Goal: Task Accomplishment & Management: Complete application form

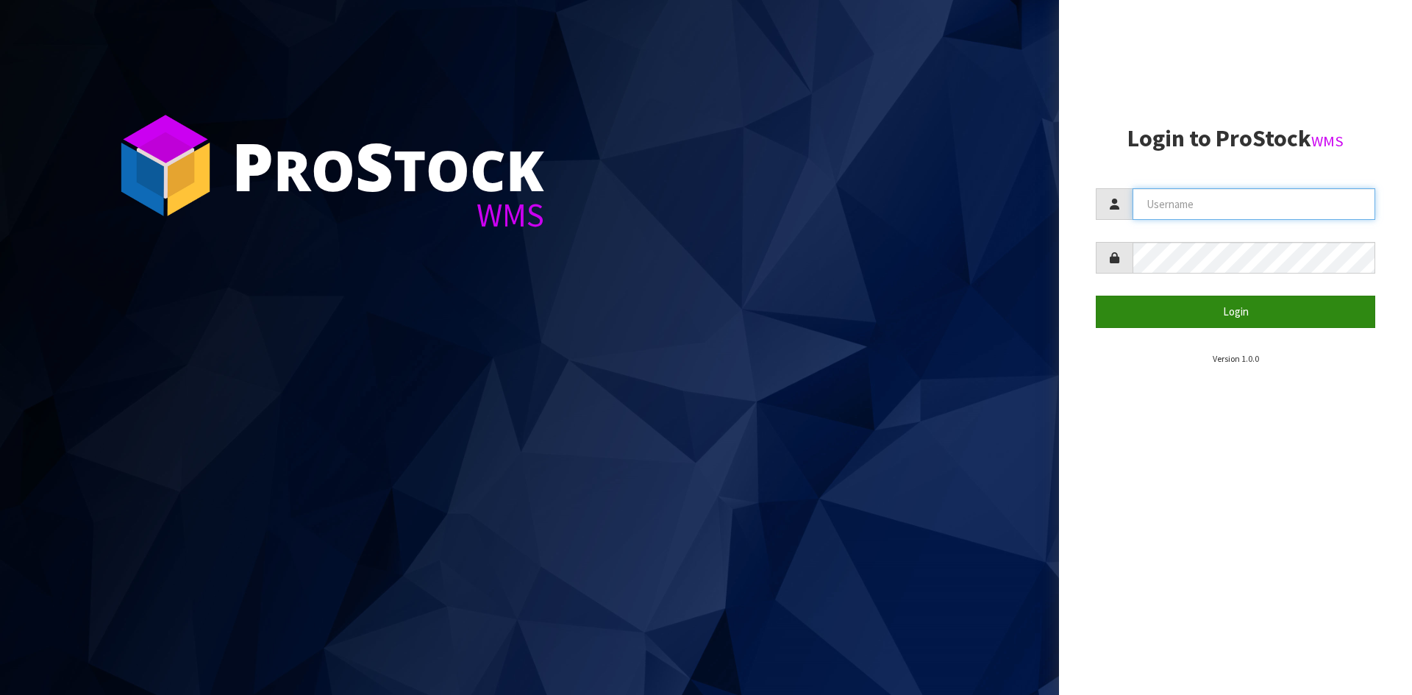
type input "YOURREFORMER"
click at [1282, 314] on button "Login" at bounding box center [1235, 312] width 279 height 32
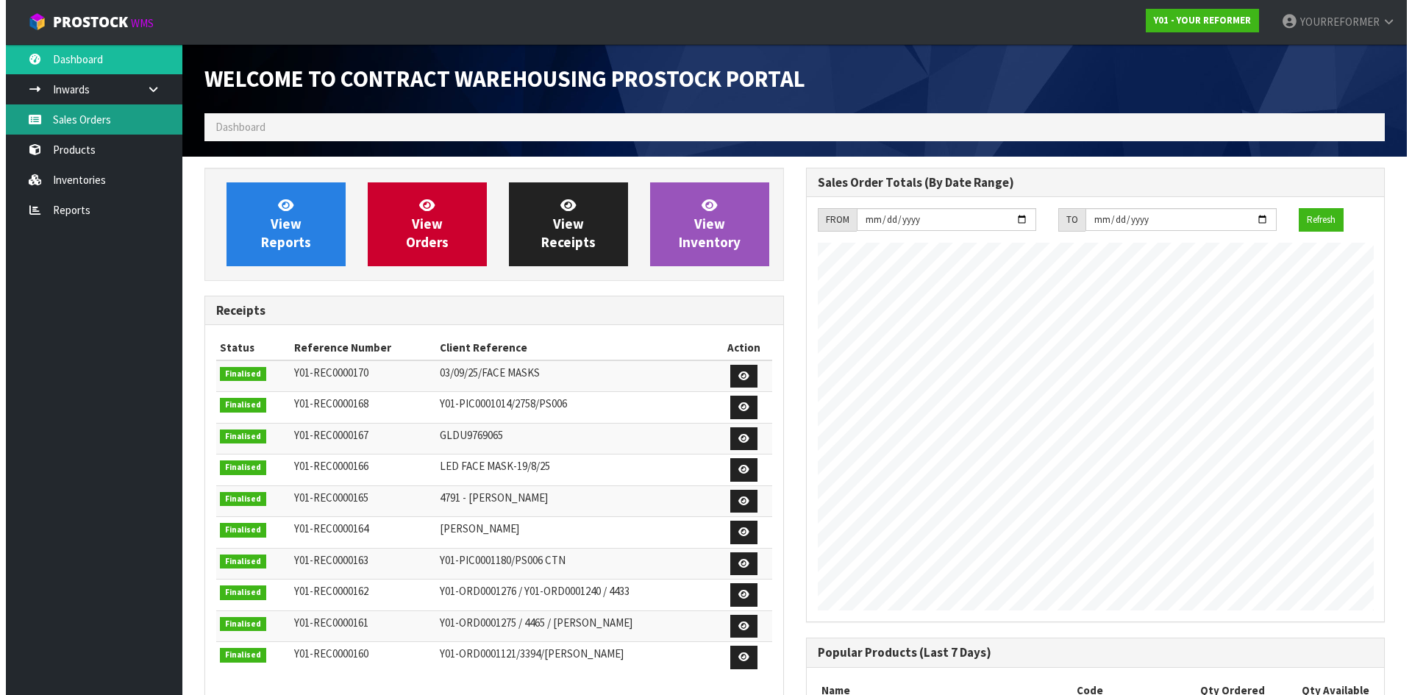
scroll to position [816, 601]
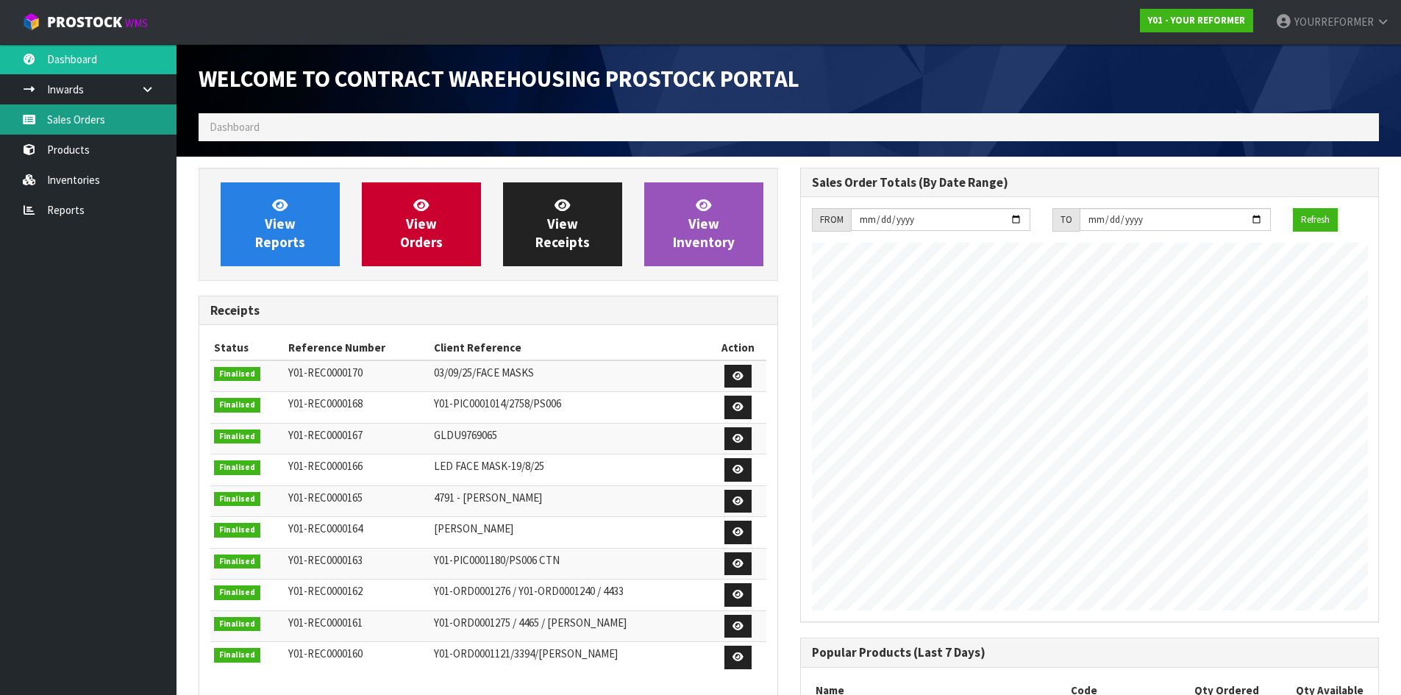
drag, startPoint x: 117, startPoint y: 108, endPoint x: 159, endPoint y: 124, distance: 44.7
click at [117, 107] on link "Sales Orders" at bounding box center [88, 119] width 177 height 30
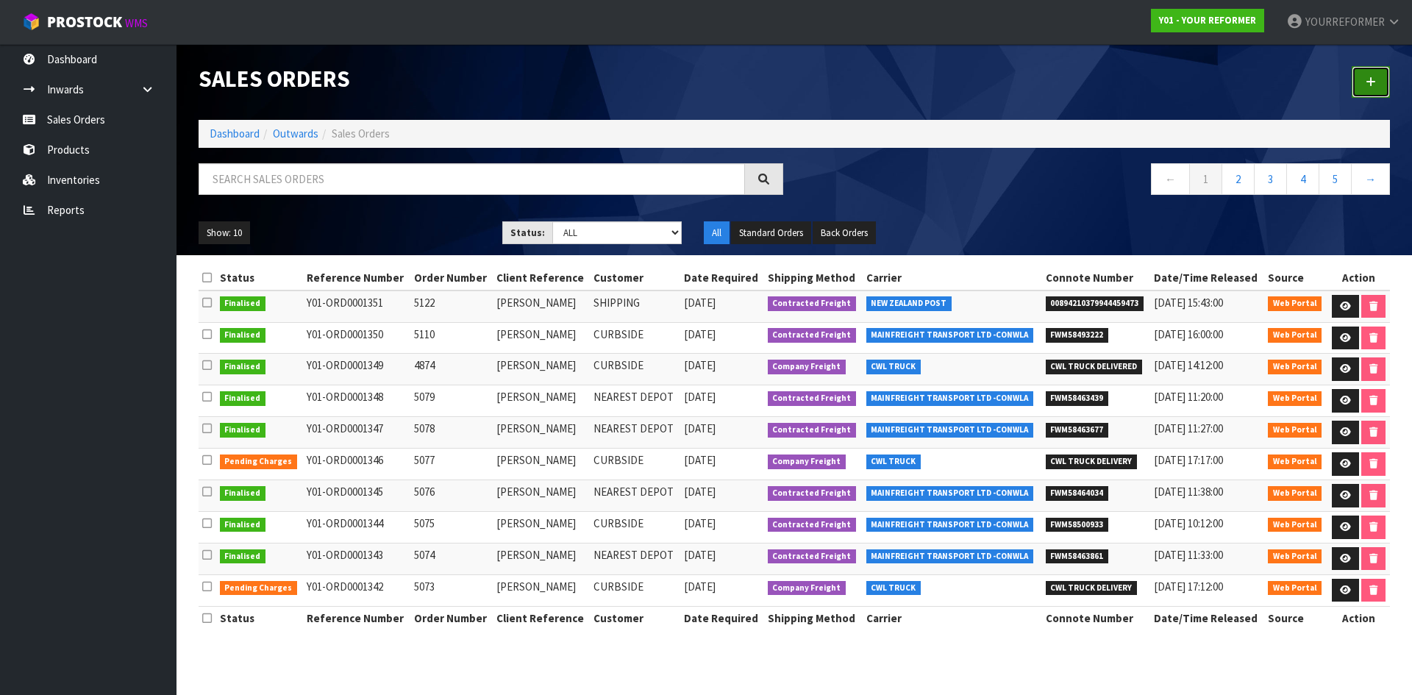
click at [1361, 90] on link at bounding box center [1371, 82] width 38 height 32
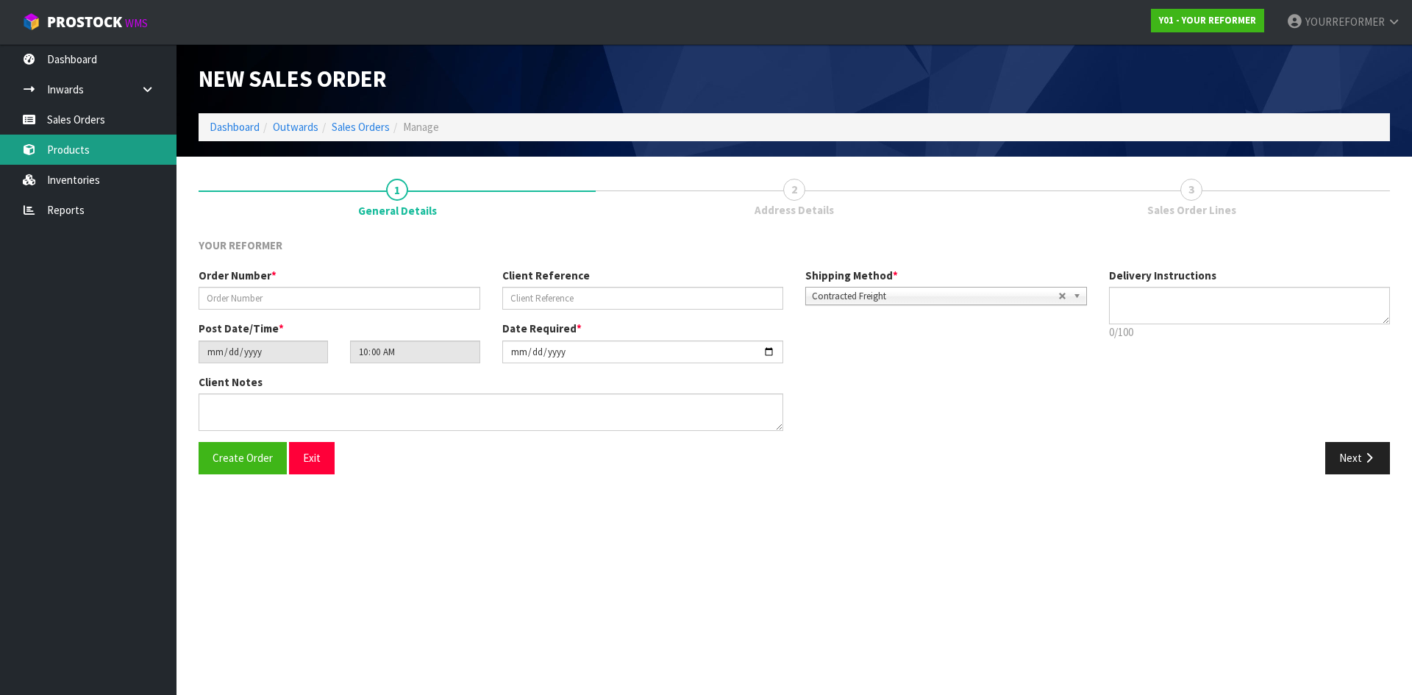
click at [96, 163] on link "Products" at bounding box center [88, 150] width 177 height 30
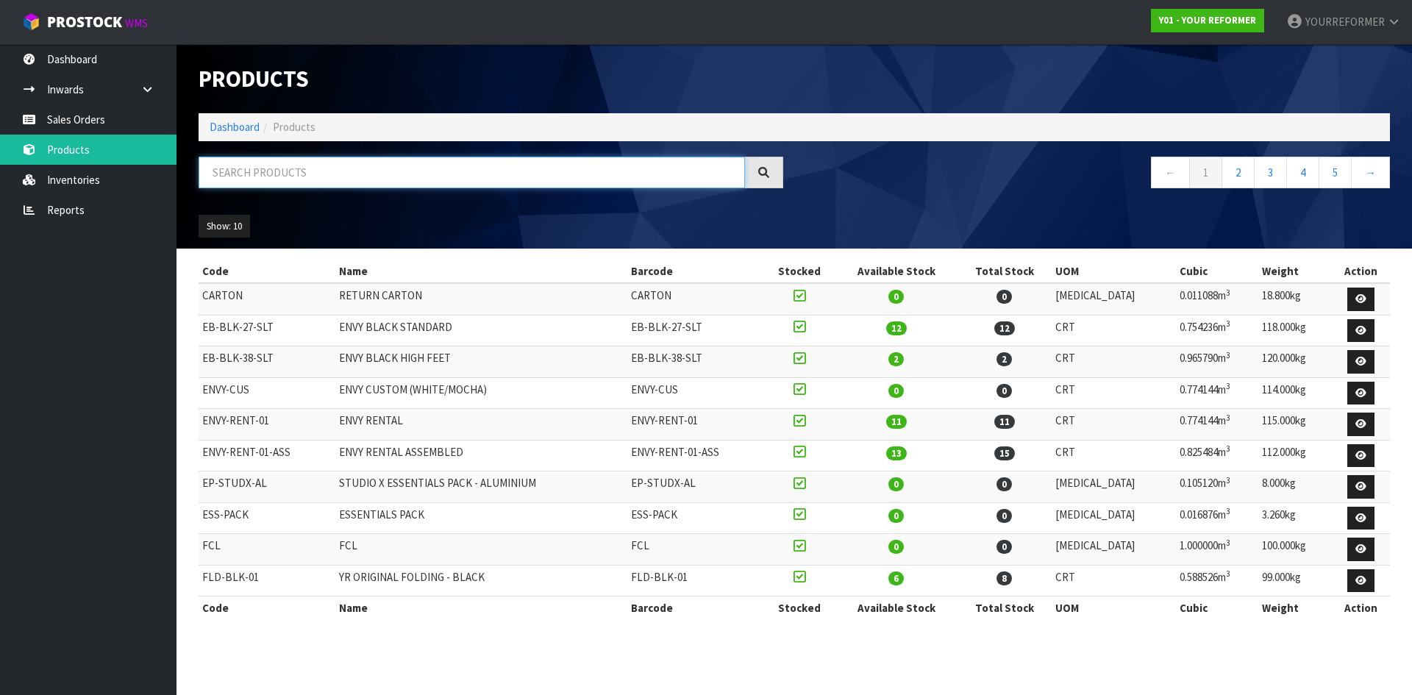
click at [285, 185] on input "text" at bounding box center [472, 173] width 546 height 32
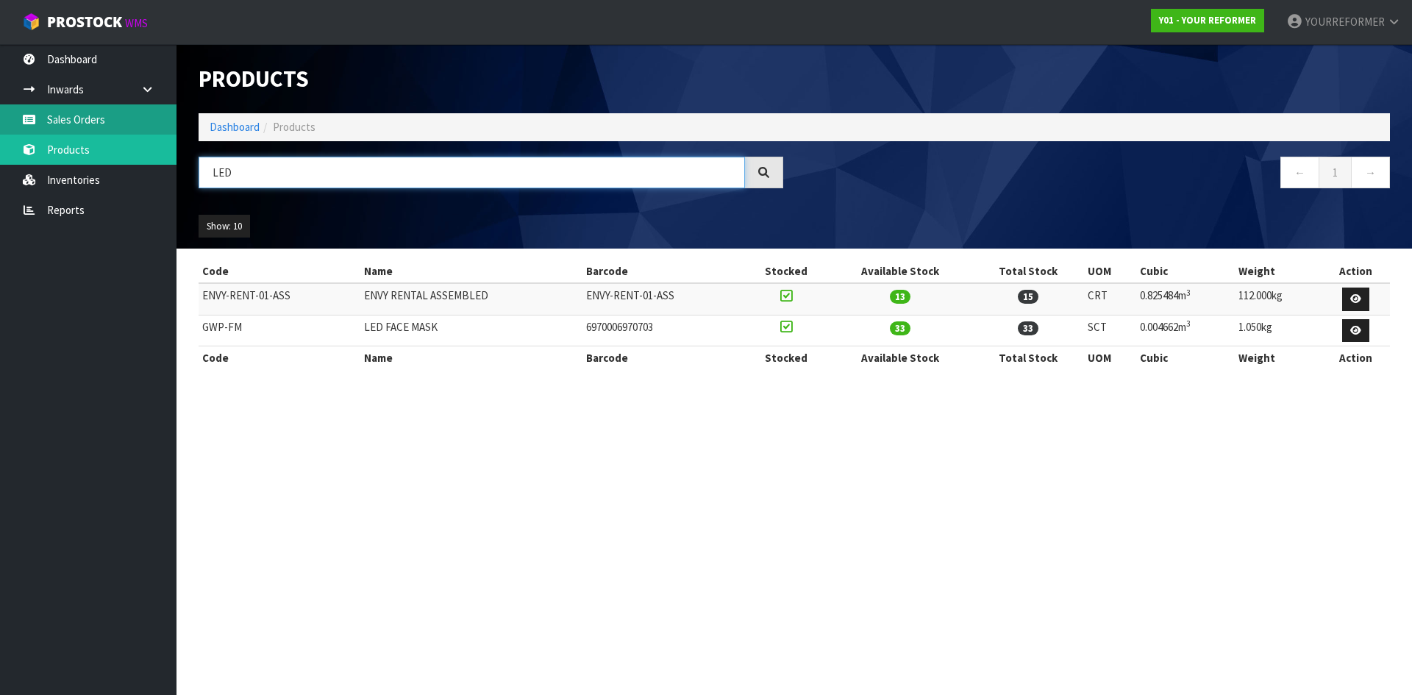
type input "LED"
click at [127, 114] on link "Sales Orders" at bounding box center [88, 119] width 177 height 30
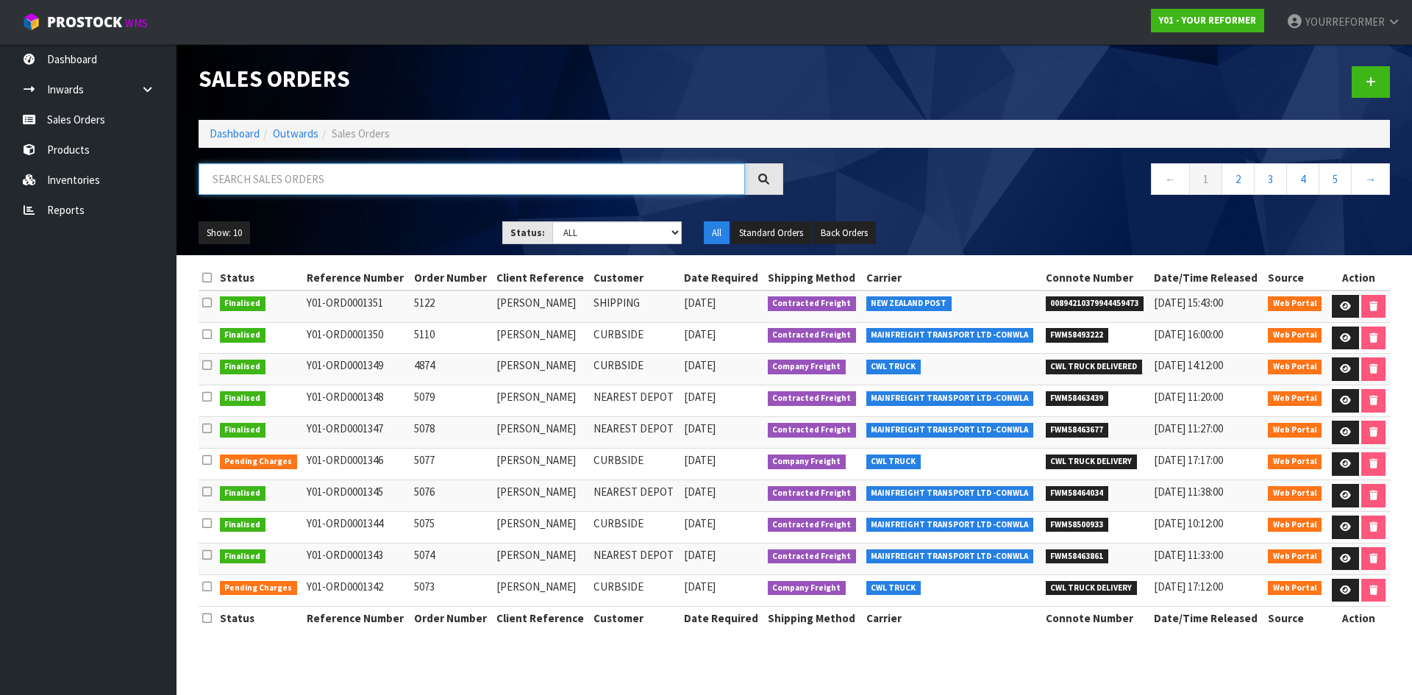
click at [271, 177] on input "text" at bounding box center [472, 179] width 546 height 32
drag, startPoint x: 1378, startPoint y: 84, endPoint x: 264, endPoint y: 289, distance: 1133.0
click at [1378, 84] on link at bounding box center [1371, 82] width 38 height 32
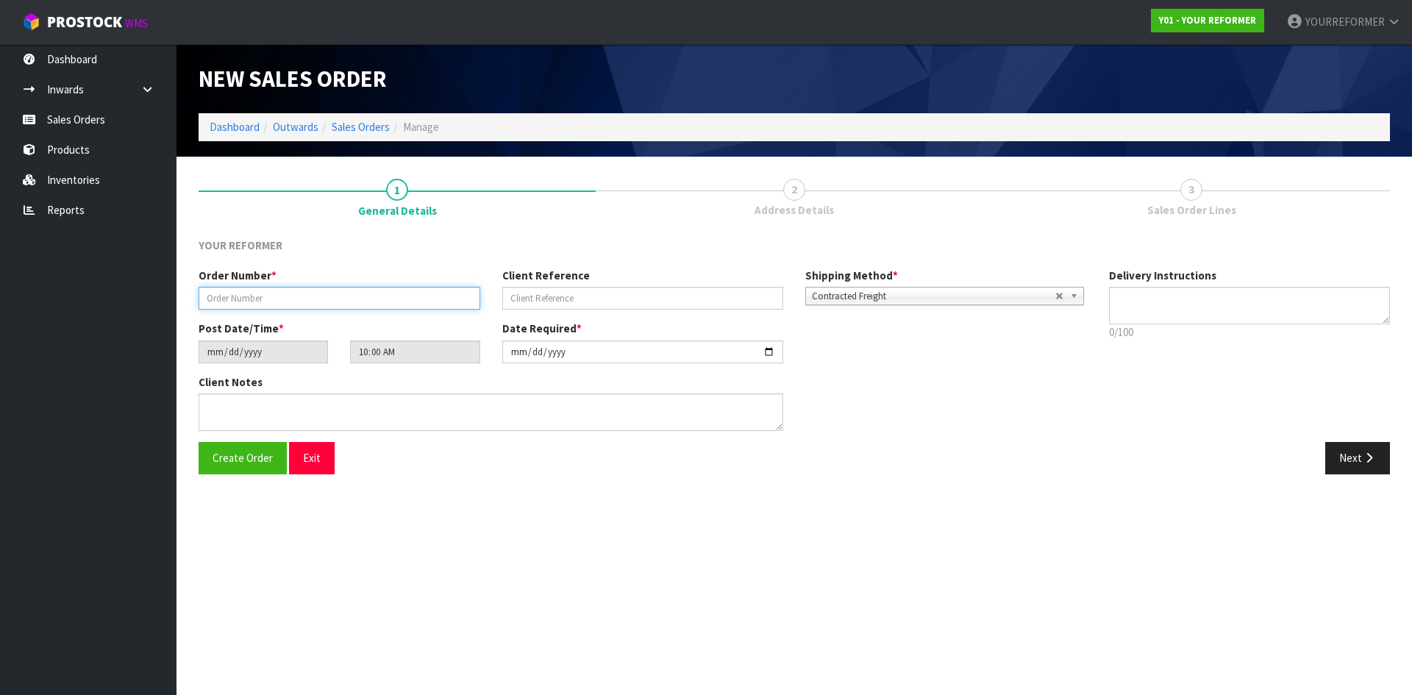
click at [327, 296] on input "text" at bounding box center [340, 298] width 282 height 23
type input "23LEDMASKS"
click at [584, 296] on input "text" at bounding box center [643, 298] width 282 height 23
type input "YOURREFORMER"
click at [1230, 304] on textarea at bounding box center [1250, 306] width 282 height 38
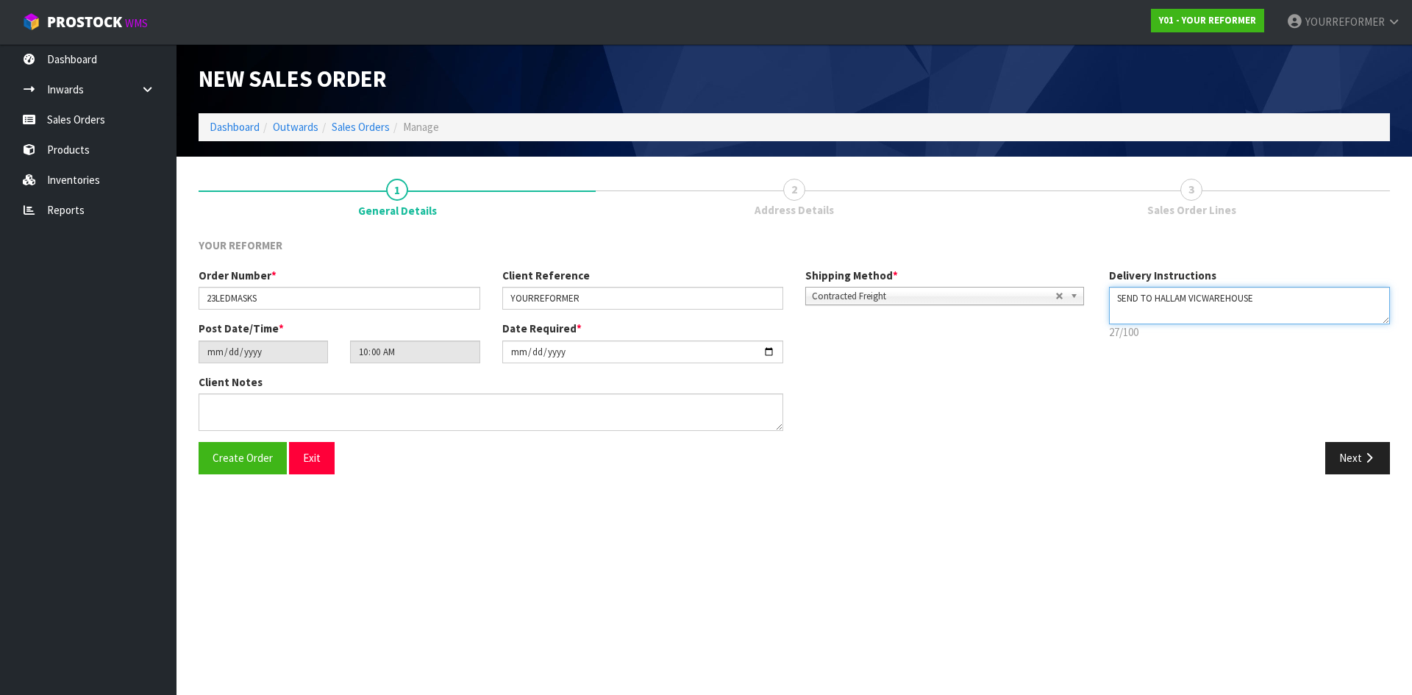
paste textarea "69 STAR CRESHALLAM VIC 3803"
type textarea "SEND TO HALLAM VICWAREHOUSE 69 STAR CRESHALLAM VIC 3803"
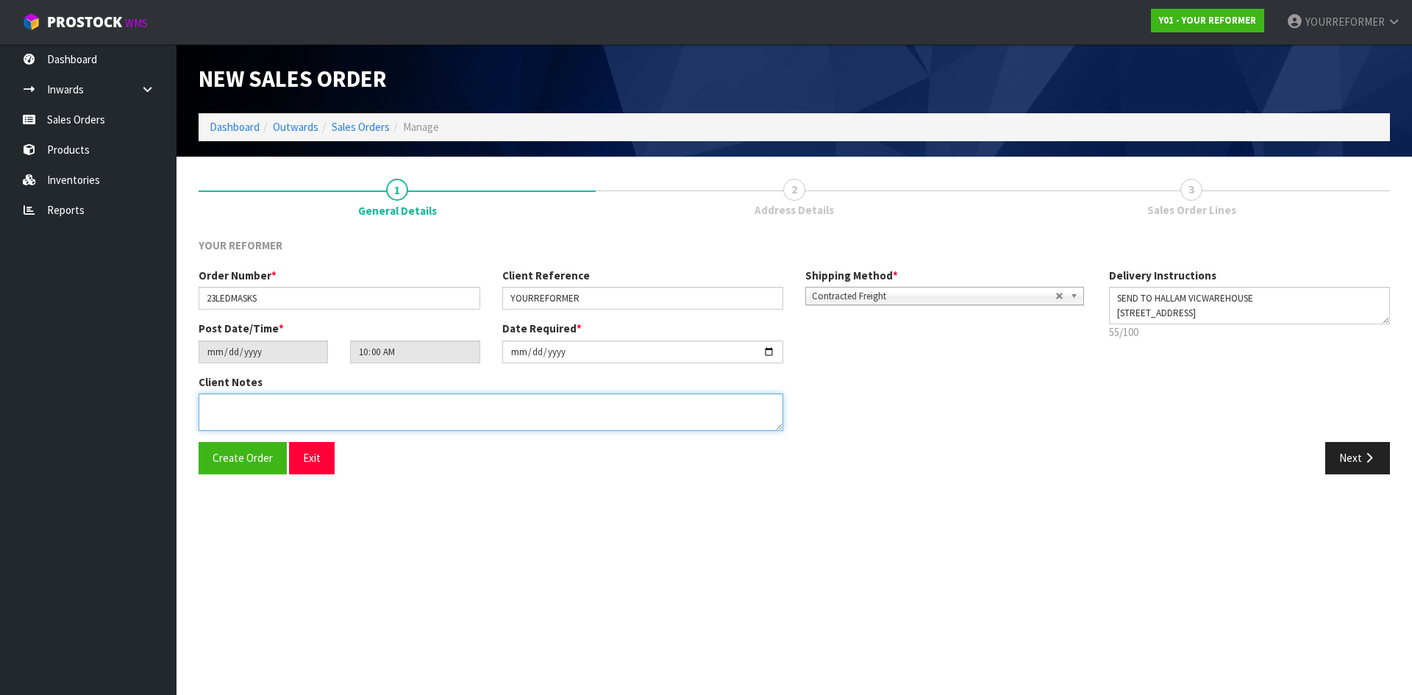
click at [312, 406] on textarea at bounding box center [491, 412] width 585 height 38
paste textarea "69 STAR CRESHALLAM VIC 3803"
type textarea "69 STAR CRESHALLAM VIC 3803 23X LED MASKS"
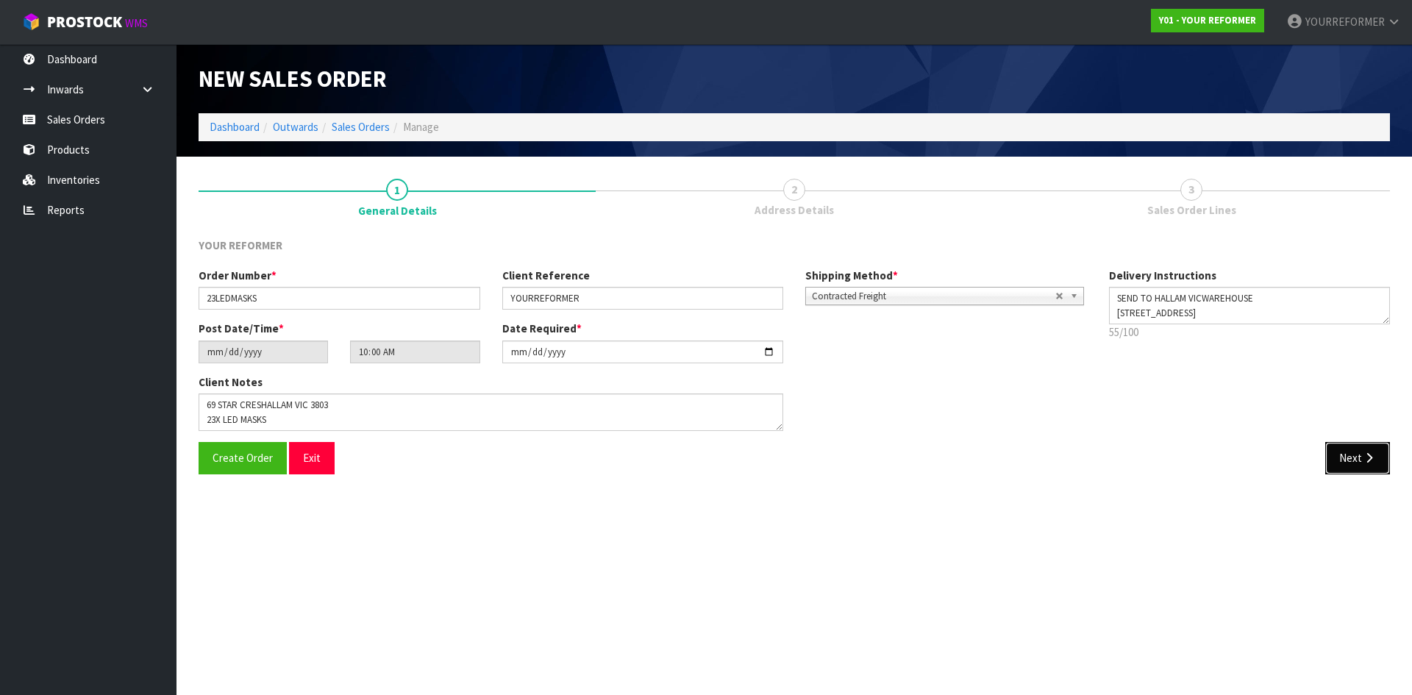
click at [1364, 463] on icon "button" at bounding box center [1369, 457] width 14 height 11
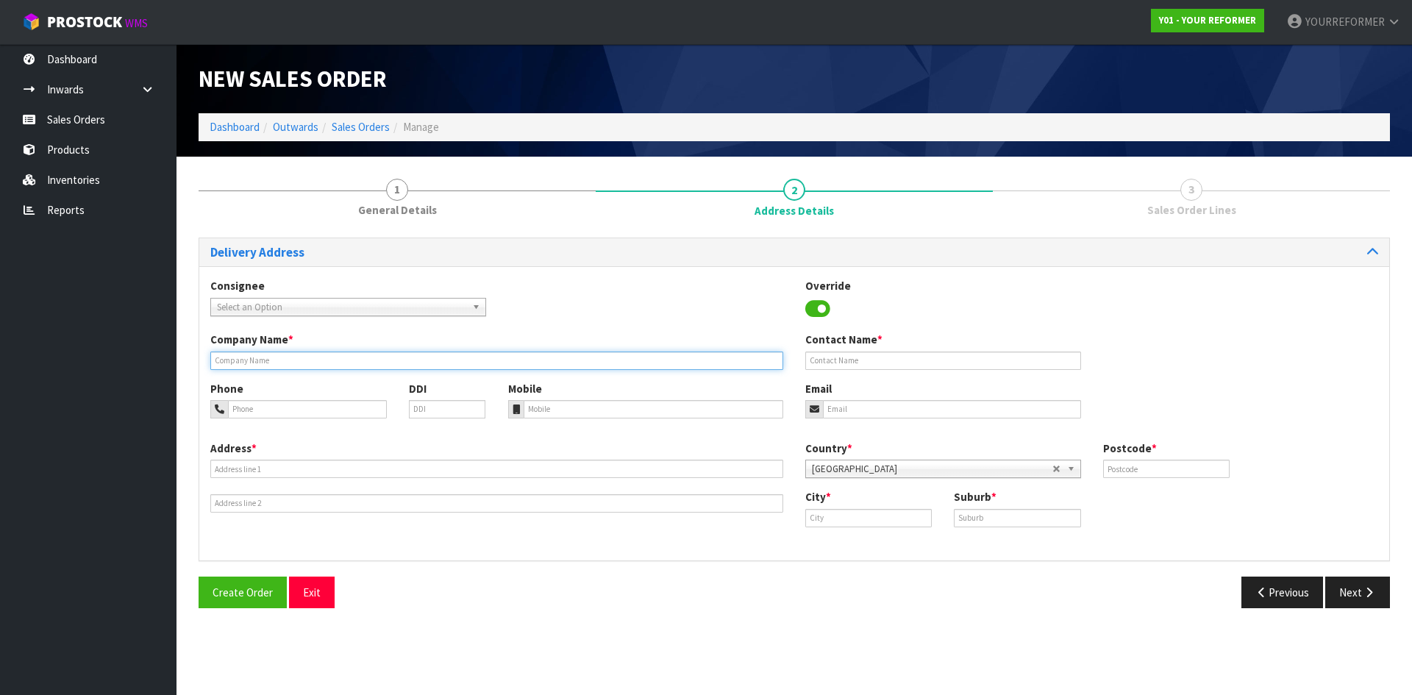
click at [285, 369] on input "text" at bounding box center [496, 361] width 573 height 18
type input "YOURREFORMER"
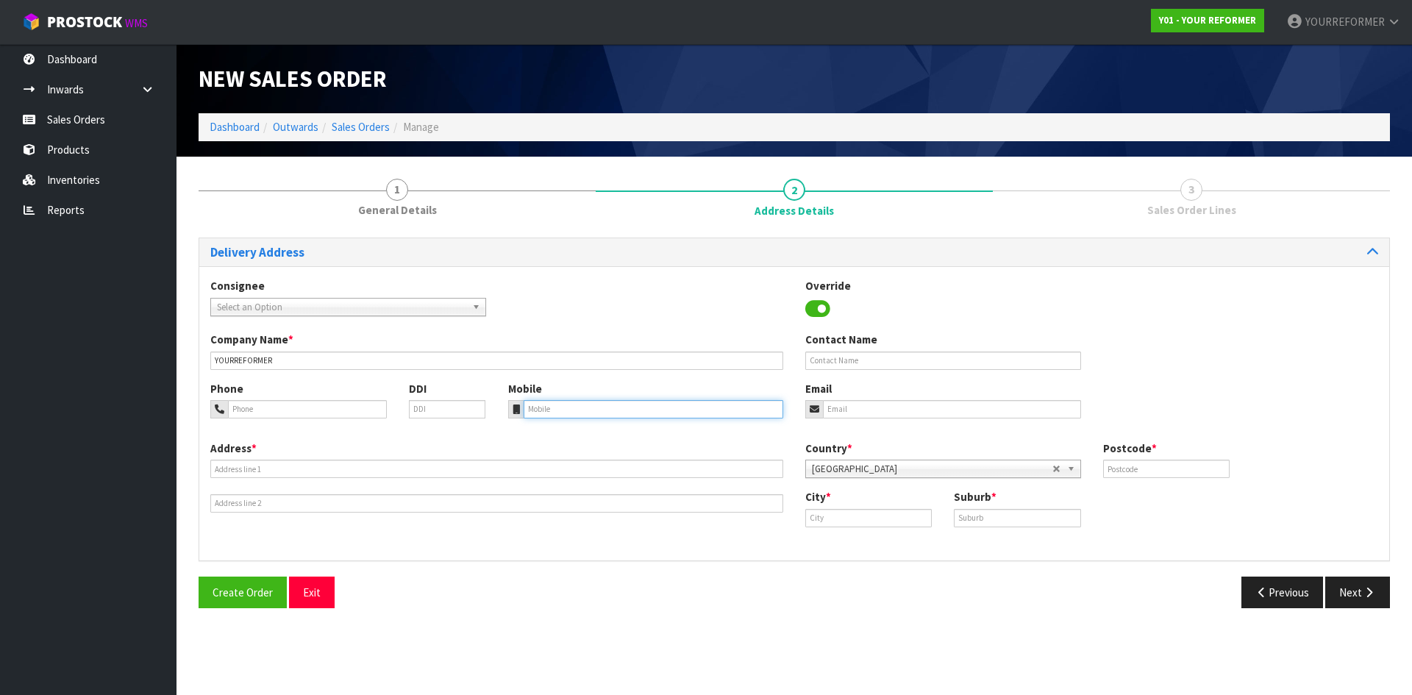
click at [559, 409] on input "tel" at bounding box center [654, 409] width 260 height 18
paste input "(03) 5947 4895"
type input "(03) 5947 4895"
click at [838, 413] on input "email" at bounding box center [952, 409] width 258 height 18
type input "olivia@yourreformer.com.au"
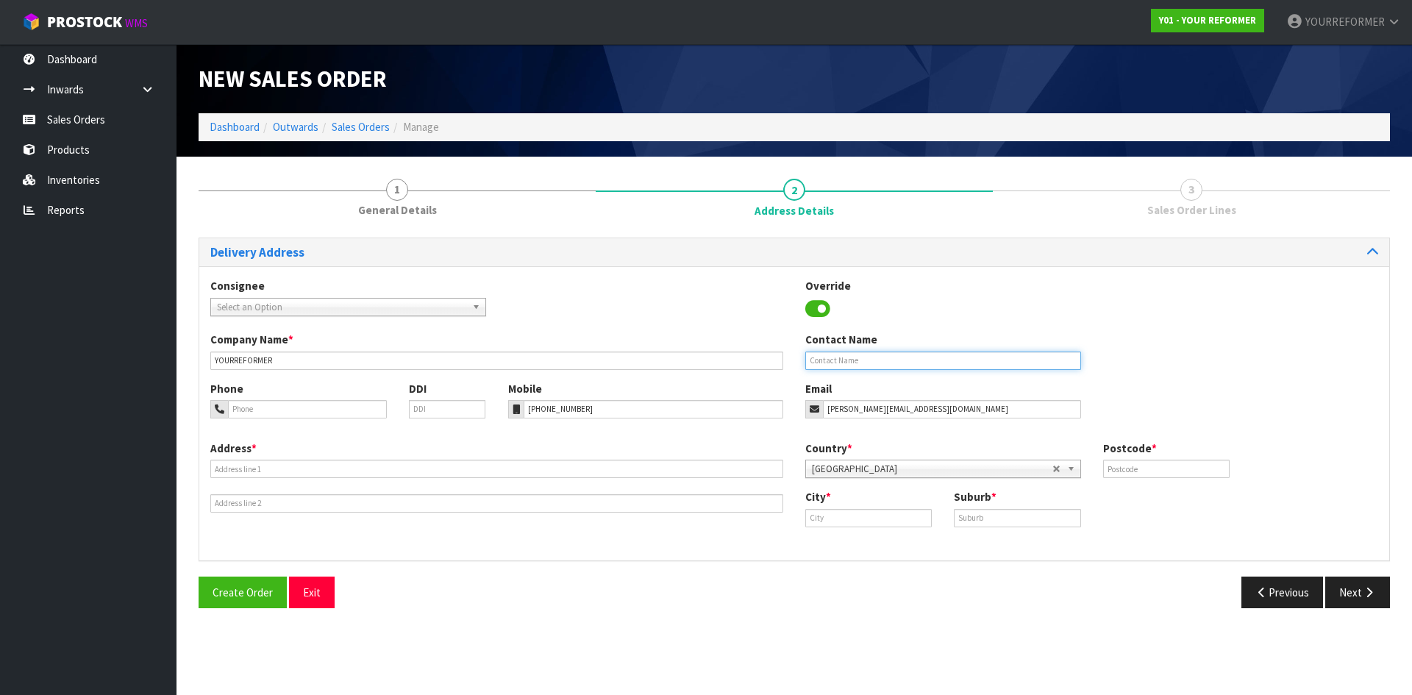
click at [874, 354] on input "text" at bounding box center [943, 361] width 276 height 18
type input "YOURREFORMER"
click at [1164, 469] on input "text" at bounding box center [1166, 469] width 127 height 18
type input "3931"
click at [878, 519] on input "text" at bounding box center [868, 518] width 127 height 18
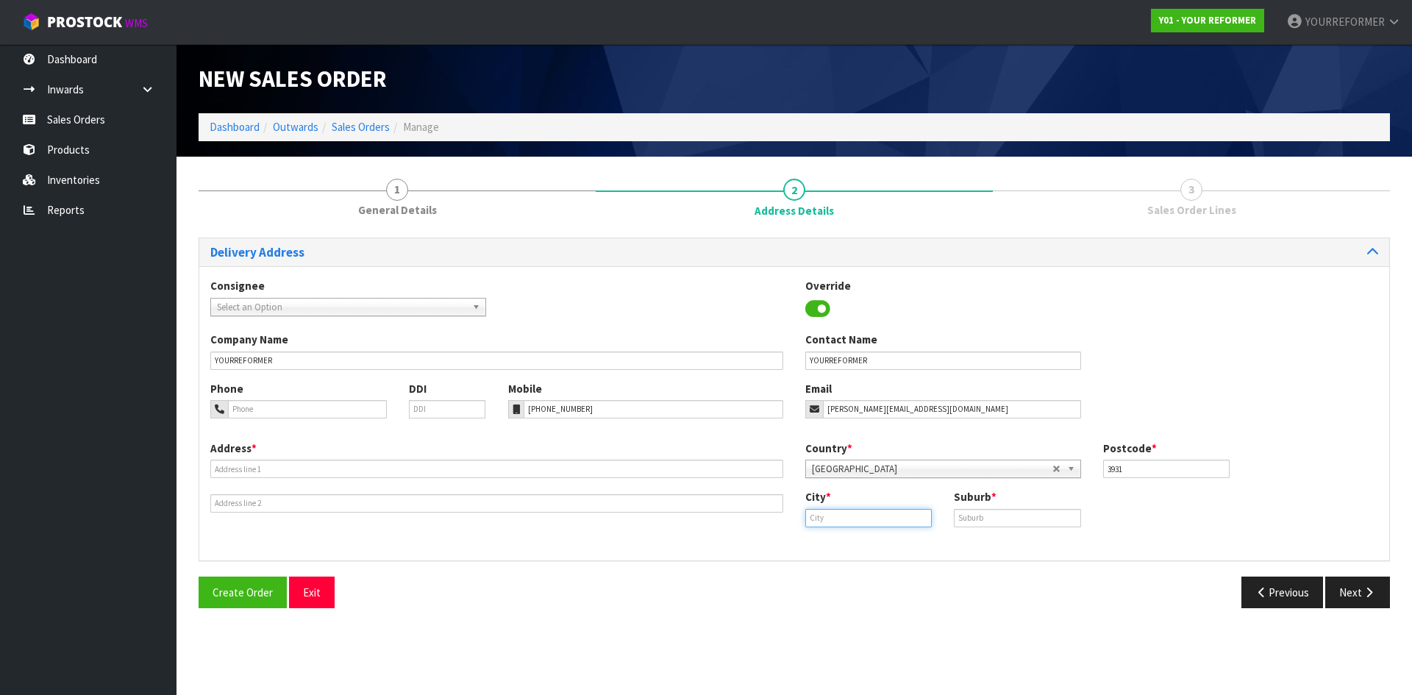
paste input "Mornington"
type input "Mornington"
click at [1001, 513] on input "text" at bounding box center [1017, 518] width 127 height 18
paste input "MORNINGTON"
type input "MORNINGTON"
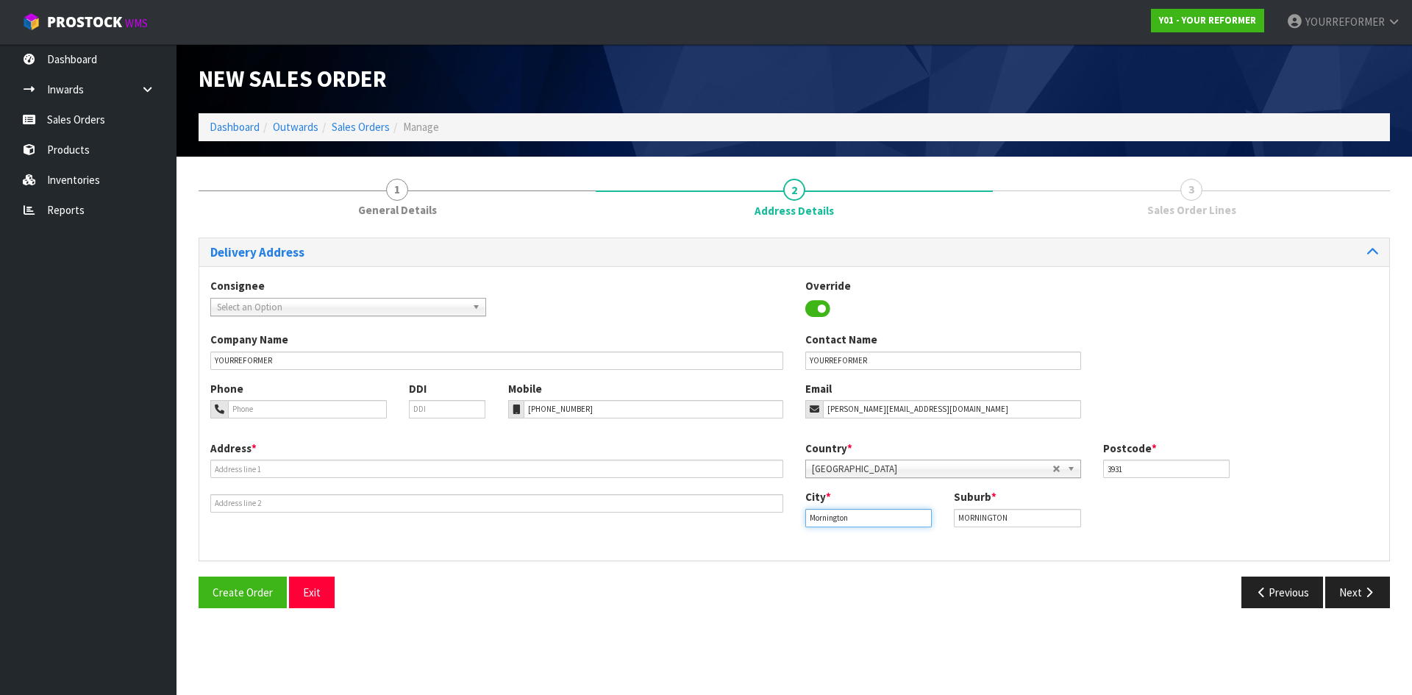
drag, startPoint x: 863, startPoint y: 516, endPoint x: 701, endPoint y: 515, distance: 162.5
click at [701, 515] on div "Address * Country * Afghanistan Aland Islands Albania Algeria American Samoa An…" at bounding box center [794, 495] width 1190 height 109
type input "melbourne"
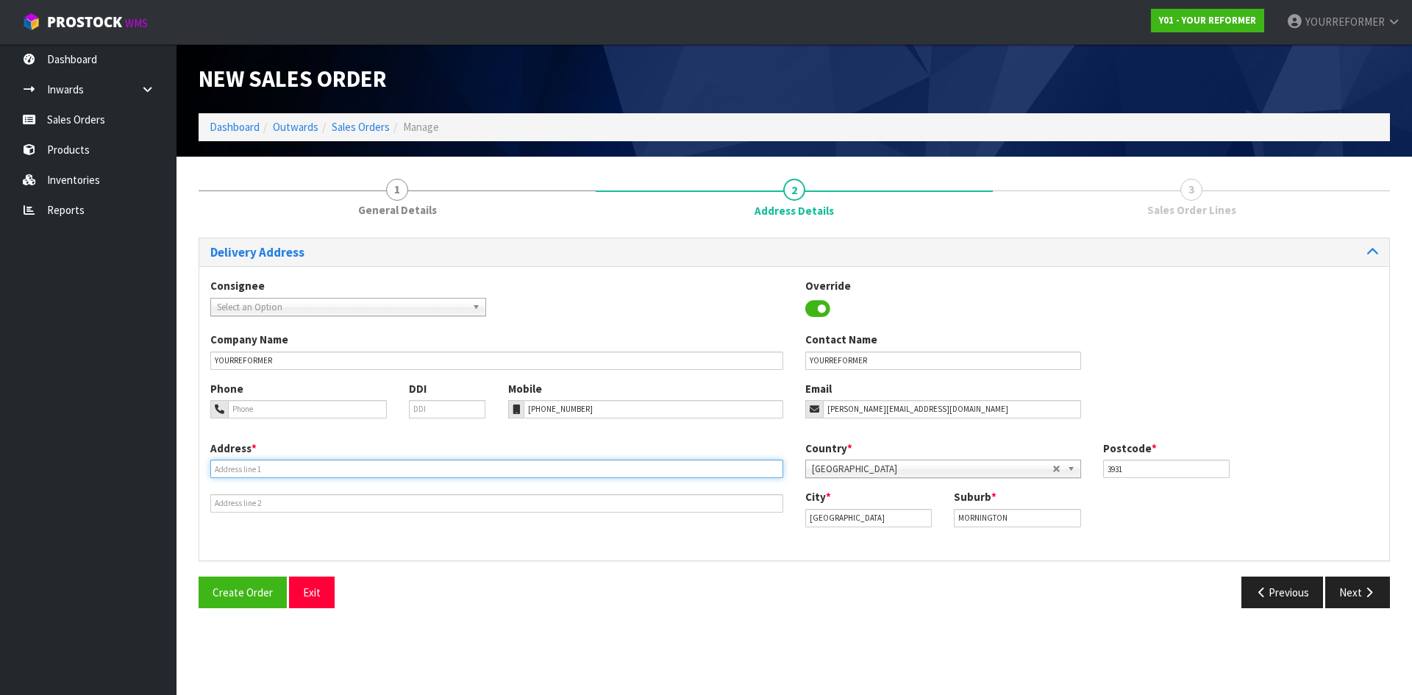
click at [264, 470] on input "text" at bounding box center [496, 469] width 573 height 18
paste input "69 STAR CRESHALLAM VIC 3803"
type input "69 STAR CRESHALLAM VIC 3803"
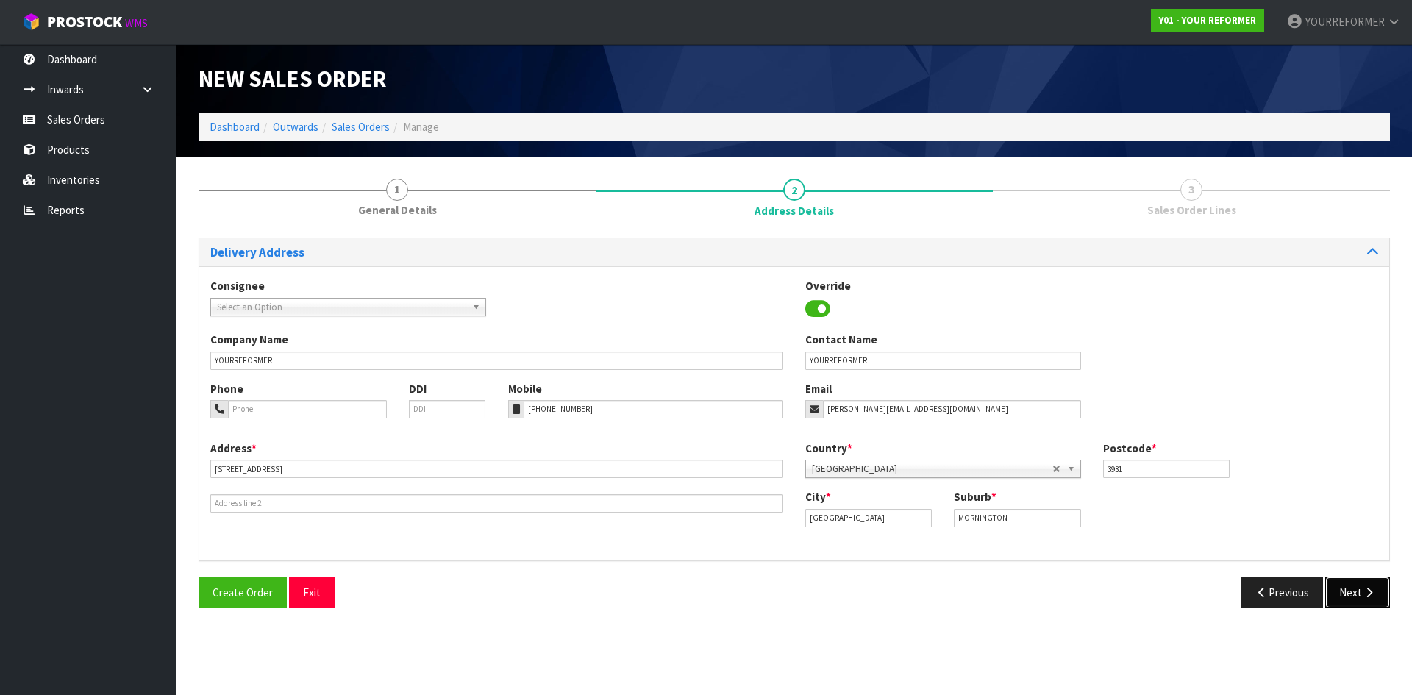
click at [1366, 589] on icon "button" at bounding box center [1369, 592] width 14 height 11
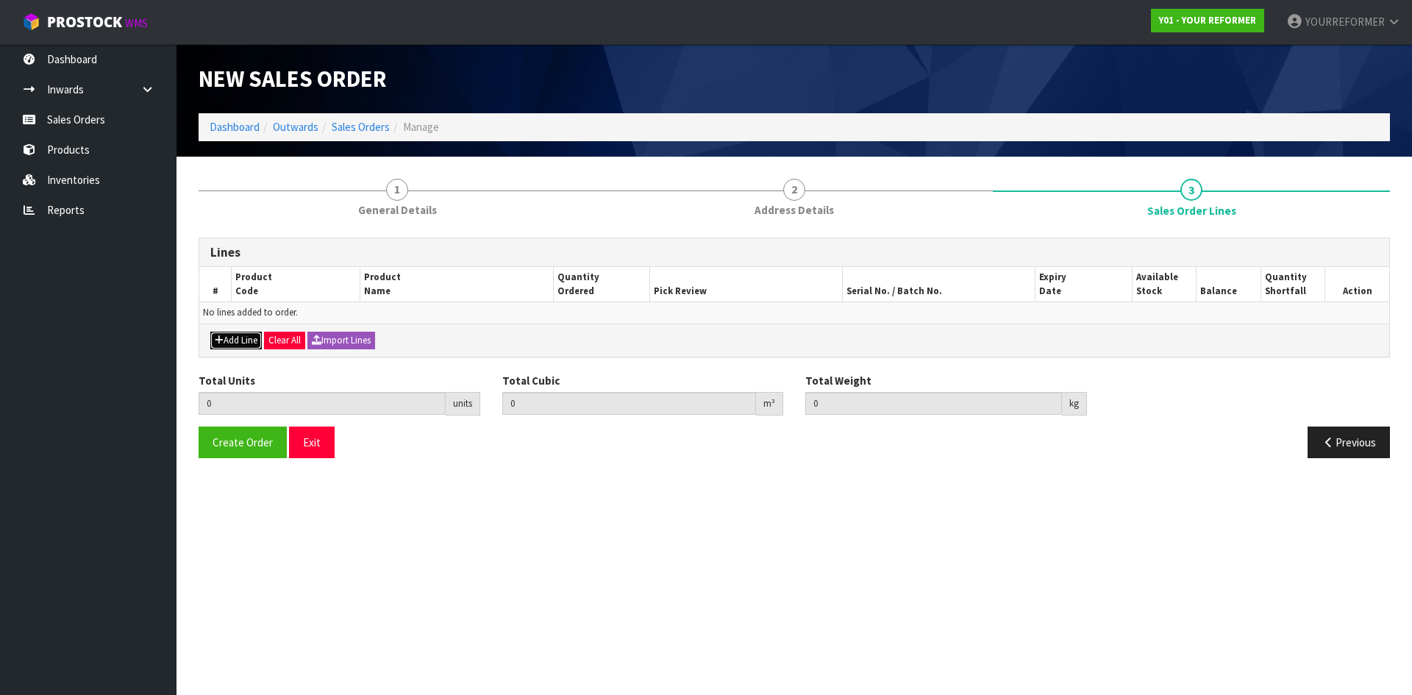
click at [244, 340] on button "Add Line" at bounding box center [235, 341] width 51 height 18
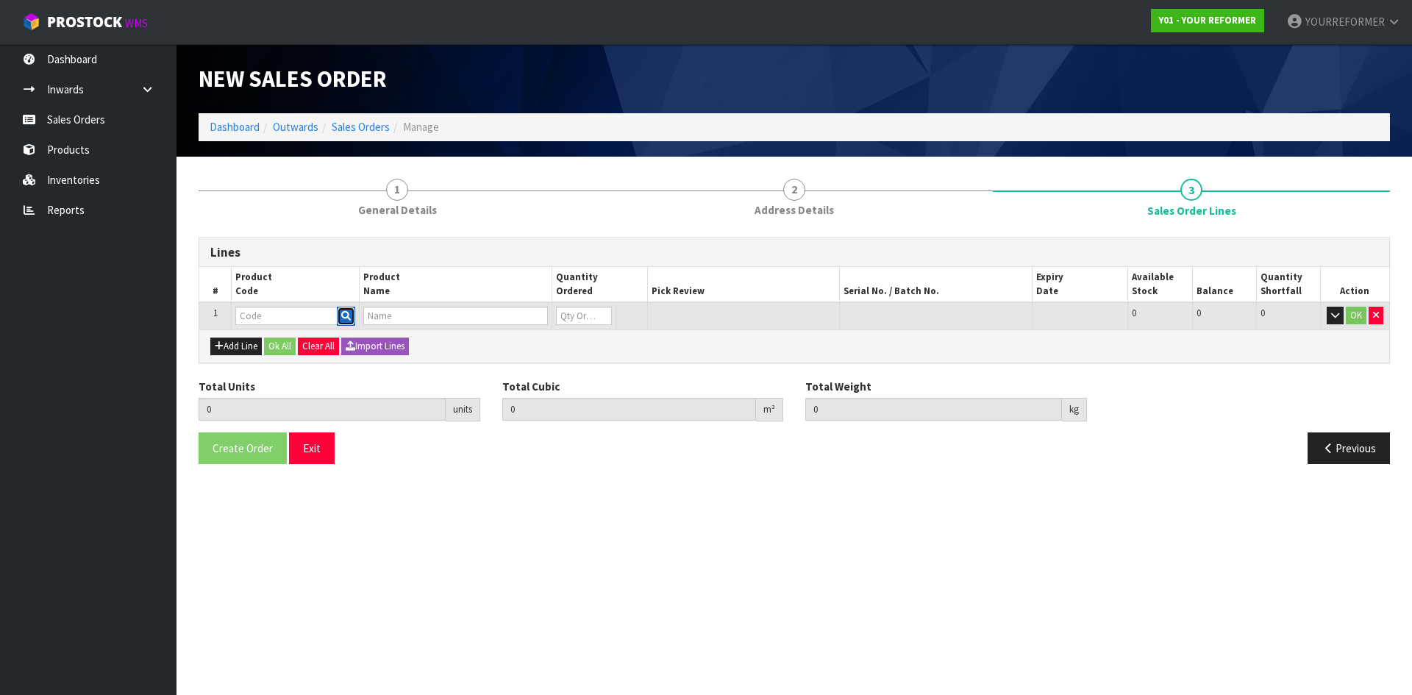
click at [346, 314] on icon "button" at bounding box center [346, 316] width 10 height 10
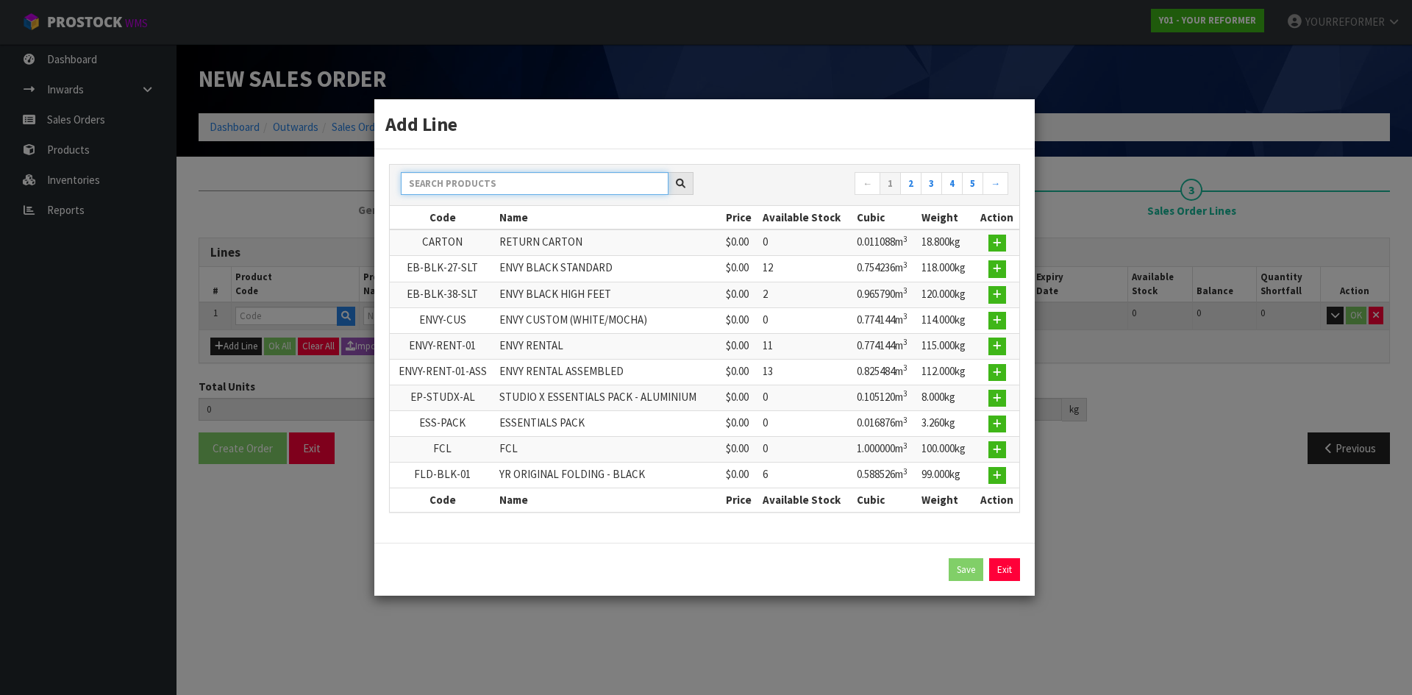
click at [457, 184] on input "text" at bounding box center [535, 183] width 268 height 23
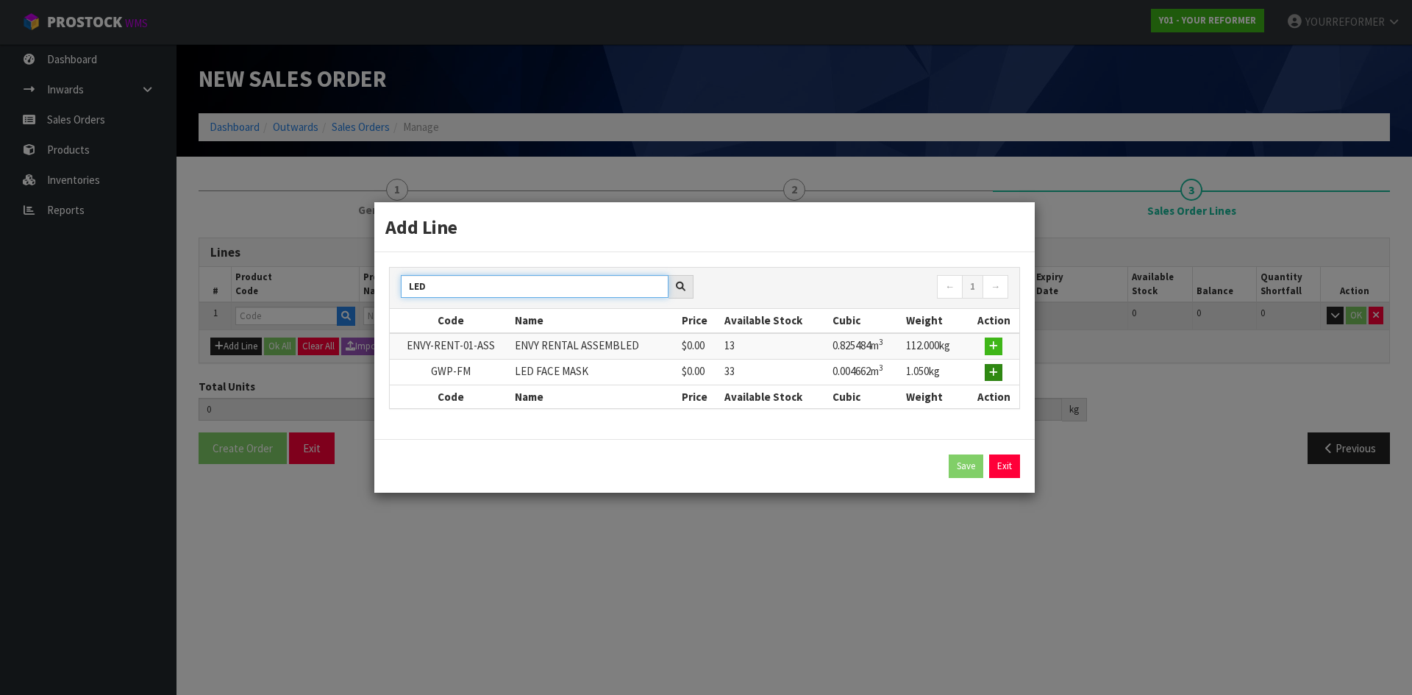
type input "LED"
click at [995, 375] on icon "button" at bounding box center [993, 373] width 9 height 10
type input "0.000000"
type input "0.000"
type input "GWP-FM"
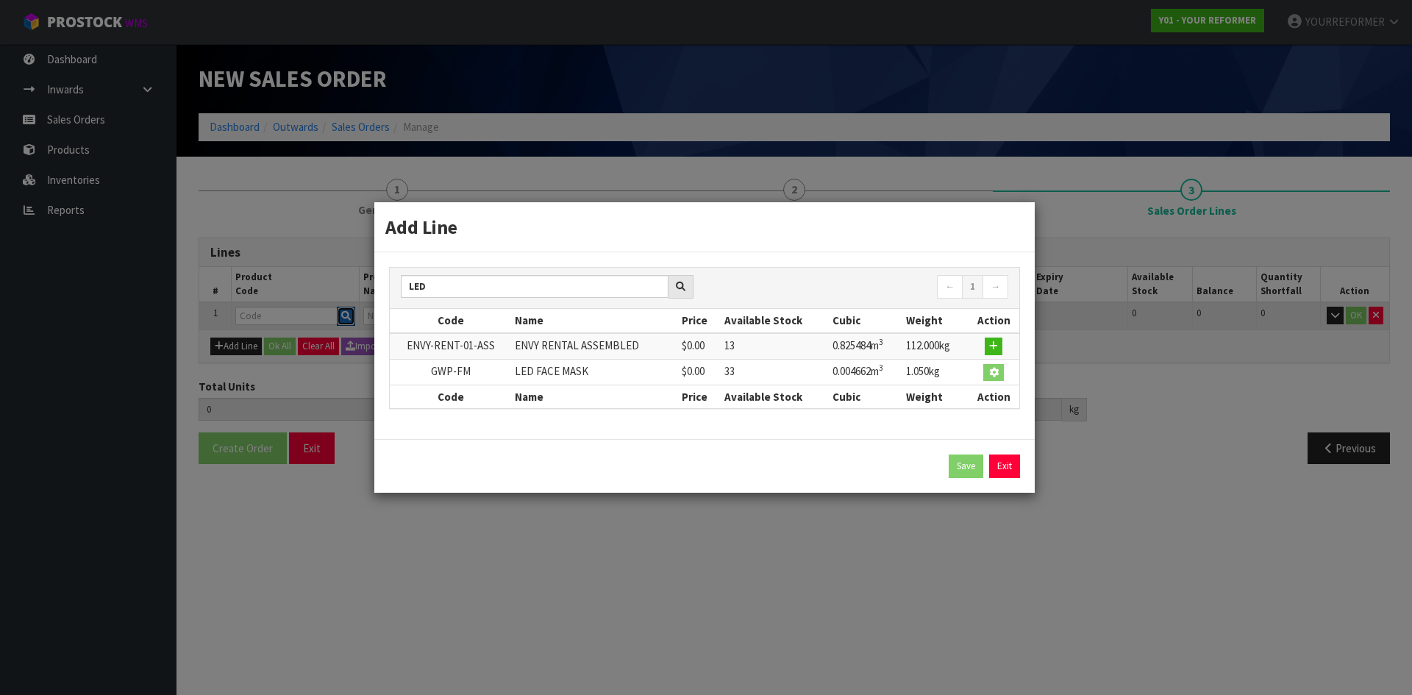
type input "LED FACE MASK"
type input "0"
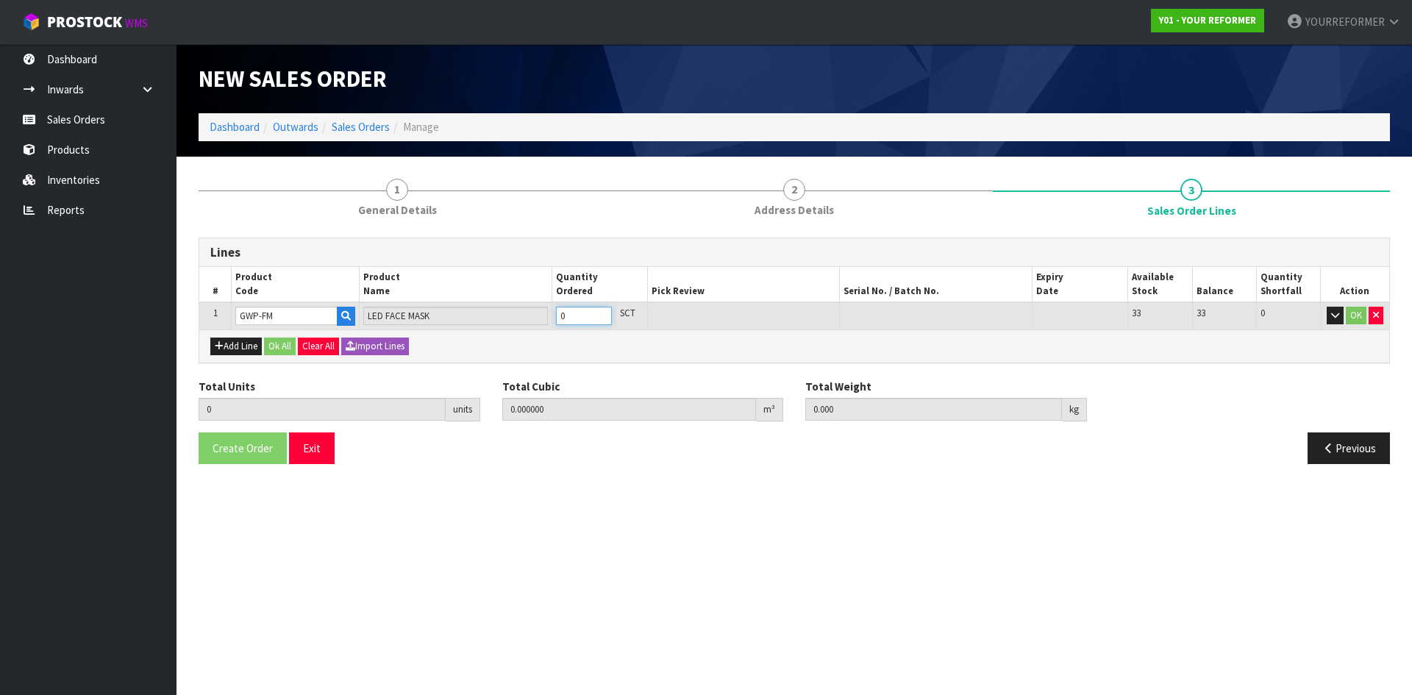
click at [536, 317] on tr "1 GWP-FM LED FACE MASK 0 SCT 33 33 0 OK" at bounding box center [794, 315] width 1190 height 27
type input "2"
type input "0.009324"
type input "2.1"
type input "2"
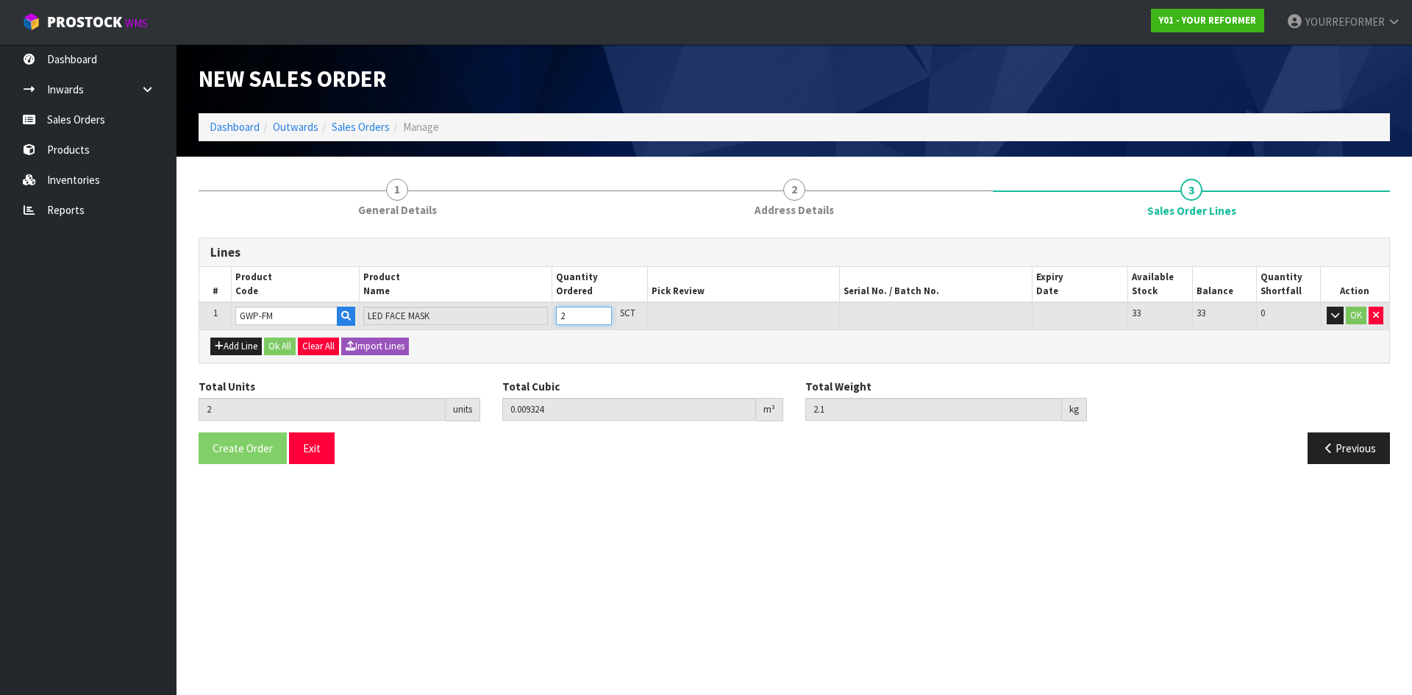
type input "23"
type input "0.128318"
type input "24.05"
type input "23"
click at [291, 350] on button "Ok All" at bounding box center [280, 347] width 32 height 18
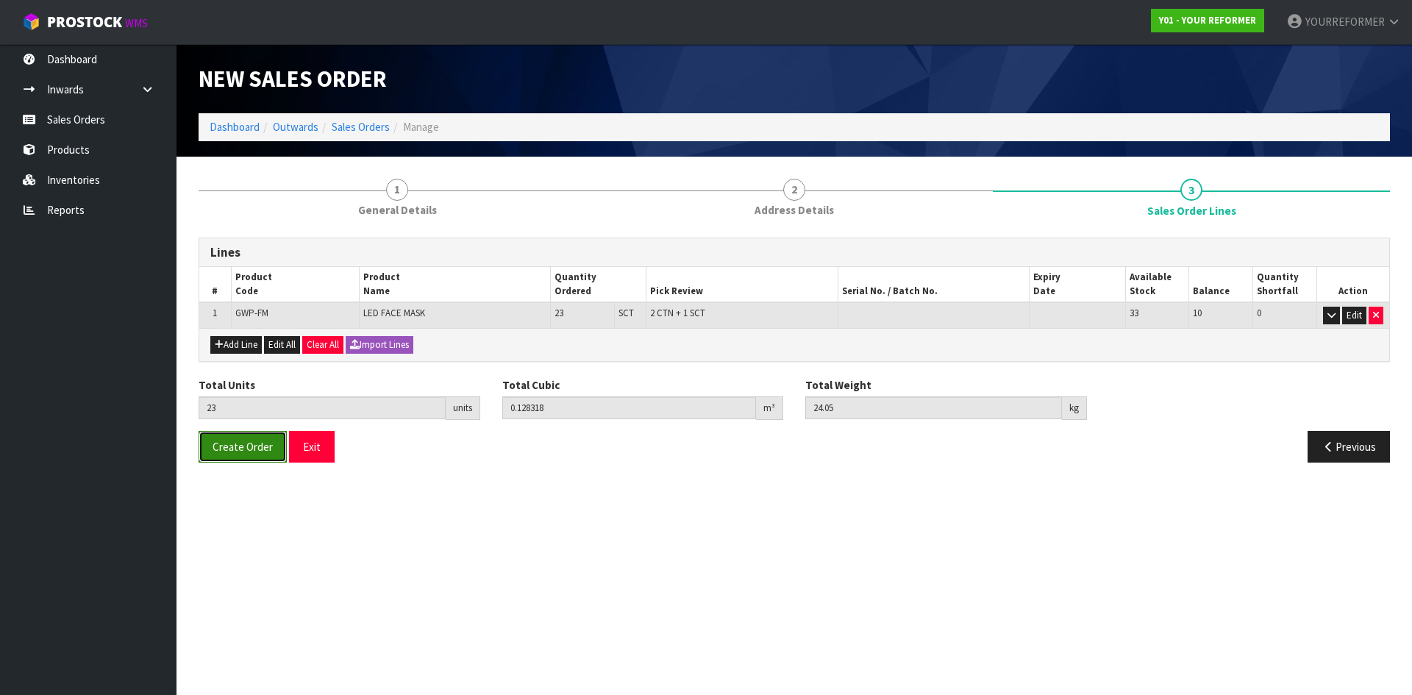
drag, startPoint x: 256, startPoint y: 450, endPoint x: 246, endPoint y: 459, distance: 13.0
click at [257, 450] on span "Create Order" at bounding box center [243, 447] width 60 height 14
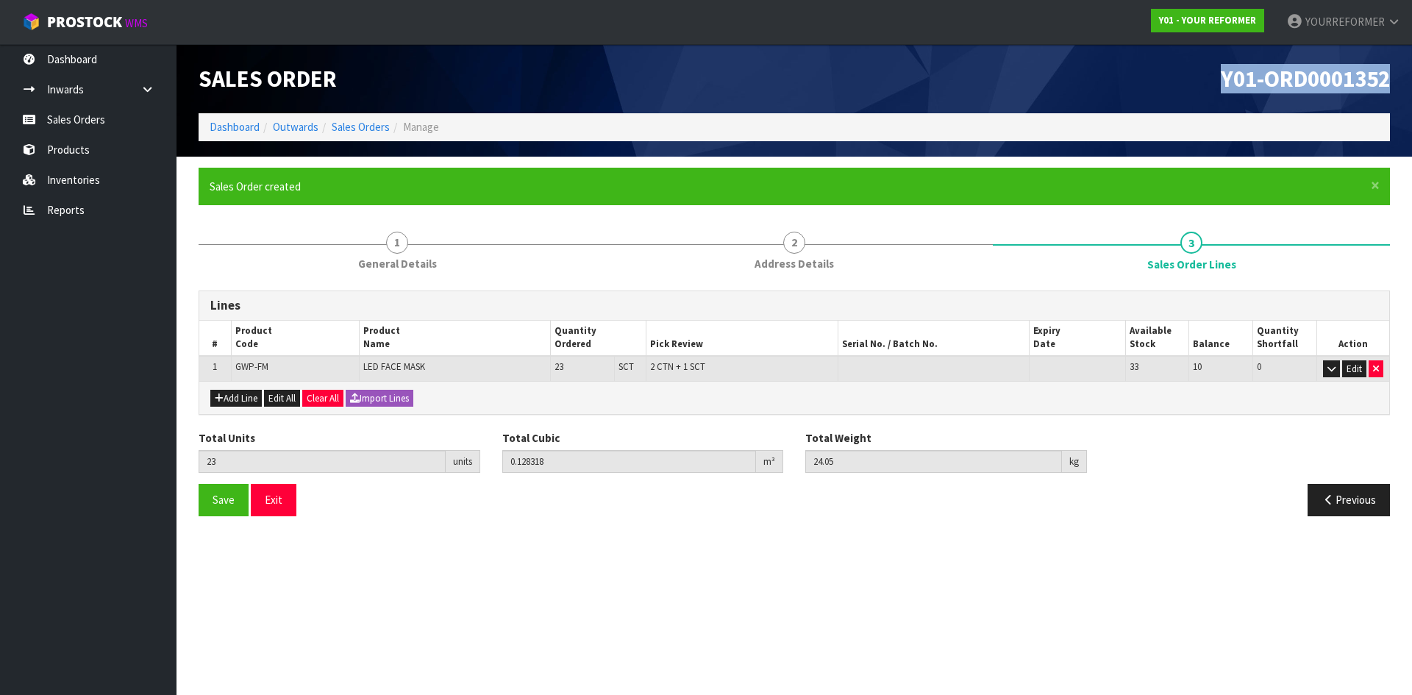
drag, startPoint x: 1389, startPoint y: 81, endPoint x: 1049, endPoint y: 91, distance: 339.9
click at [1097, 88] on h1 "Y01-ORD0001352" at bounding box center [1097, 78] width 585 height 25
copy span "Y01-ORD0001352"
click at [1355, 86] on span "Y01-ORD0001352" at bounding box center [1305, 78] width 169 height 29
drag, startPoint x: 1397, startPoint y: 77, endPoint x: 1215, endPoint y: 89, distance: 182.0
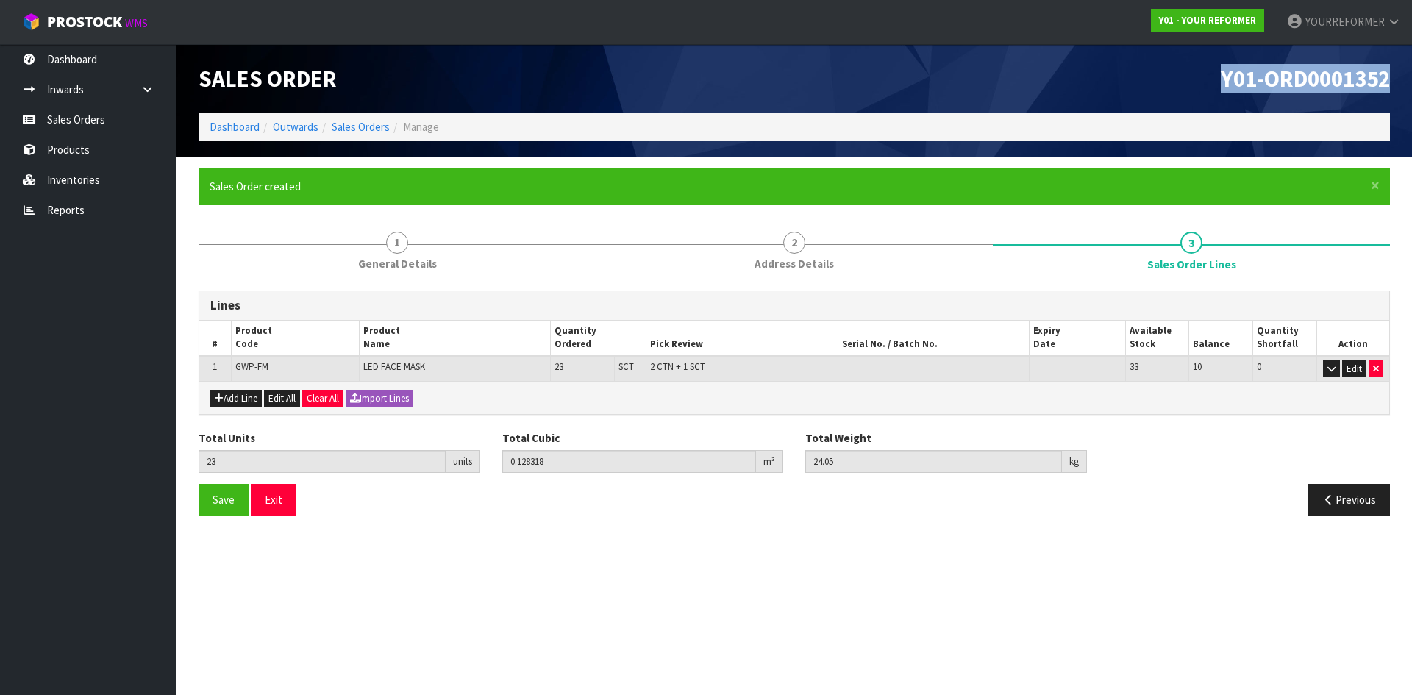
click at [1215, 89] on div "Y01-ORD0001352" at bounding box center [1097, 78] width 607 height 69
copy span "Y01-ORD0001352"
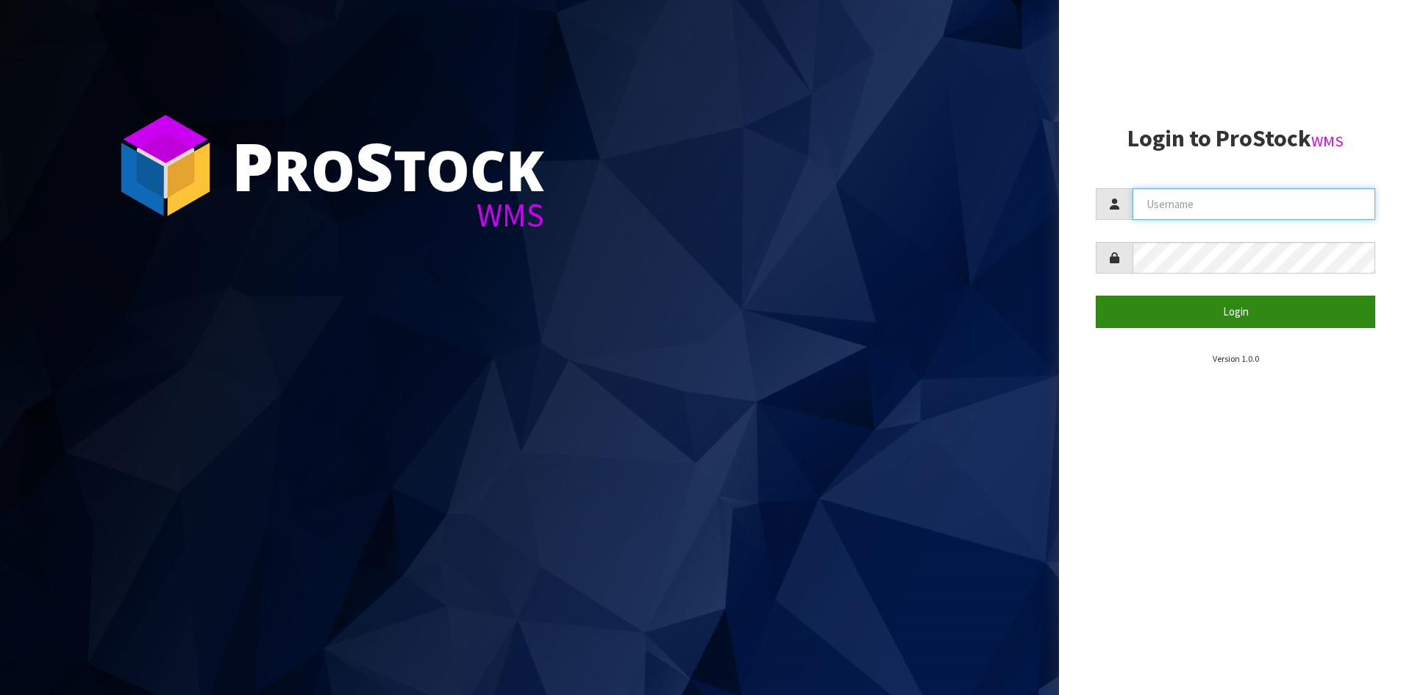
type input "YOURREFORMER"
drag, startPoint x: 1248, startPoint y: 310, endPoint x: 1158, endPoint y: 285, distance: 93.0
click at [1248, 310] on button "Login" at bounding box center [1235, 312] width 279 height 32
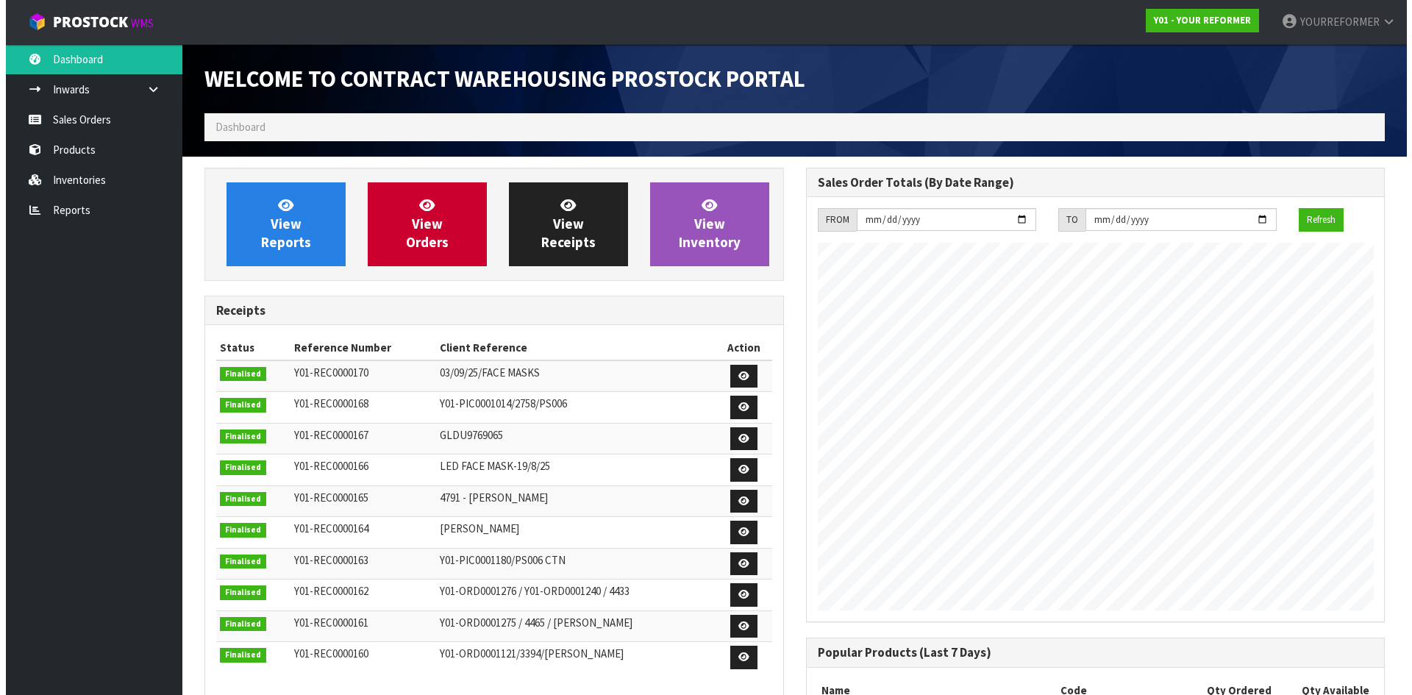
scroll to position [816, 601]
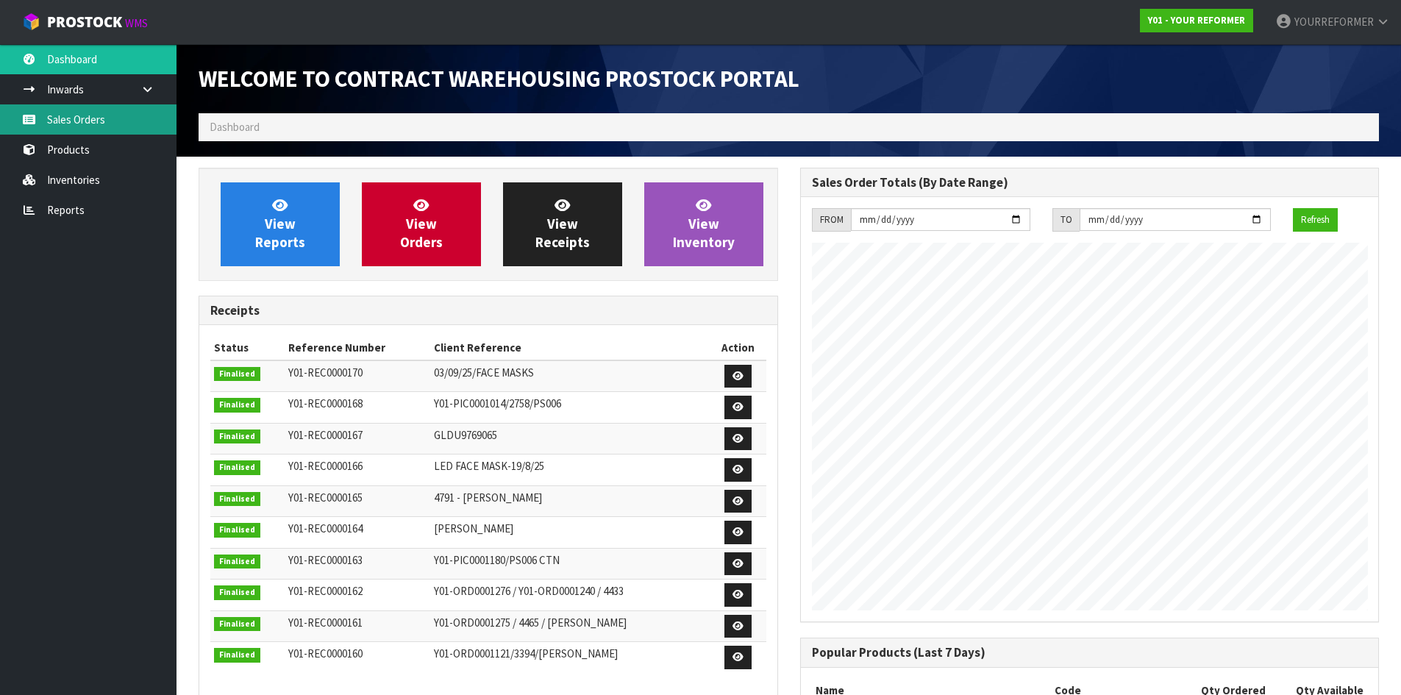
click at [113, 122] on link "Sales Orders" at bounding box center [88, 119] width 177 height 30
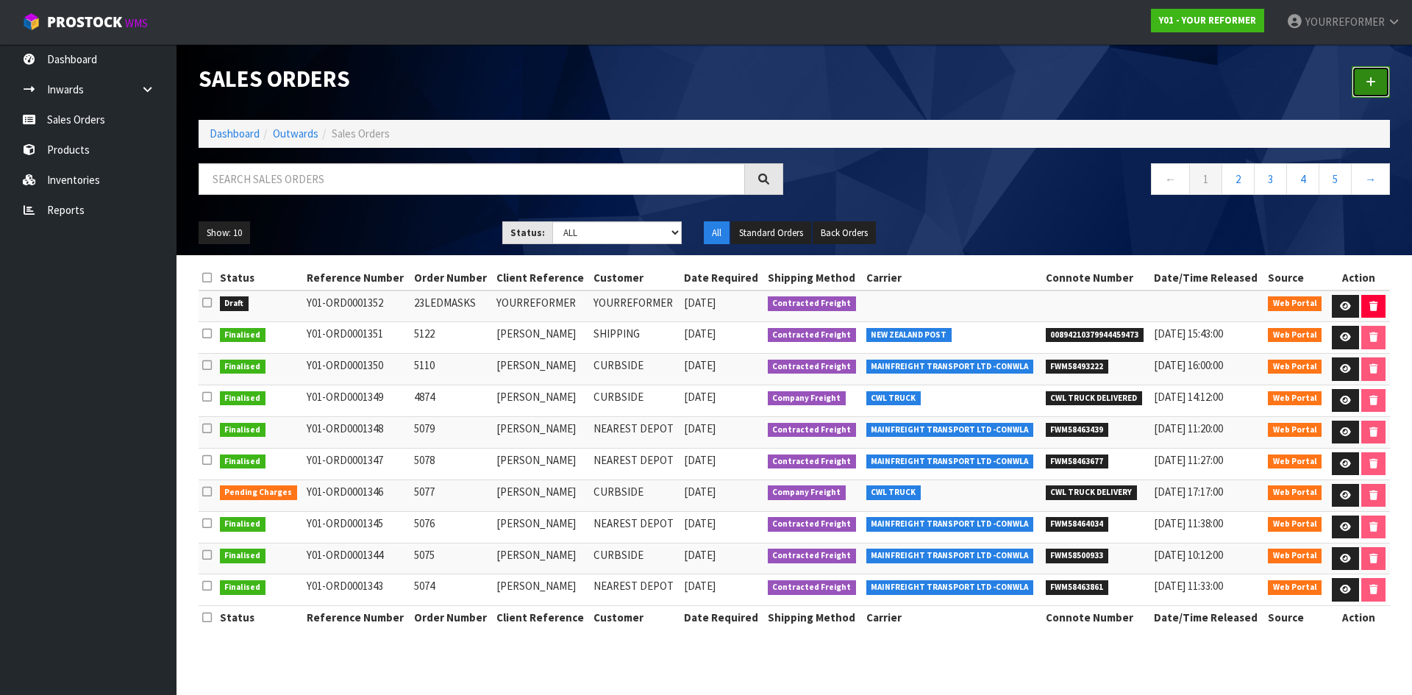
click at [1383, 80] on link at bounding box center [1371, 82] width 38 height 32
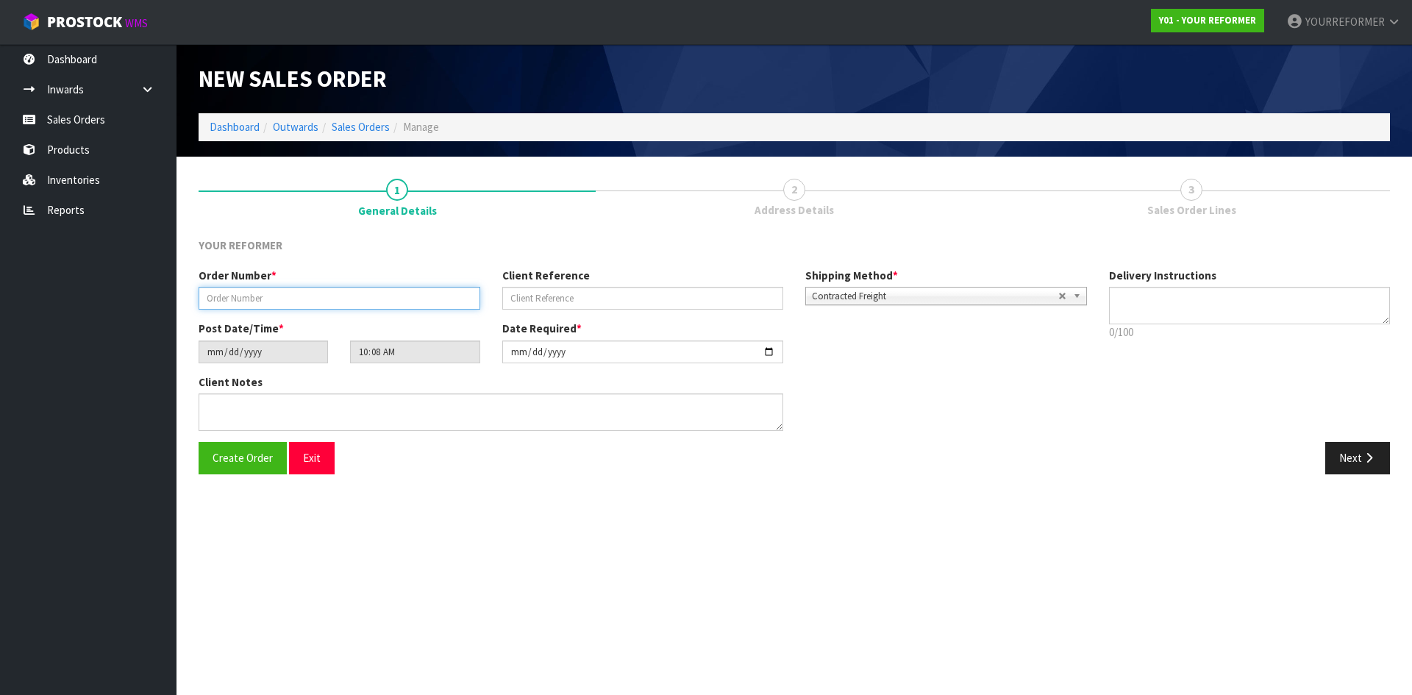
drag, startPoint x: 362, startPoint y: 293, endPoint x: 488, endPoint y: 304, distance: 127.0
click at [362, 293] on input "text" at bounding box center [340, 298] width 282 height 23
paste input "5003"
type input "5003"
click at [530, 297] on input "text" at bounding box center [643, 298] width 282 height 23
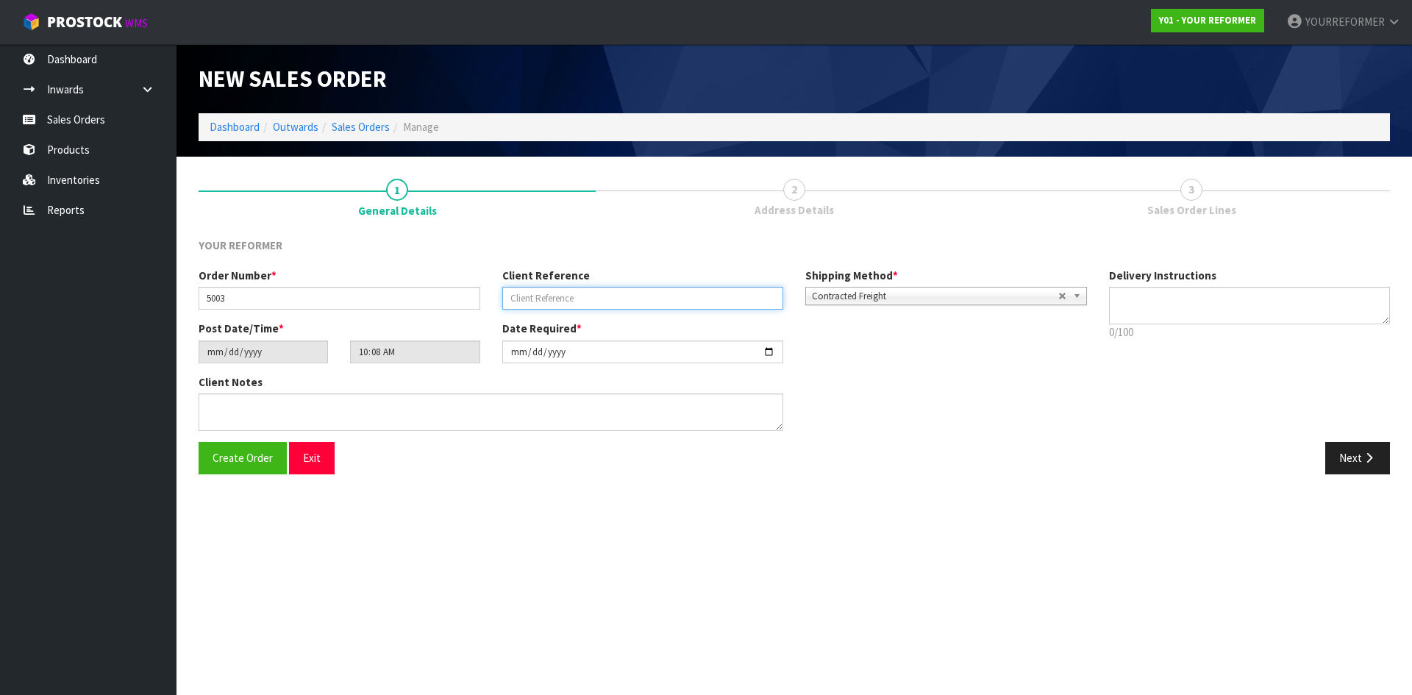
click at [601, 302] on input "text" at bounding box center [643, 298] width 282 height 23
type input "RENTAL"
click at [1162, 285] on div "Delivery Instructions 0/100 Delivery instructions has exceeded maximum length!" at bounding box center [1250, 308] width 304 height 80
click at [1166, 304] on textarea at bounding box center [1250, 306] width 282 height 38
paste textarea "[PERSON_NAME]"
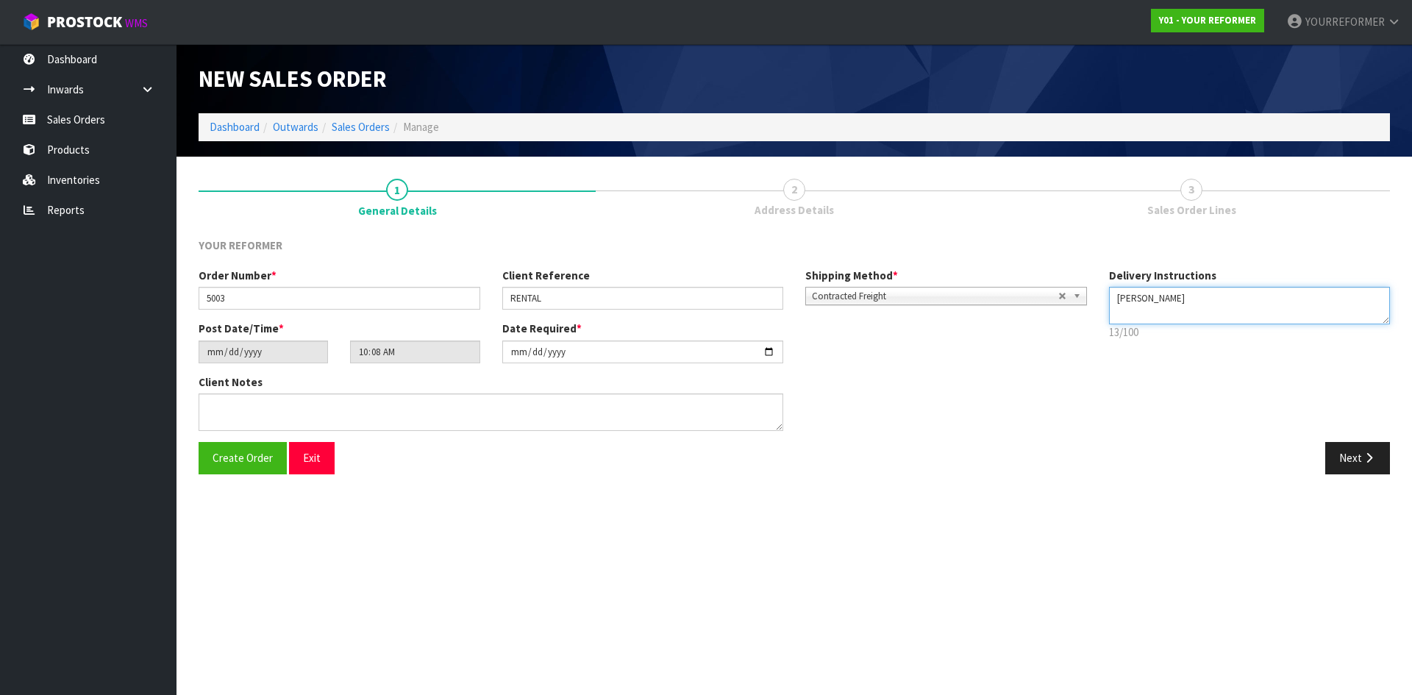
type textarea "[PERSON_NAME]"
drag, startPoint x: 573, startPoint y: 299, endPoint x: 624, endPoint y: 294, distance: 50.9
click at [484, 295] on div "Order Number * 5003 Client Reference RENTAL Shipping Method * Pickup Contracted…" at bounding box center [643, 294] width 911 height 53
paste input "[PERSON_NAME]"
type input "[PERSON_NAME]"
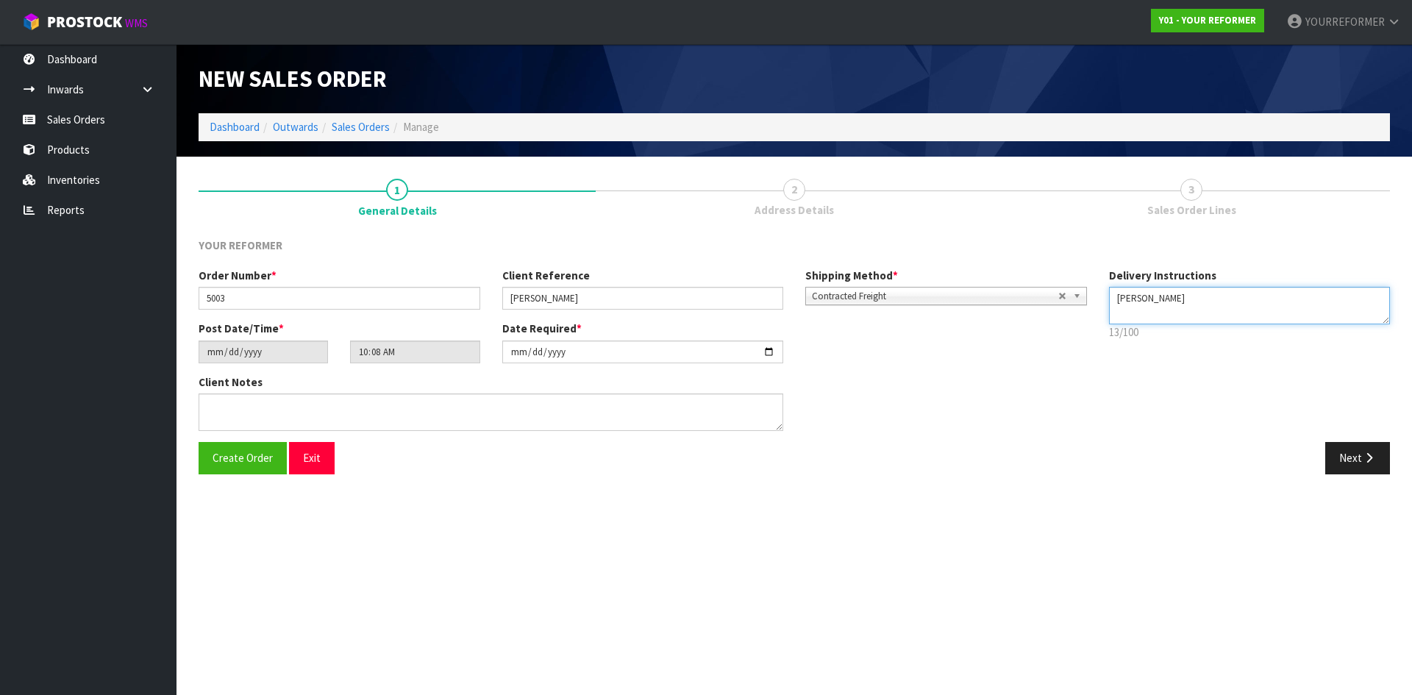
drag, startPoint x: 1230, startPoint y: 300, endPoint x: 796, endPoint y: 287, distance: 434.9
click at [804, 285] on div "Order Number * 5003 Client Reference [PERSON_NAME] KAMFFER Shipping Method * Pi…" at bounding box center [795, 355] width 1214 height 174
drag, startPoint x: 1186, startPoint y: 289, endPoint x: 1201, endPoint y: 304, distance: 21.3
click at [1186, 290] on textarea at bounding box center [1250, 306] width 282 height 38
paste textarea "[PHONE_NUMBER]"
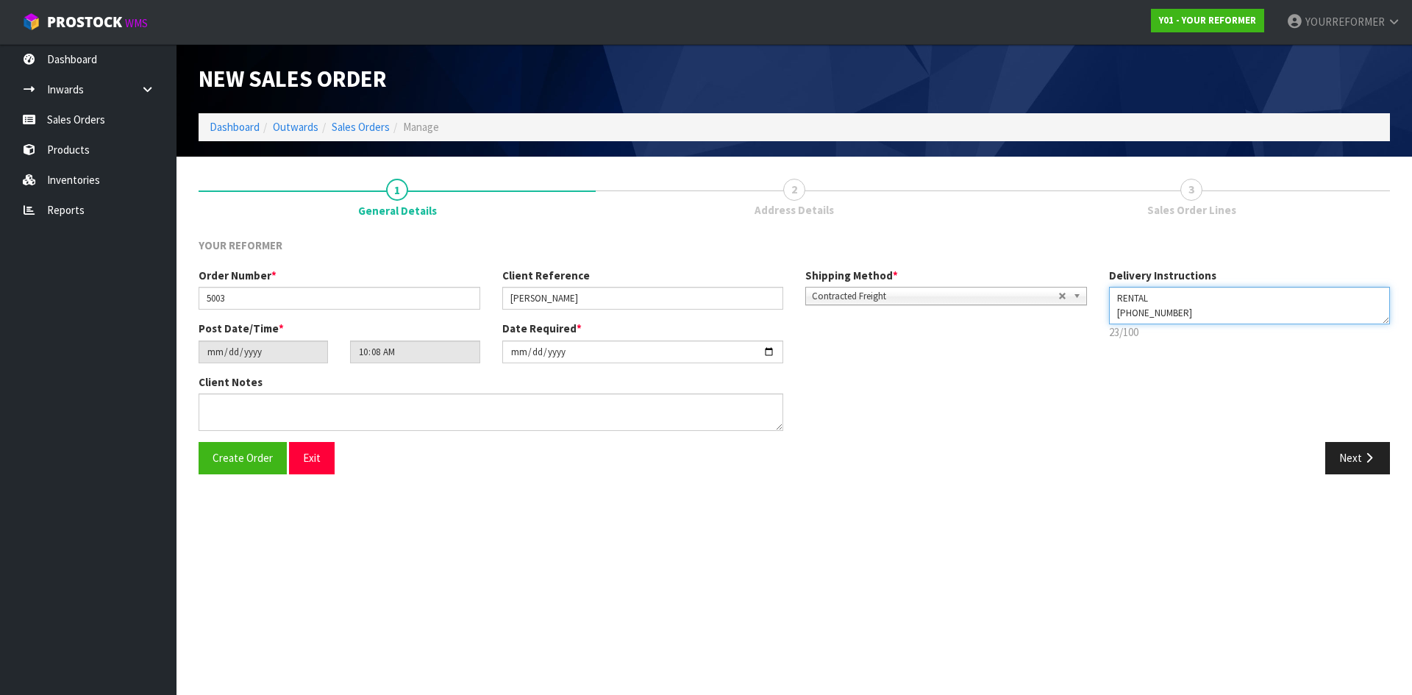
type textarea "RENTAL [PHONE_NUMBER]"
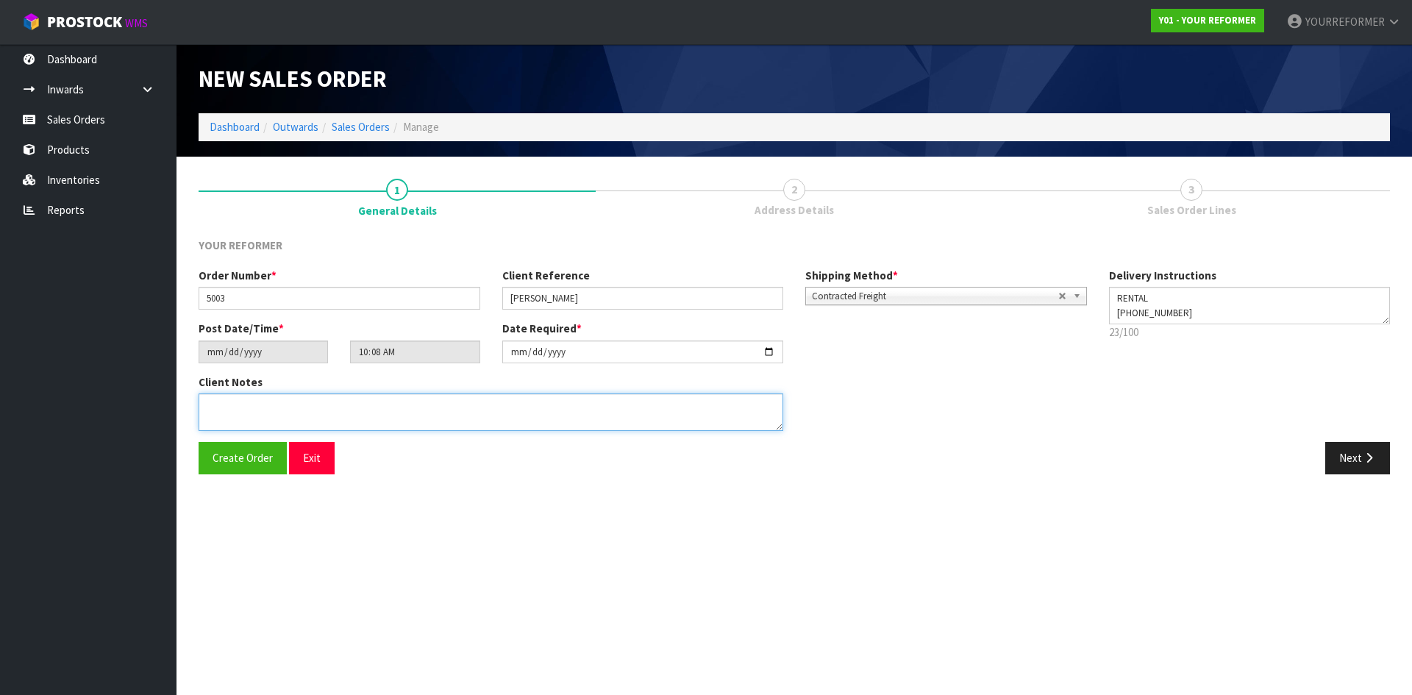
click at [380, 411] on textarea at bounding box center [491, 412] width 585 height 38
paste textarea "[PERSON_NAME] [STREET_ADDRESS] [PHONE_NUMBER]"
type textarea "[PERSON_NAME] [STREET_ADDRESS] [PHONE_NUMBER]"
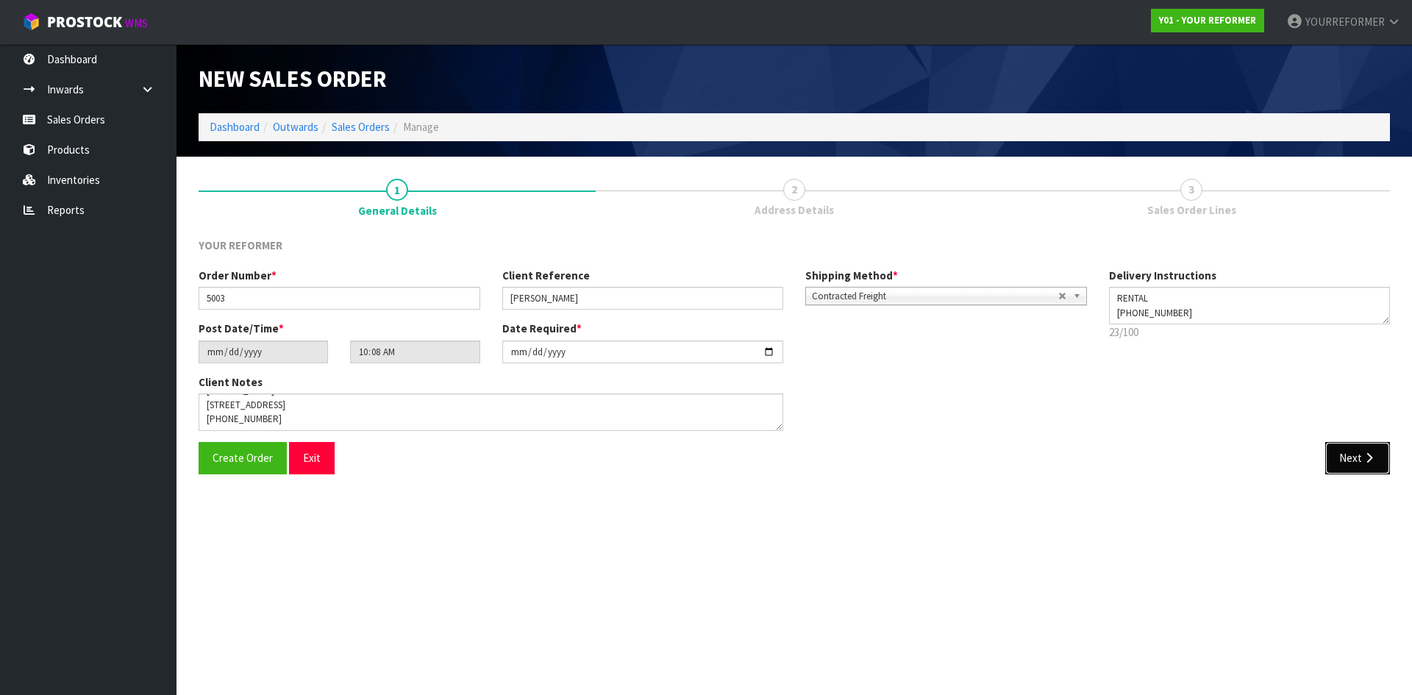
click at [1362, 458] on icon "button" at bounding box center [1369, 457] width 14 height 11
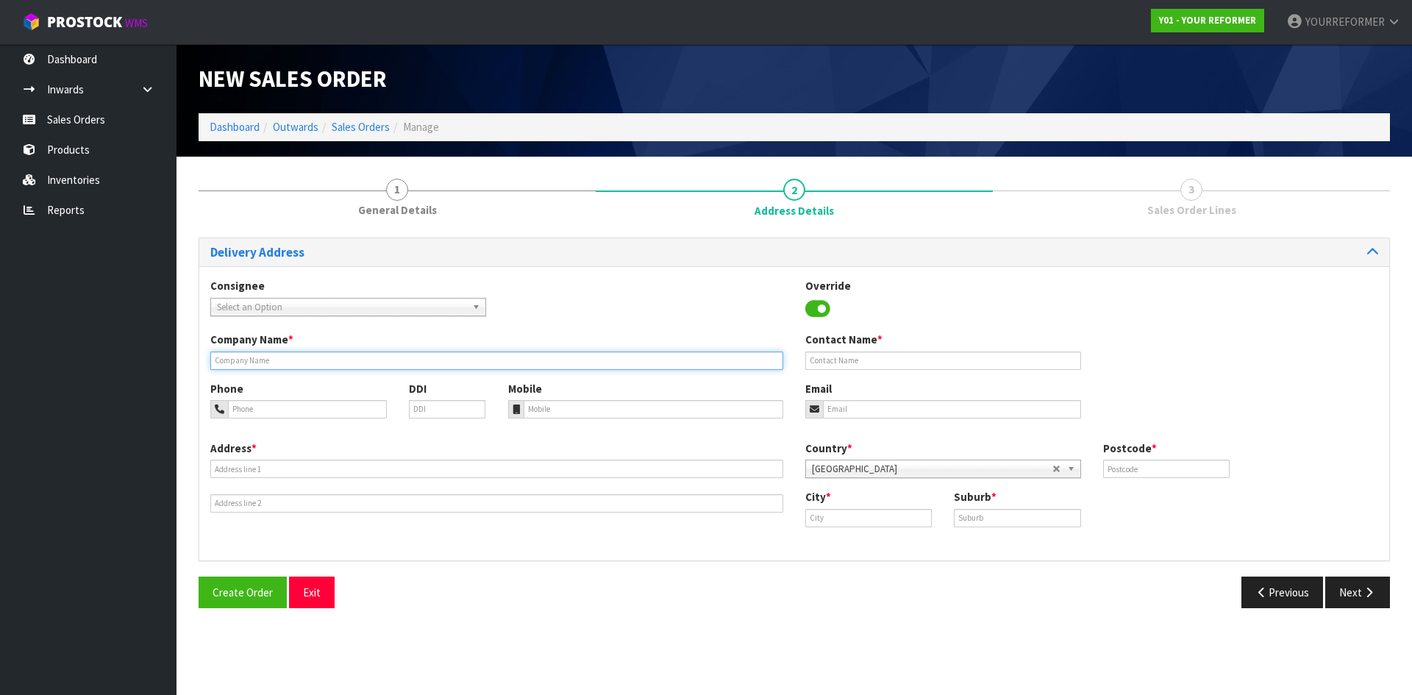
drag, startPoint x: 283, startPoint y: 356, endPoint x: 296, endPoint y: 364, distance: 14.9
click at [283, 357] on input "text" at bounding box center [496, 361] width 573 height 18
type input "RENTAL"
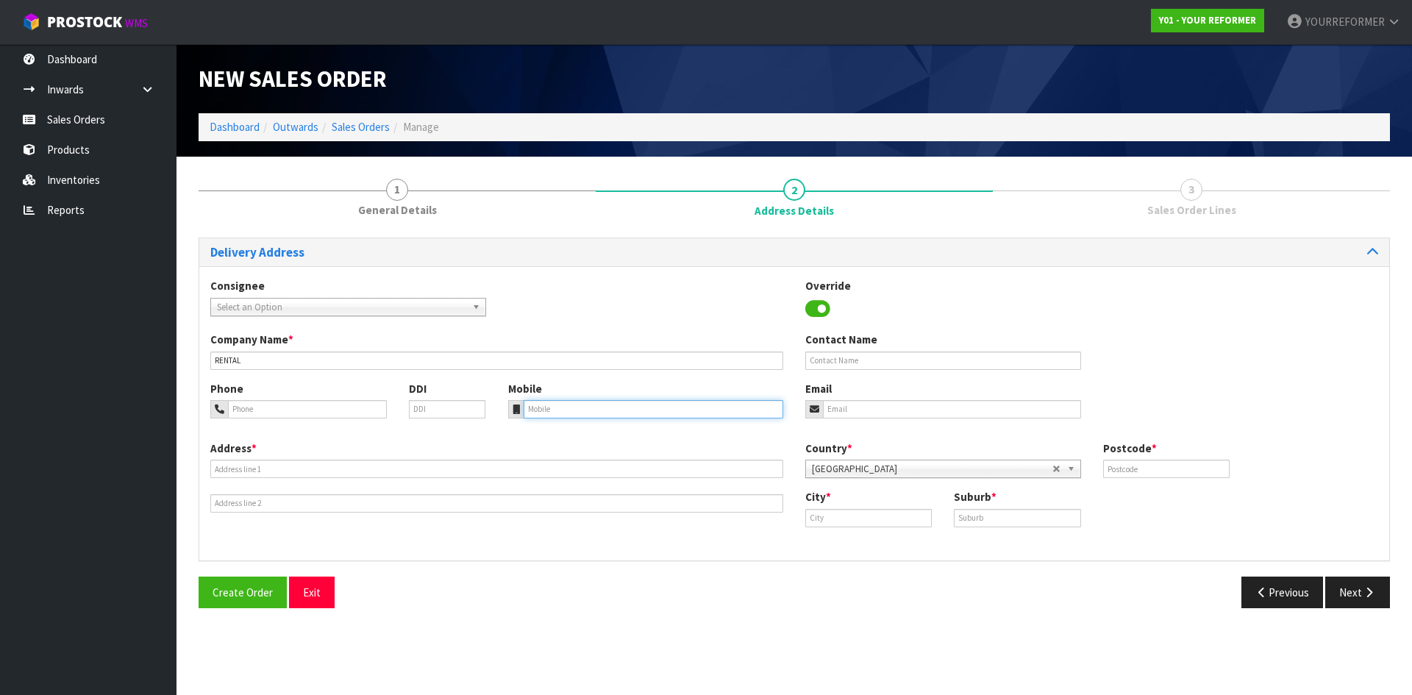
drag, startPoint x: 559, startPoint y: 410, endPoint x: 19, endPoint y: 395, distance: 540.0
click at [557, 410] on input "tel" at bounding box center [654, 409] width 260 height 18
drag, startPoint x: 648, startPoint y: 397, endPoint x: 641, endPoint y: 401, distance: 7.6
click at [647, 398] on div "Mobile" at bounding box center [646, 400] width 298 height 38
click at [557, 410] on input "tel" at bounding box center [654, 409] width 260 height 18
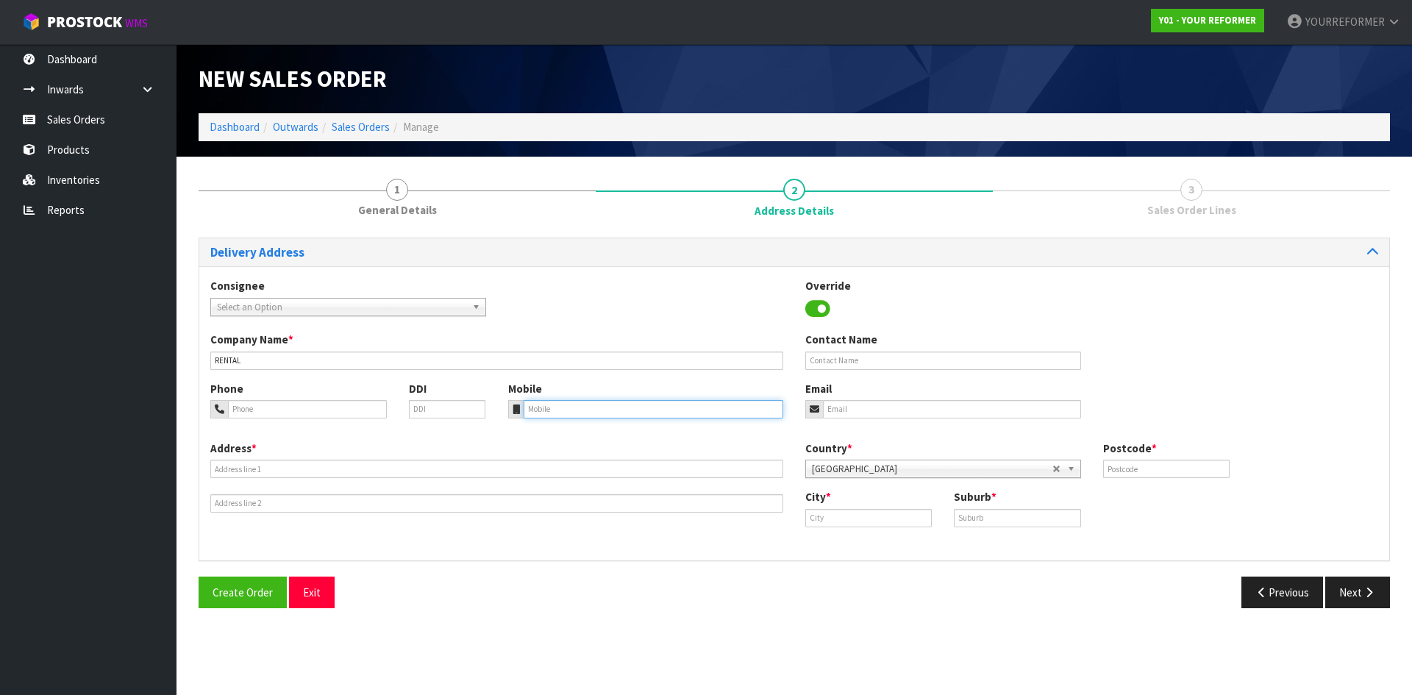
paste input "[PHONE_NUMBER]"
type input "[PHONE_NUMBER]"
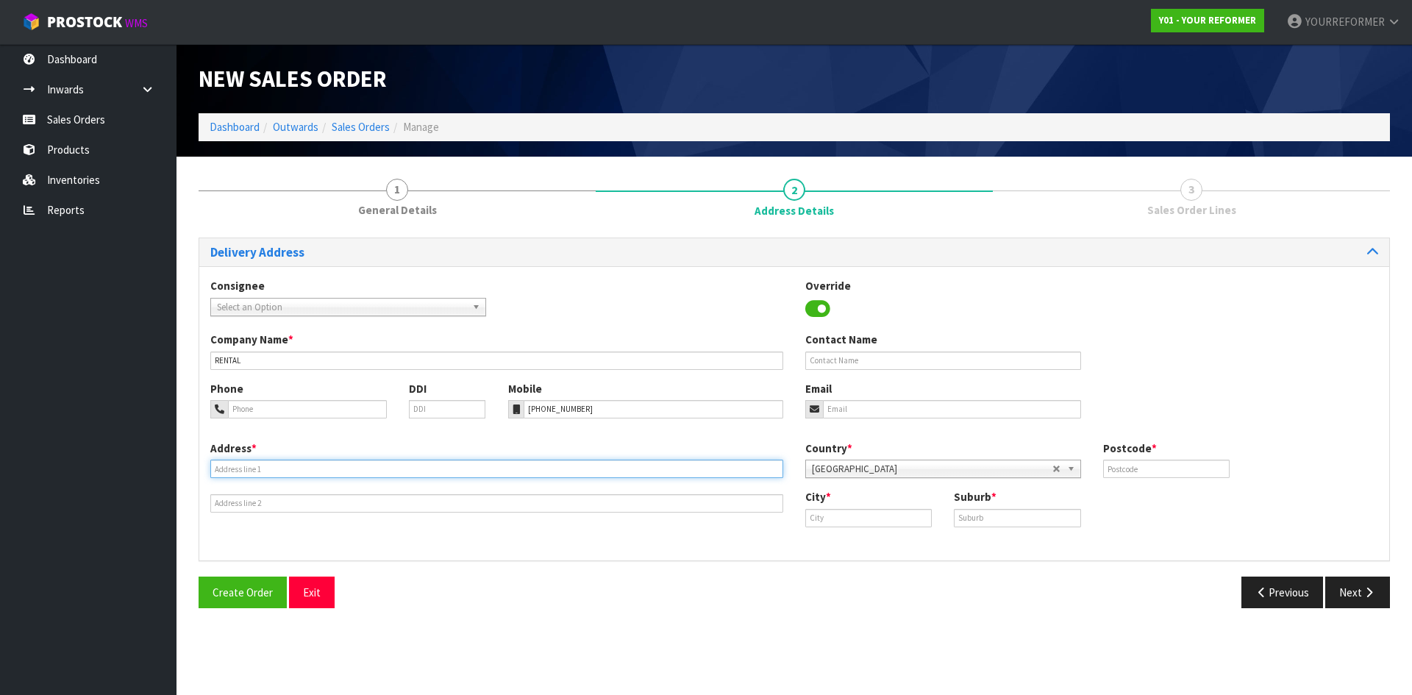
click at [278, 474] on input "text" at bounding box center [496, 469] width 573 height 18
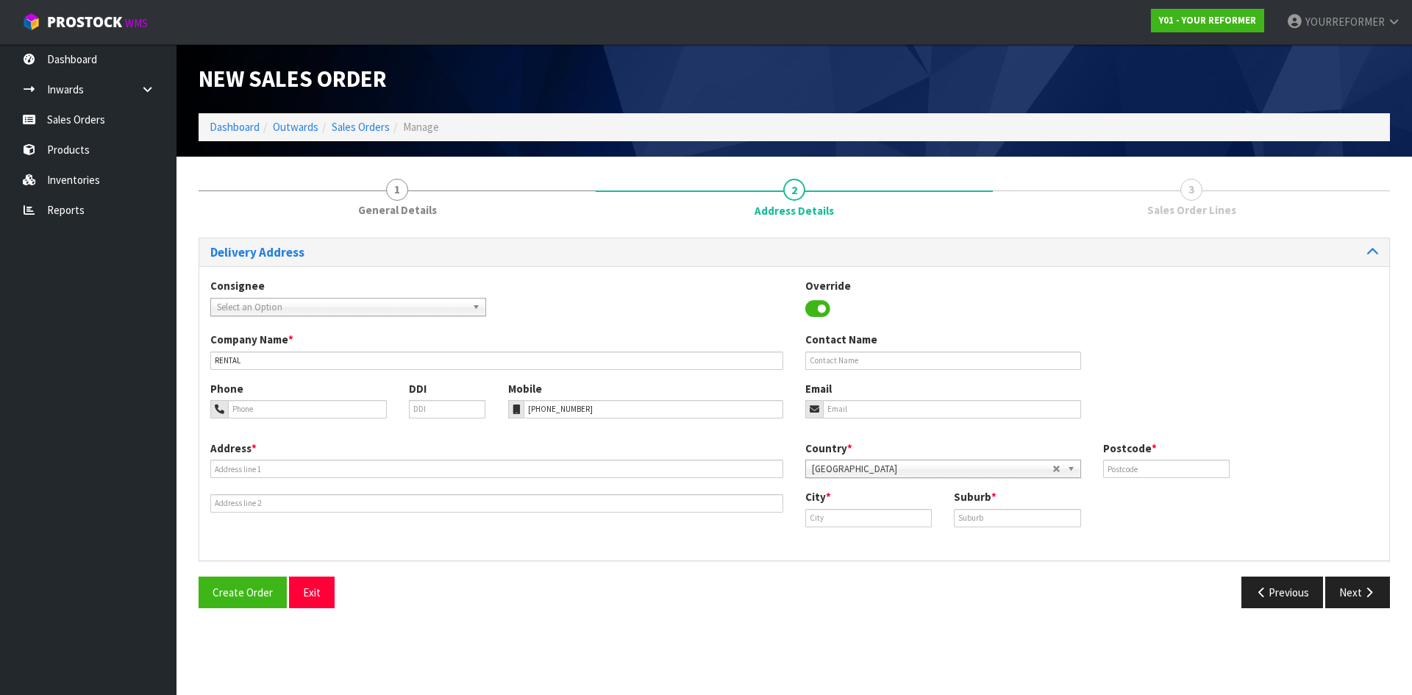
click at [254, 460] on div "Address *" at bounding box center [496, 477] width 595 height 72
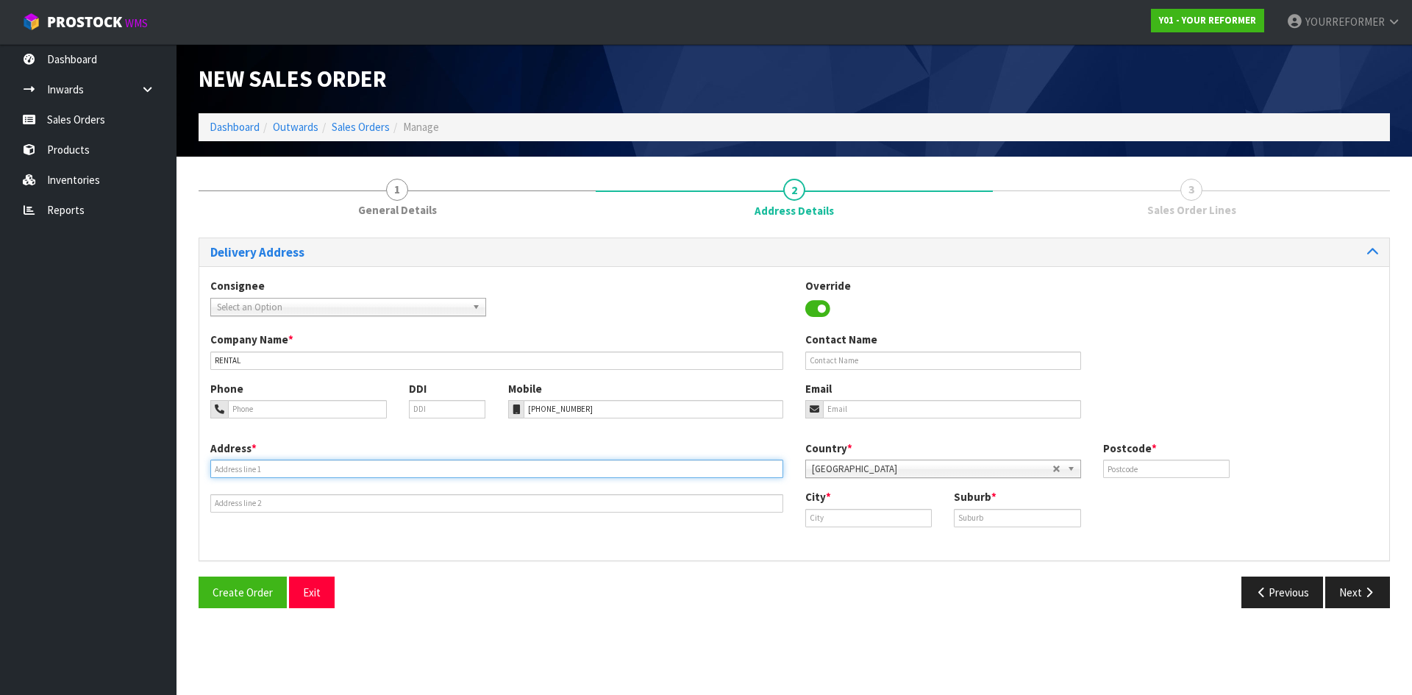
click at [271, 477] on input "text" at bounding box center [496, 469] width 573 height 18
paste input "[STREET_ADDRESS]"
type input "[STREET_ADDRESS]"
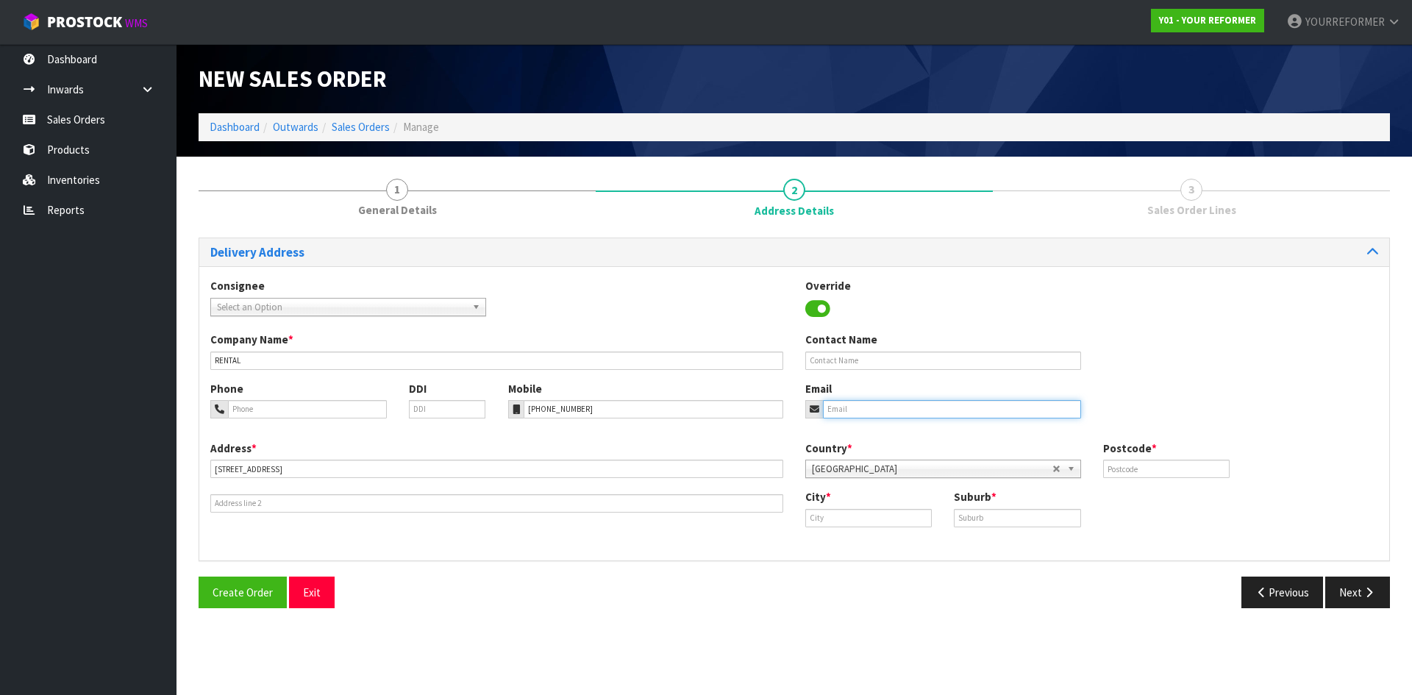
click at [975, 402] on input "email" at bounding box center [952, 409] width 258 height 18
paste input "[EMAIL_ADDRESS][DOMAIN_NAME]"
type input "[EMAIL_ADDRESS][DOMAIN_NAME]"
drag, startPoint x: 850, startPoint y: 356, endPoint x: 555, endPoint y: 375, distance: 295.5
click at [850, 356] on input "text" at bounding box center [943, 361] width 276 height 18
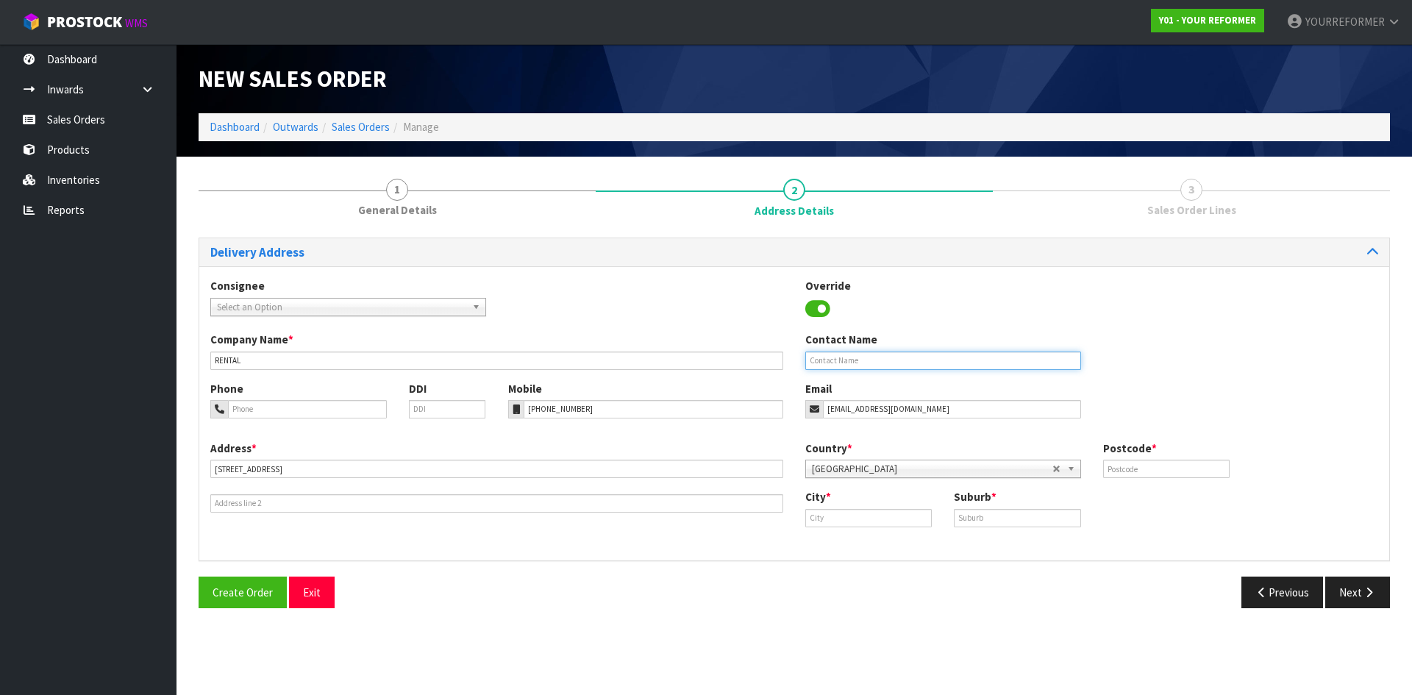
drag, startPoint x: 943, startPoint y: 358, endPoint x: 986, endPoint y: 363, distance: 43.7
click at [943, 359] on input "text" at bounding box center [943, 361] width 276 height 18
paste input "[PERSON_NAME]"
type input "[PERSON_NAME]"
click at [1144, 470] on input "text" at bounding box center [1166, 469] width 127 height 18
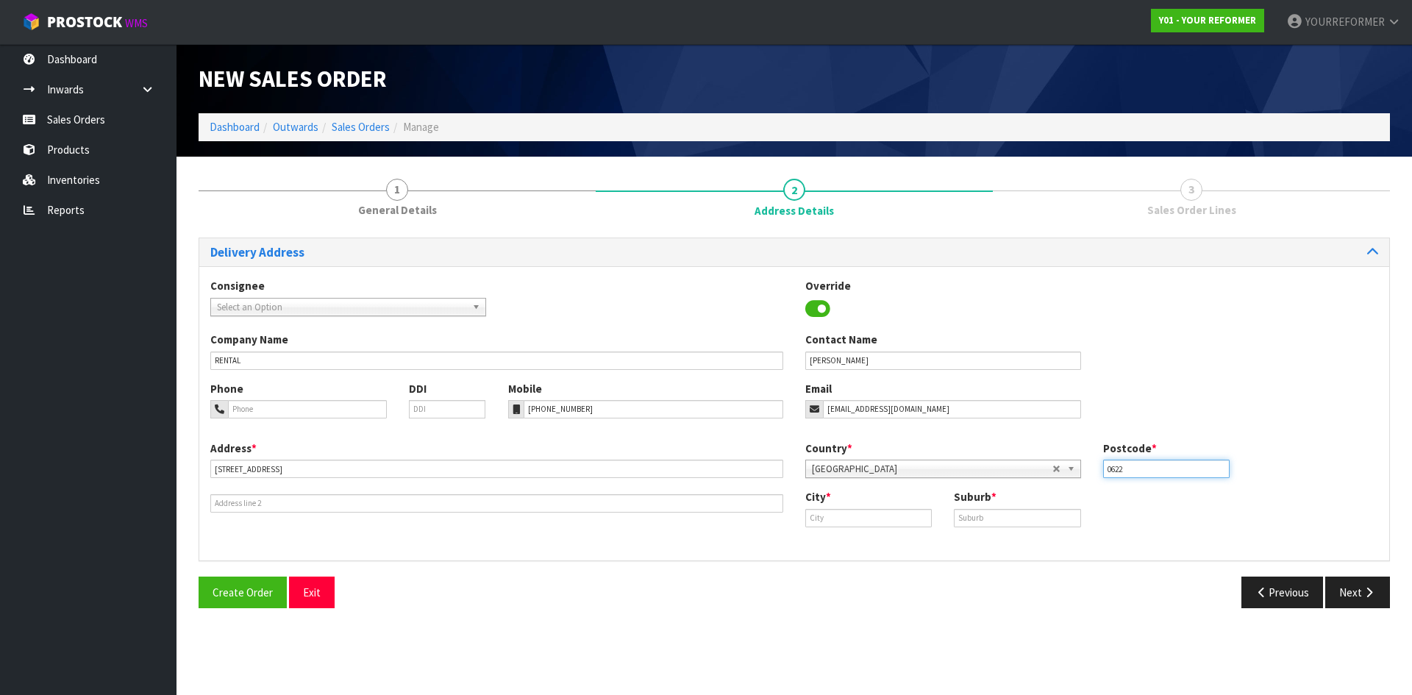
type input "0622"
click at [880, 518] on input "text" at bounding box center [868, 518] width 127 height 18
paste input "[GEOGRAPHIC_DATA]"
type input "[GEOGRAPHIC_DATA]"
drag, startPoint x: 858, startPoint y: 547, endPoint x: 911, endPoint y: 530, distance: 55.8
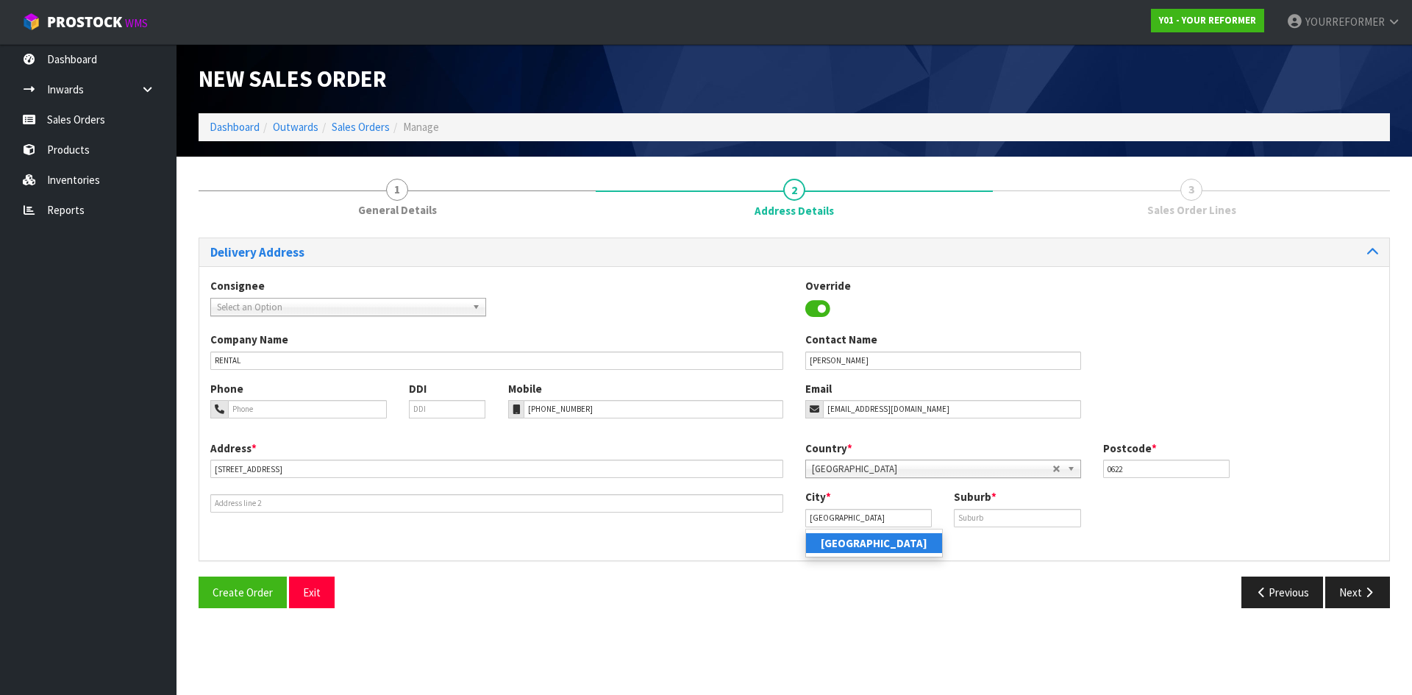
click at [858, 547] on strong "[GEOGRAPHIC_DATA]" at bounding box center [874, 543] width 107 height 14
click at [1005, 511] on input "text" at bounding box center [1017, 518] width 127 height 18
click at [968, 513] on input "text" at bounding box center [1017, 518] width 127 height 18
paste input "[GEOGRAPHIC_DATA]"
type input "[GEOGRAPHIC_DATA]"
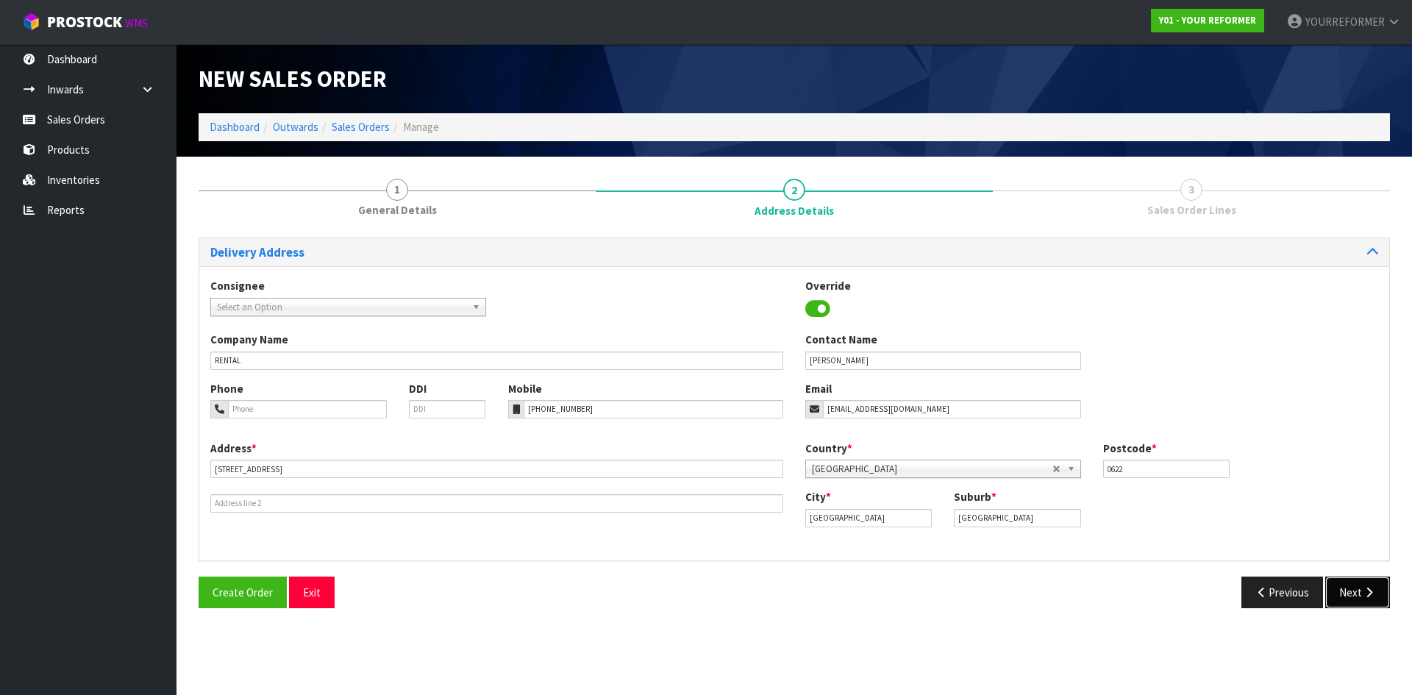
click at [1365, 597] on icon "button" at bounding box center [1369, 592] width 14 height 11
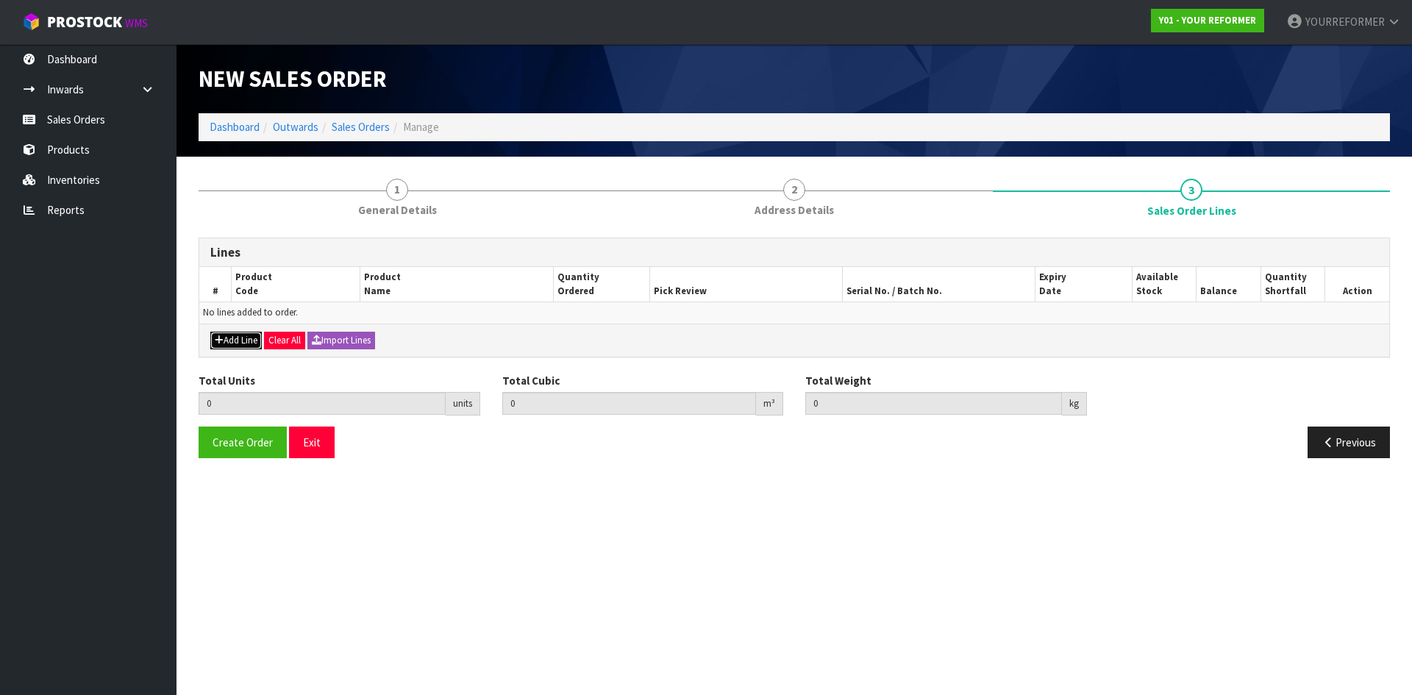
click at [242, 347] on button "Add Line" at bounding box center [235, 341] width 51 height 18
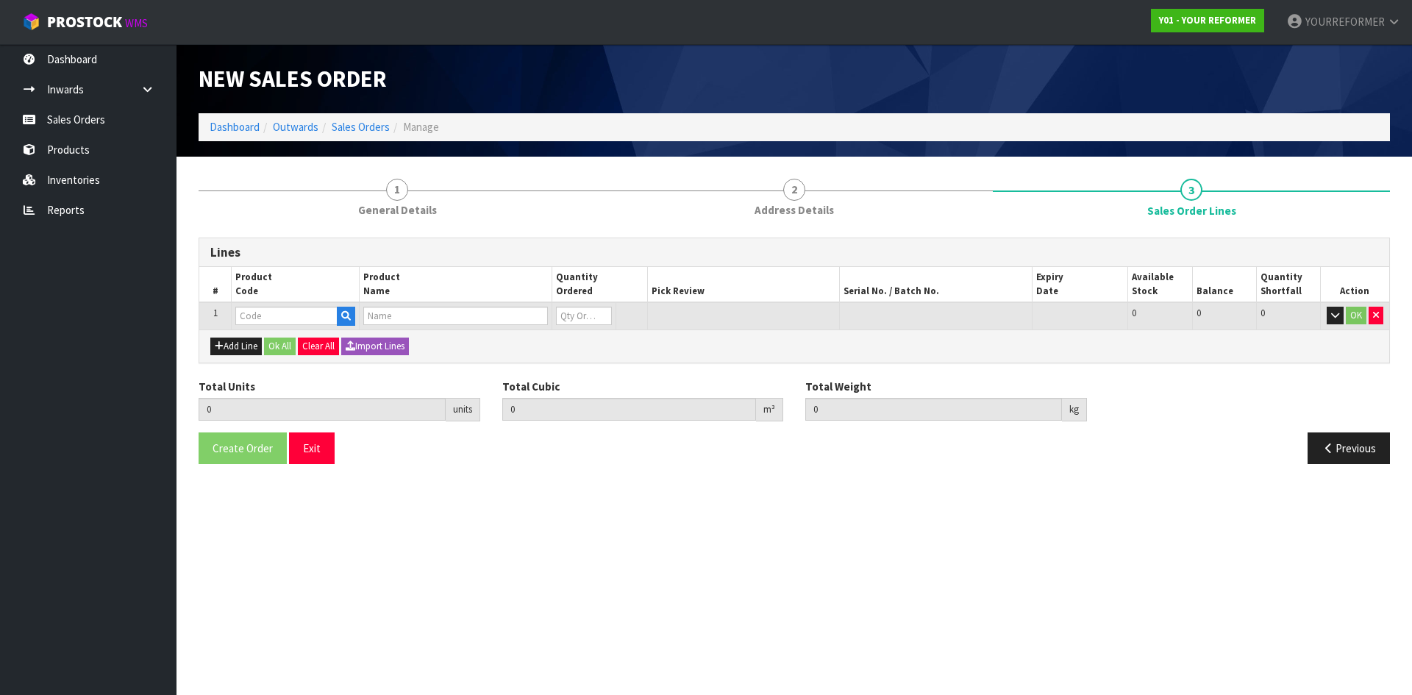
click at [352, 327] on td at bounding box center [296, 315] width 128 height 27
click at [347, 318] on icon "button" at bounding box center [346, 316] width 10 height 10
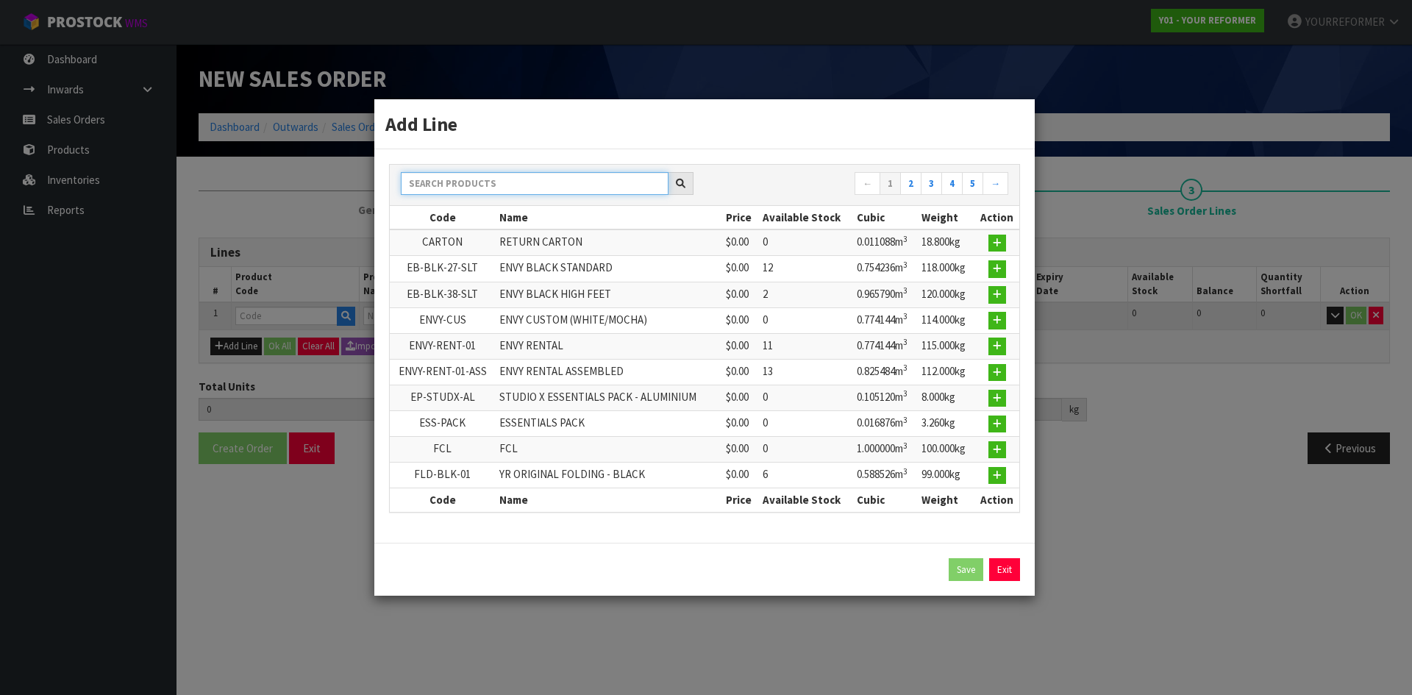
click at [465, 180] on input "text" at bounding box center [535, 183] width 268 height 23
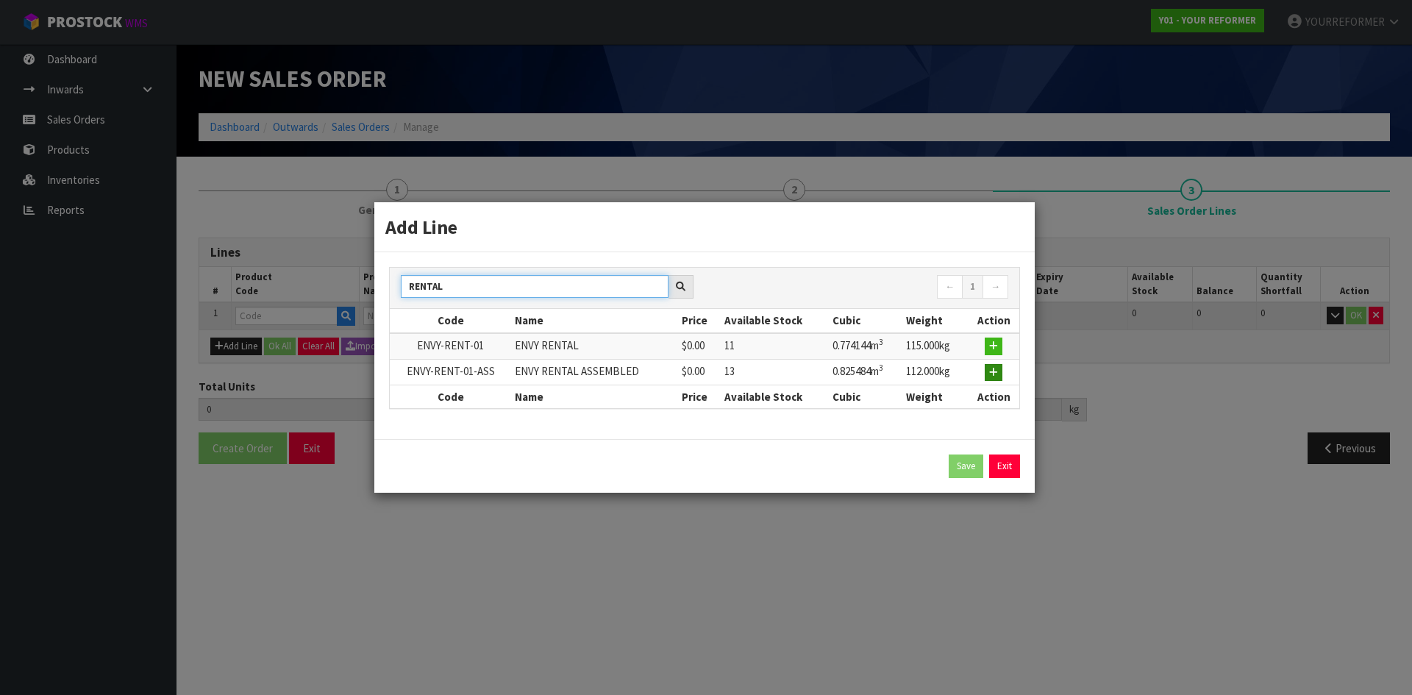
type input "RENTAL"
click at [991, 372] on icon "button" at bounding box center [993, 373] width 9 height 10
type input "0.000000"
type input "0.000"
type input "ENVY-RENT-01-ASS"
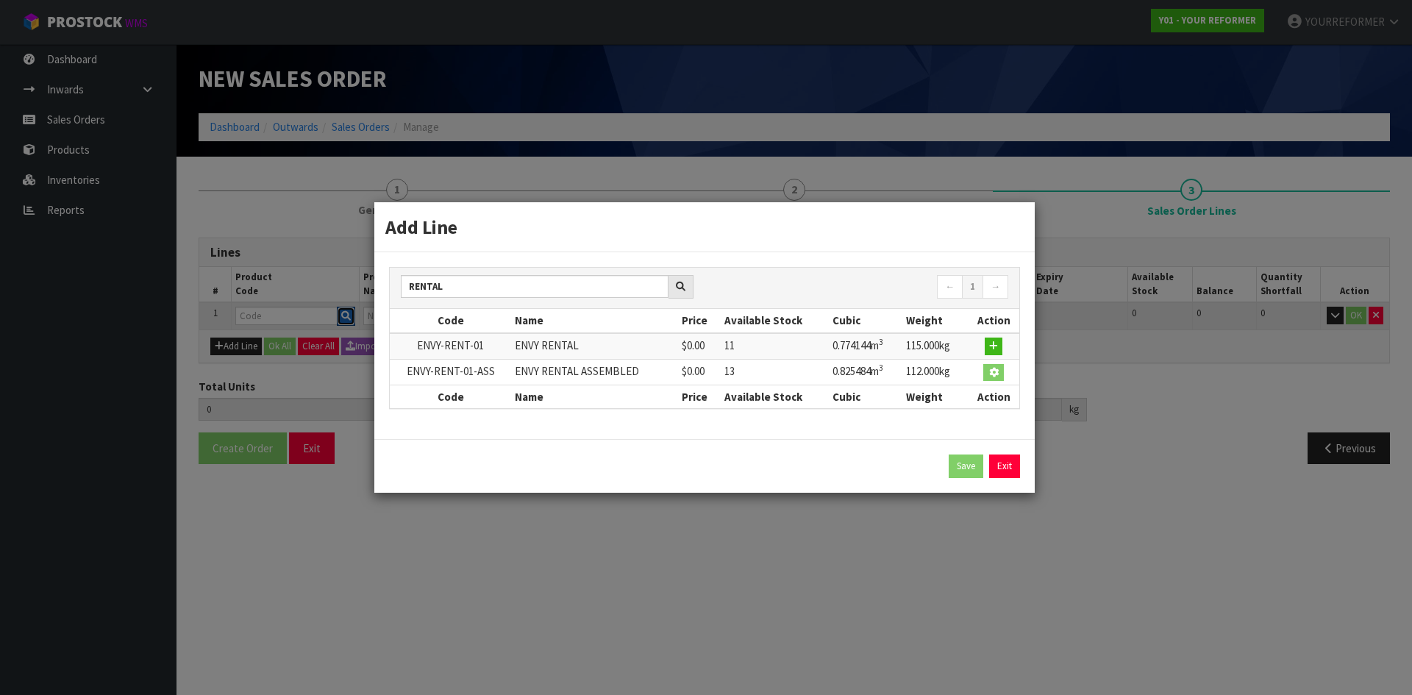
type input "ENVY RENTAL ASSEMBLED"
type input "0"
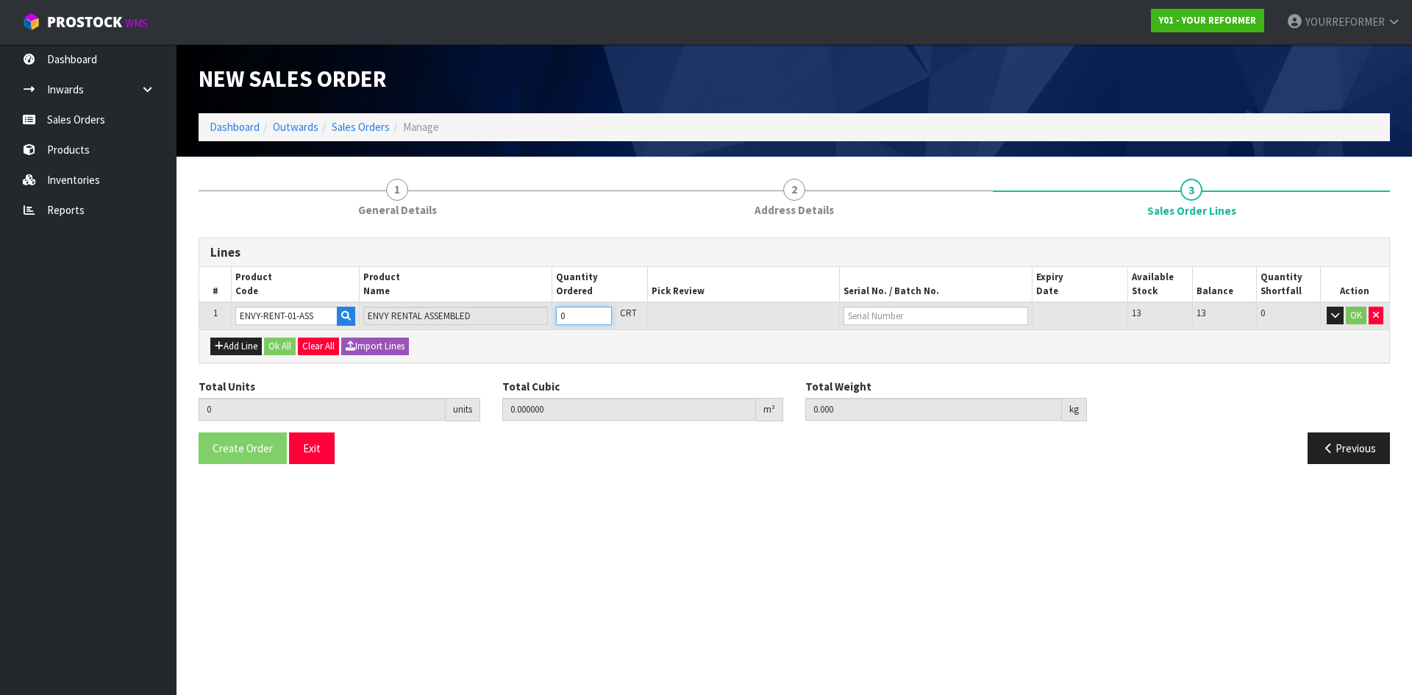
type input "1"
type input "0.825484"
type input "112"
type input "1"
click at [597, 310] on input "1" at bounding box center [584, 316] width 56 height 18
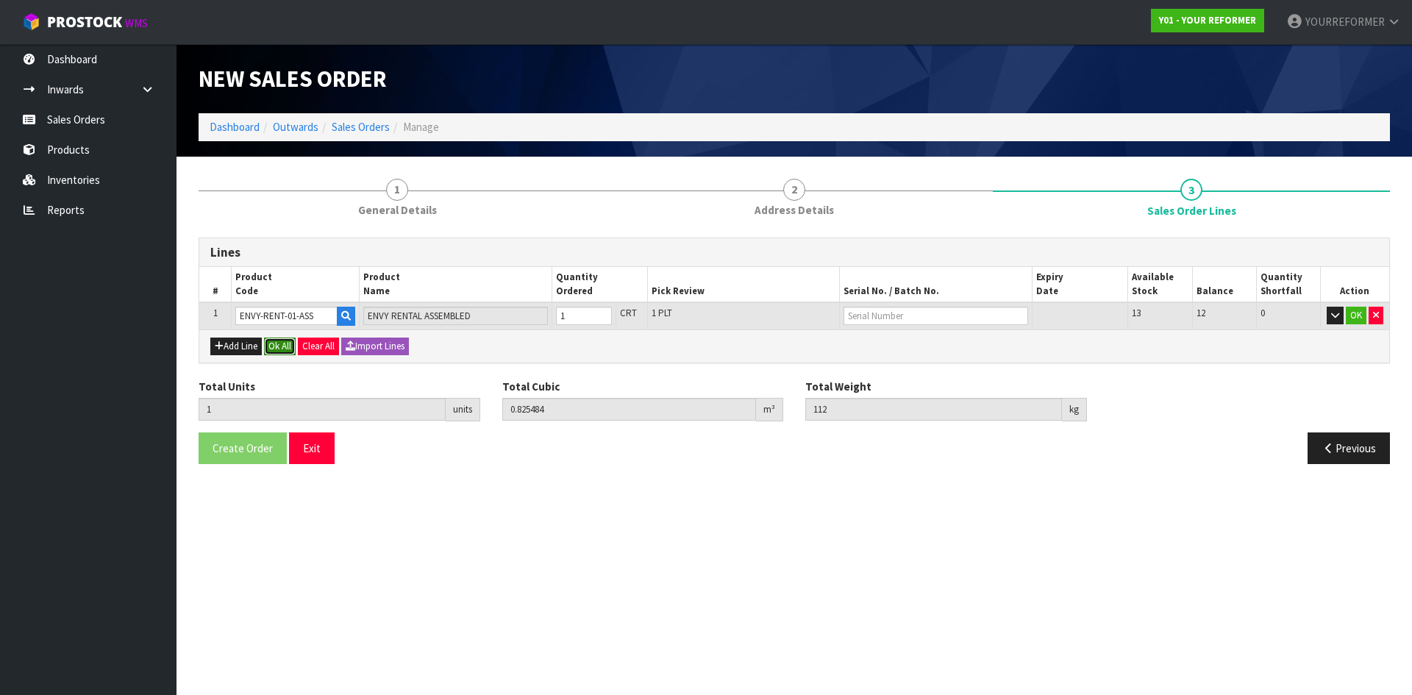
click at [283, 347] on button "Ok All" at bounding box center [280, 347] width 32 height 18
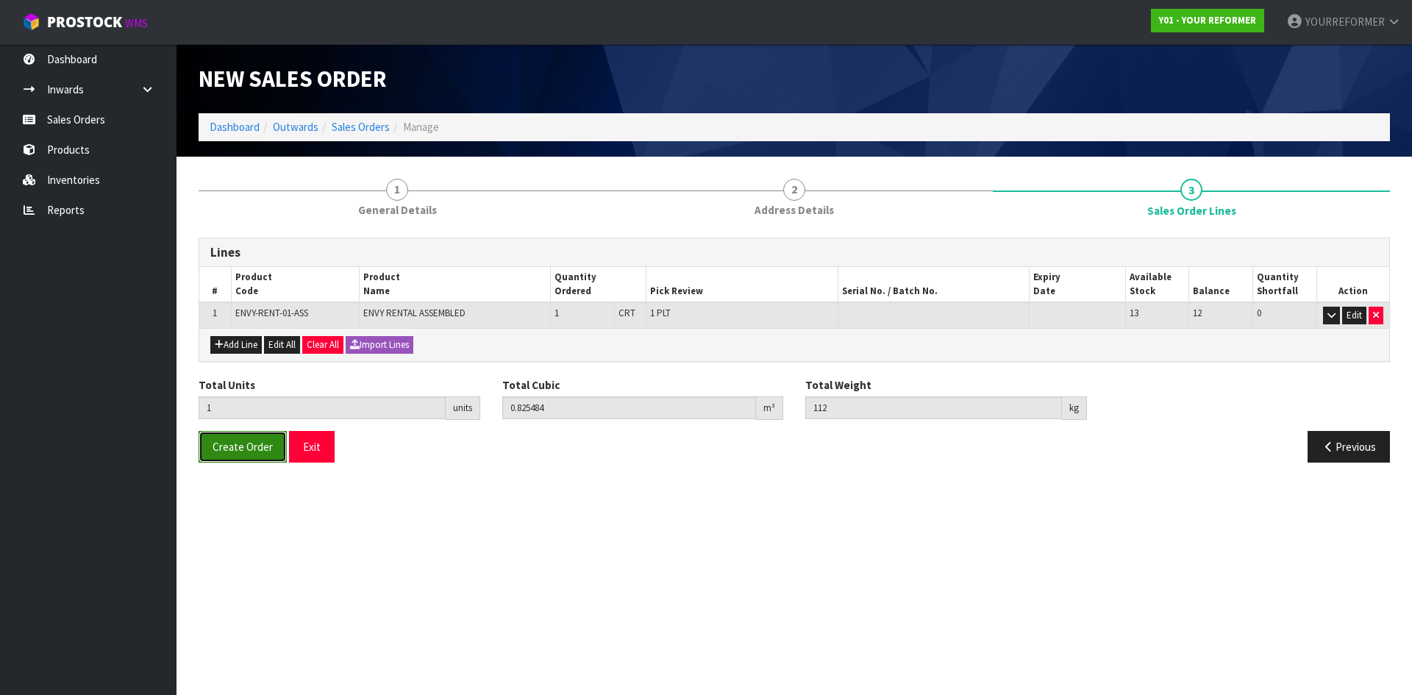
click at [259, 452] on span "Create Order" at bounding box center [243, 447] width 60 height 14
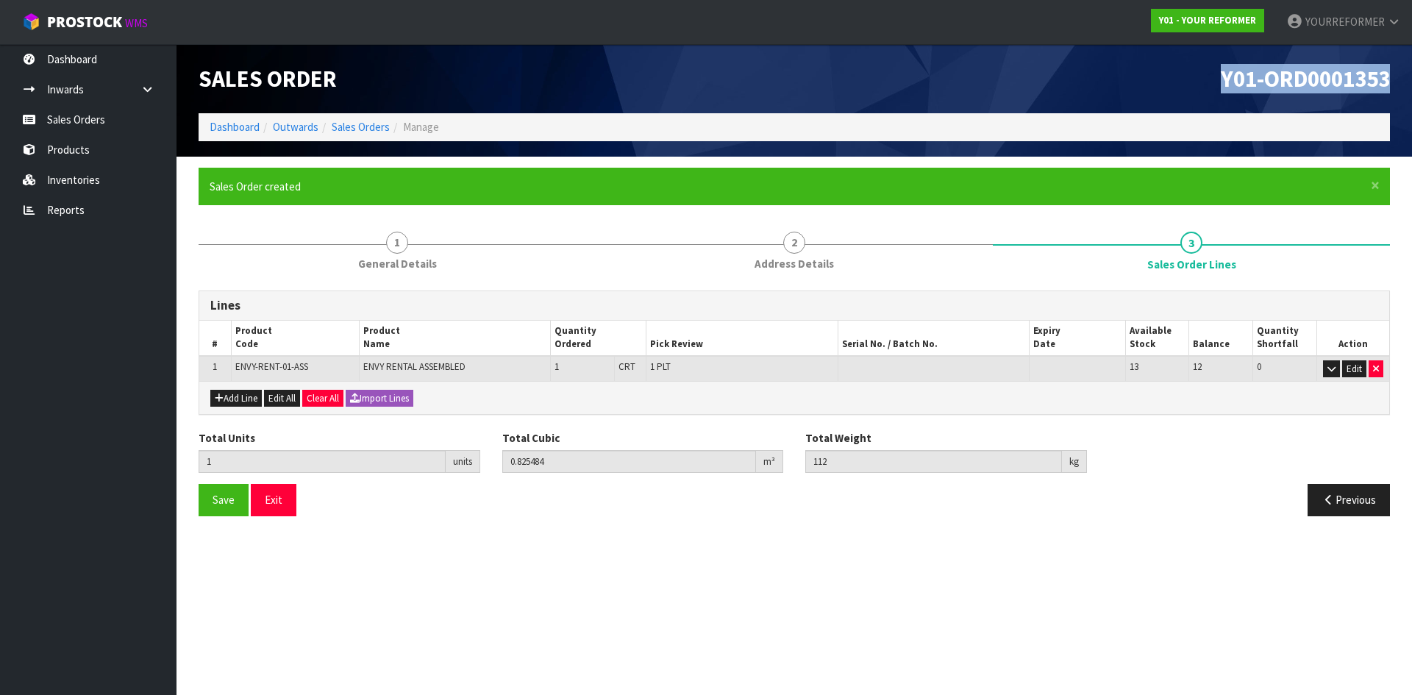
drag, startPoint x: 1386, startPoint y: 84, endPoint x: 962, endPoint y: 96, distance: 423.8
click at [1012, 82] on h1 "Y01-ORD0001353" at bounding box center [1097, 78] width 585 height 25
copy span "Y01-ORD0001353"
click at [98, 121] on link "Sales Orders" at bounding box center [88, 119] width 177 height 30
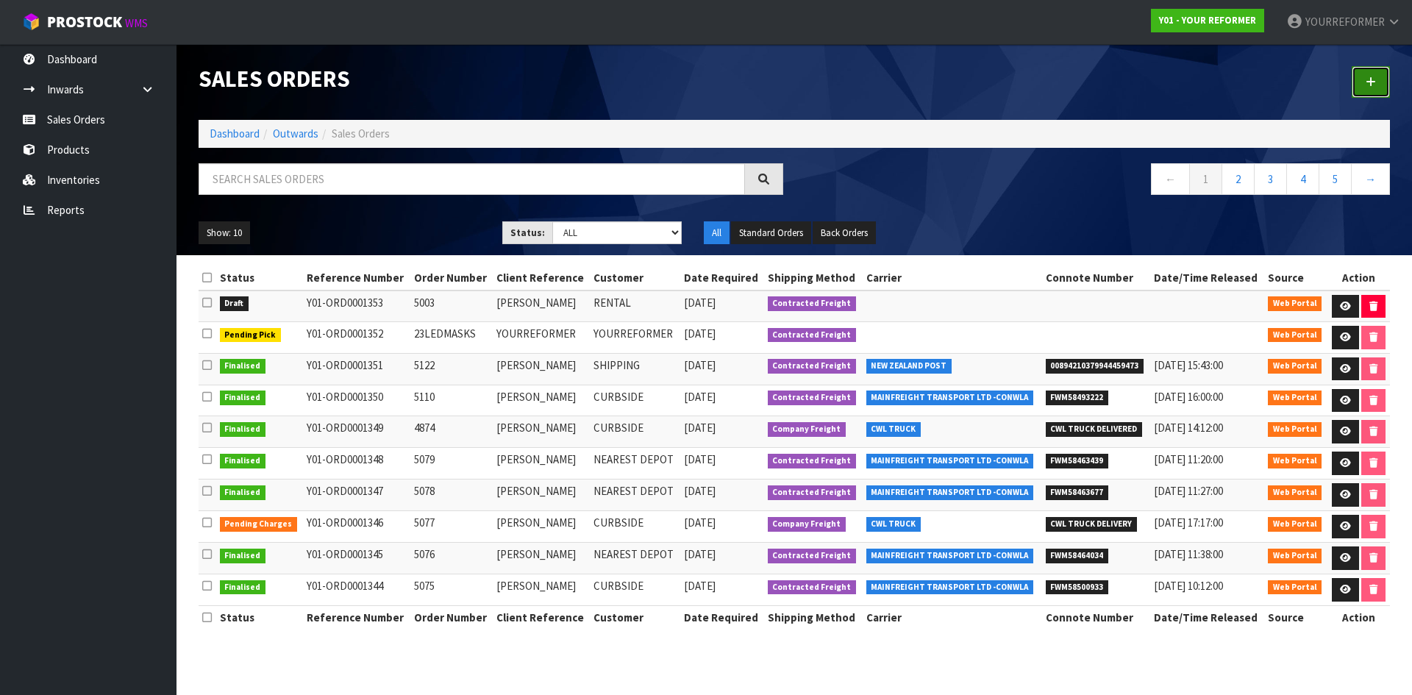
click at [1367, 85] on icon at bounding box center [1371, 81] width 10 height 11
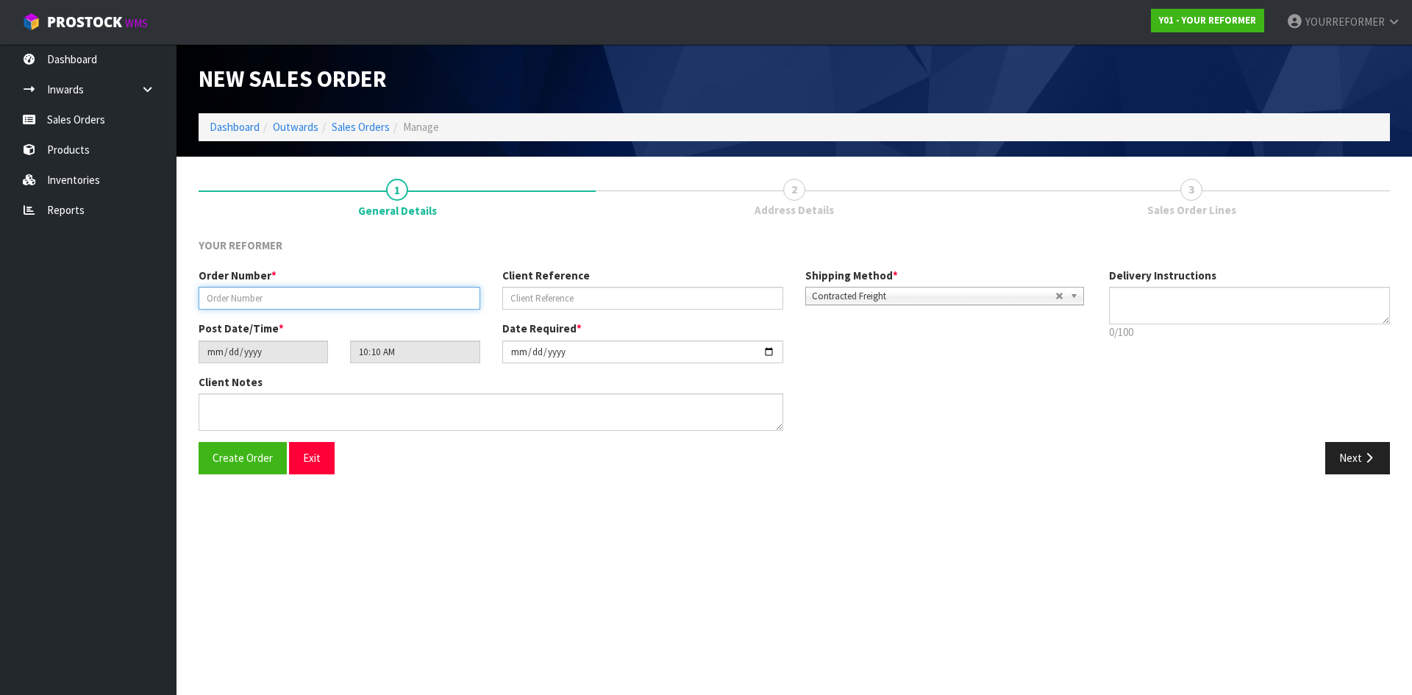
drag, startPoint x: 301, startPoint y: 294, endPoint x: 385, endPoint y: 302, distance: 84.2
click at [301, 295] on input "text" at bounding box center [340, 298] width 282 height 23
paste input "5109"
type input "5109"
drag, startPoint x: 637, startPoint y: 299, endPoint x: 457, endPoint y: 297, distance: 180.2
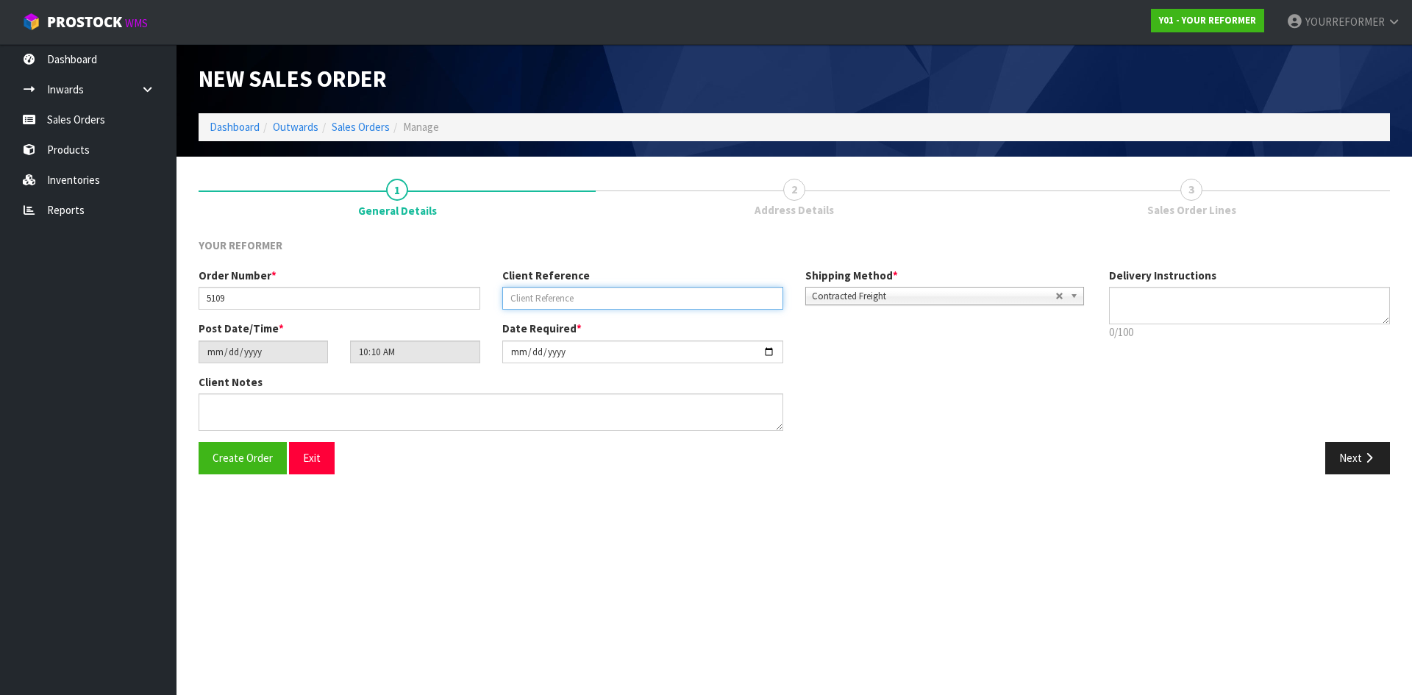
click at [637, 299] on input "text" at bounding box center [643, 298] width 282 height 23
click at [638, 293] on input "text" at bounding box center [643, 298] width 282 height 23
paste input "[PERSON_NAME]"
type input "[PERSON_NAME]"
click at [1215, 303] on textarea at bounding box center [1250, 306] width 282 height 38
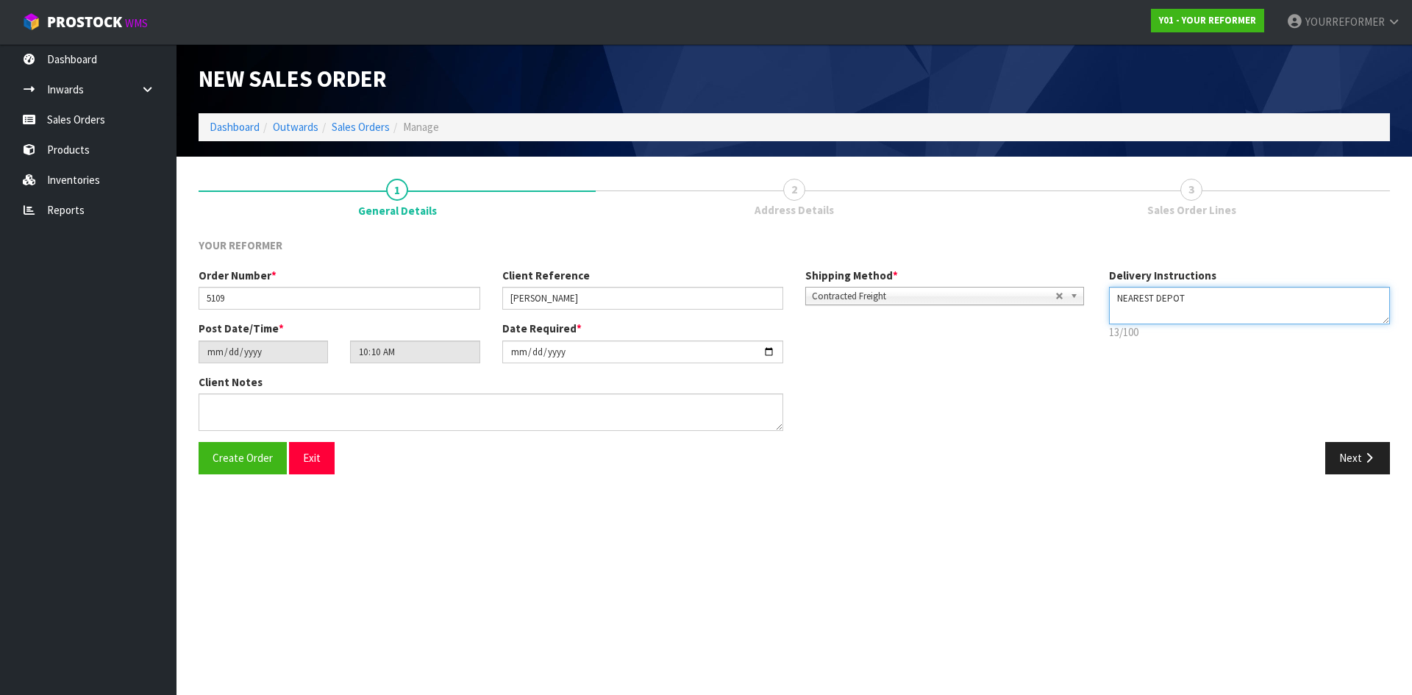
click at [1144, 317] on textarea at bounding box center [1250, 306] width 282 height 38
paste textarea "[PHONE_NUMBER]"
type textarea "NEAREST DEPOT [PHONE_NUMBER]"
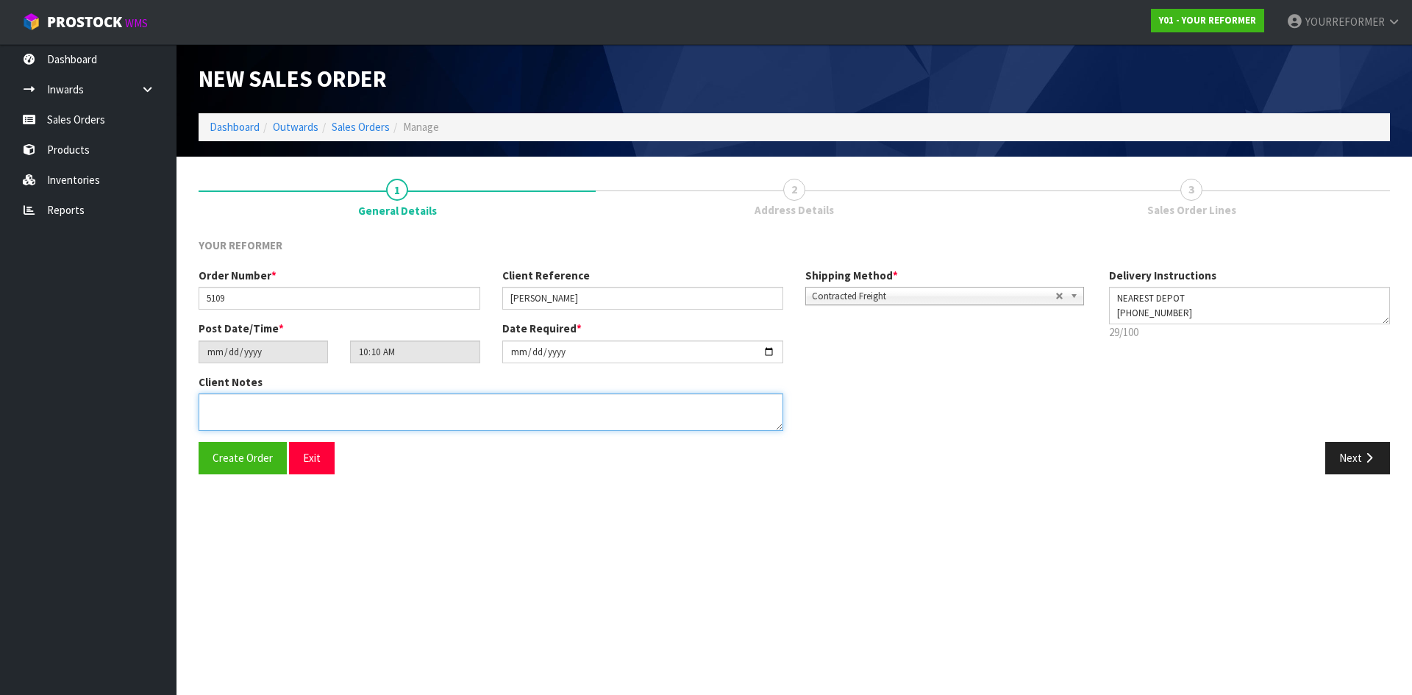
click at [451, 410] on textarea at bounding box center [491, 412] width 585 height 38
paste textarea "[PERSON_NAME] [STREET_ADDRESS] [PHONE_NUMBER]"
type textarea "[PERSON_NAME] [STREET_ADDRESS] [PHONE_NUMBER]"
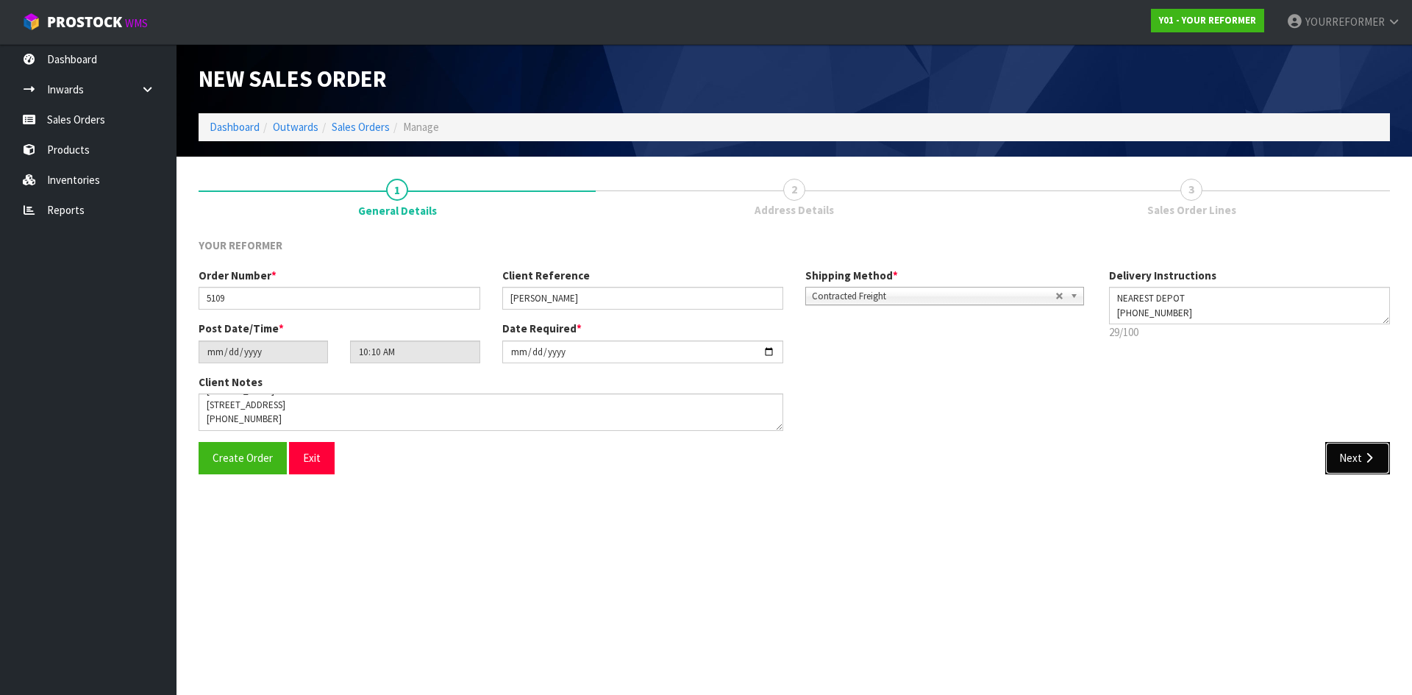
click at [1369, 448] on button "Next" at bounding box center [1357, 458] width 65 height 32
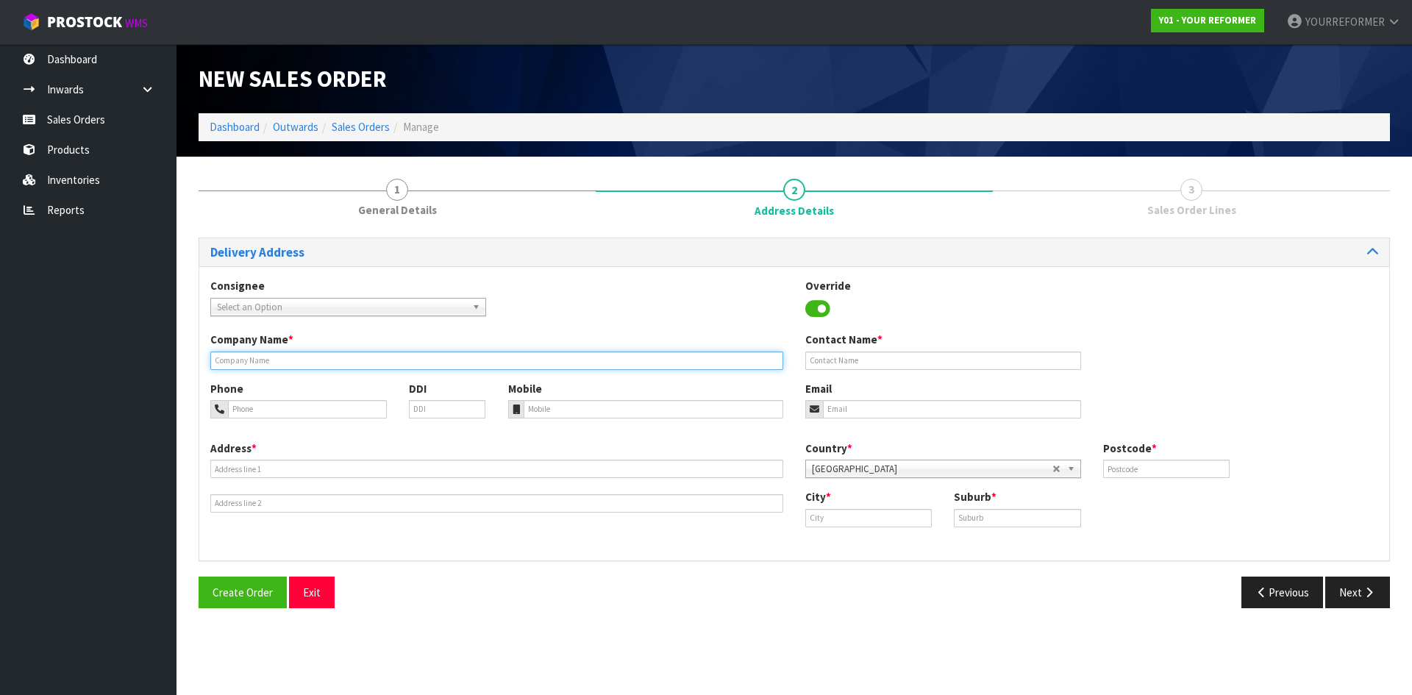
click at [289, 367] on input "text" at bounding box center [496, 361] width 573 height 18
type input "NEAREST DEPOT"
click at [566, 420] on div "Phone DDI Mobile Email" at bounding box center [794, 411] width 1190 height 60
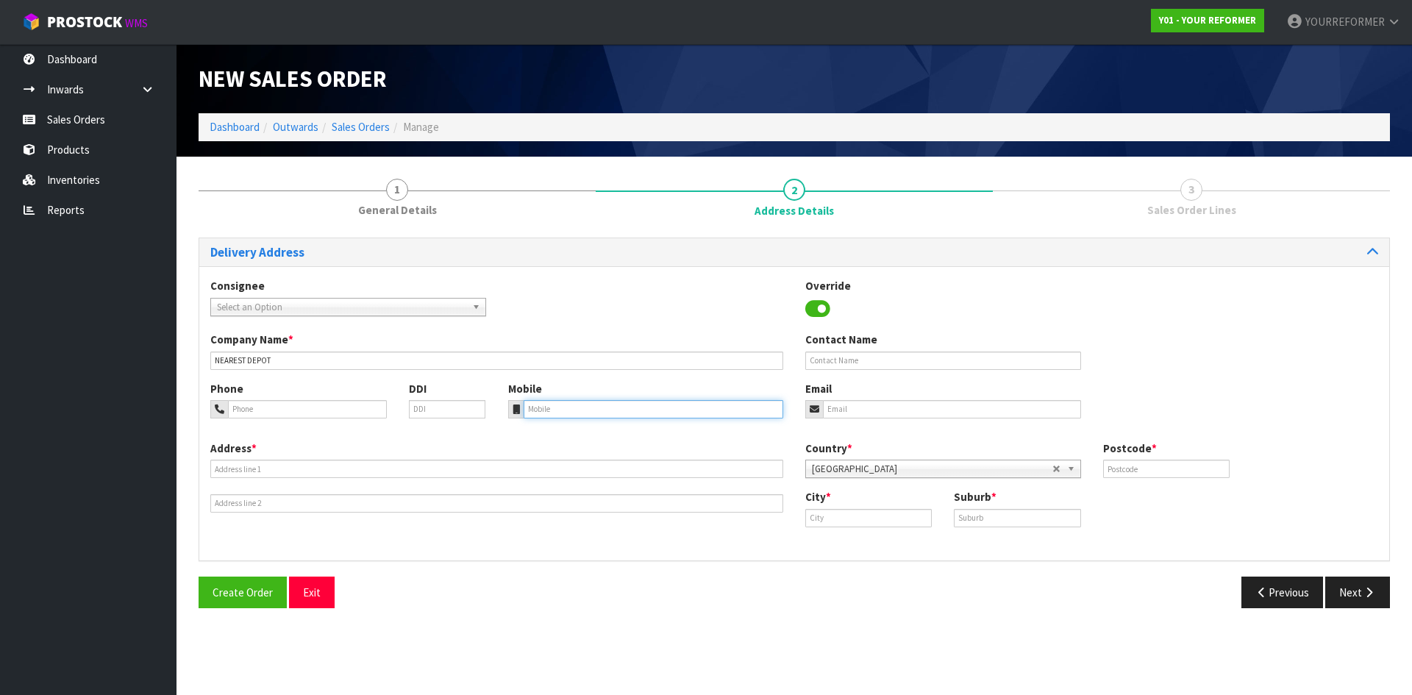
click at [633, 400] on input "tel" at bounding box center [654, 409] width 260 height 18
paste input "[PHONE_NUMBER]"
type input "[PHONE_NUMBER]"
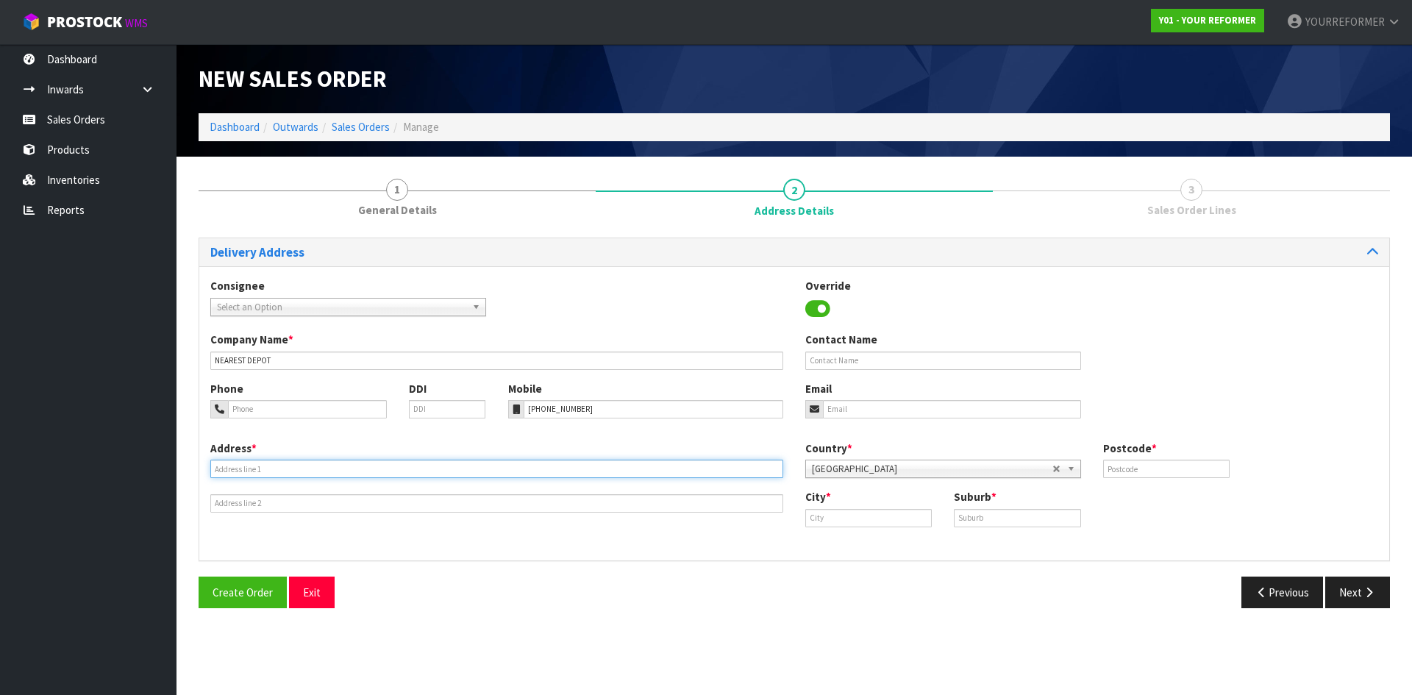
click at [288, 470] on input "text" at bounding box center [496, 469] width 573 height 18
paste input "[STREET_ADDRESS]"
type input "[STREET_ADDRESS]"
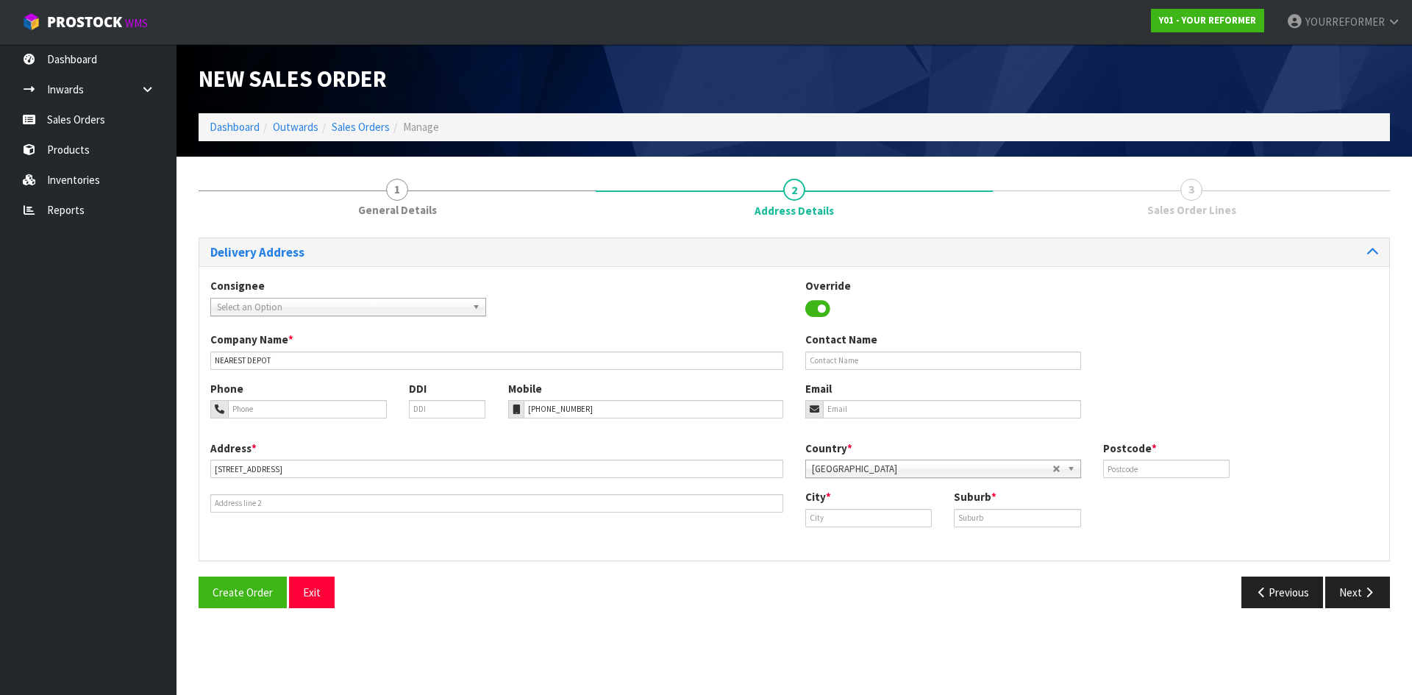
click at [902, 346] on div "Contact Name" at bounding box center [943, 351] width 298 height 38
click at [893, 361] on input "text" at bounding box center [943, 361] width 276 height 18
paste input "[PERSON_NAME]"
type input "[PERSON_NAME]"
drag, startPoint x: 854, startPoint y: 407, endPoint x: 469, endPoint y: 396, distance: 384.8
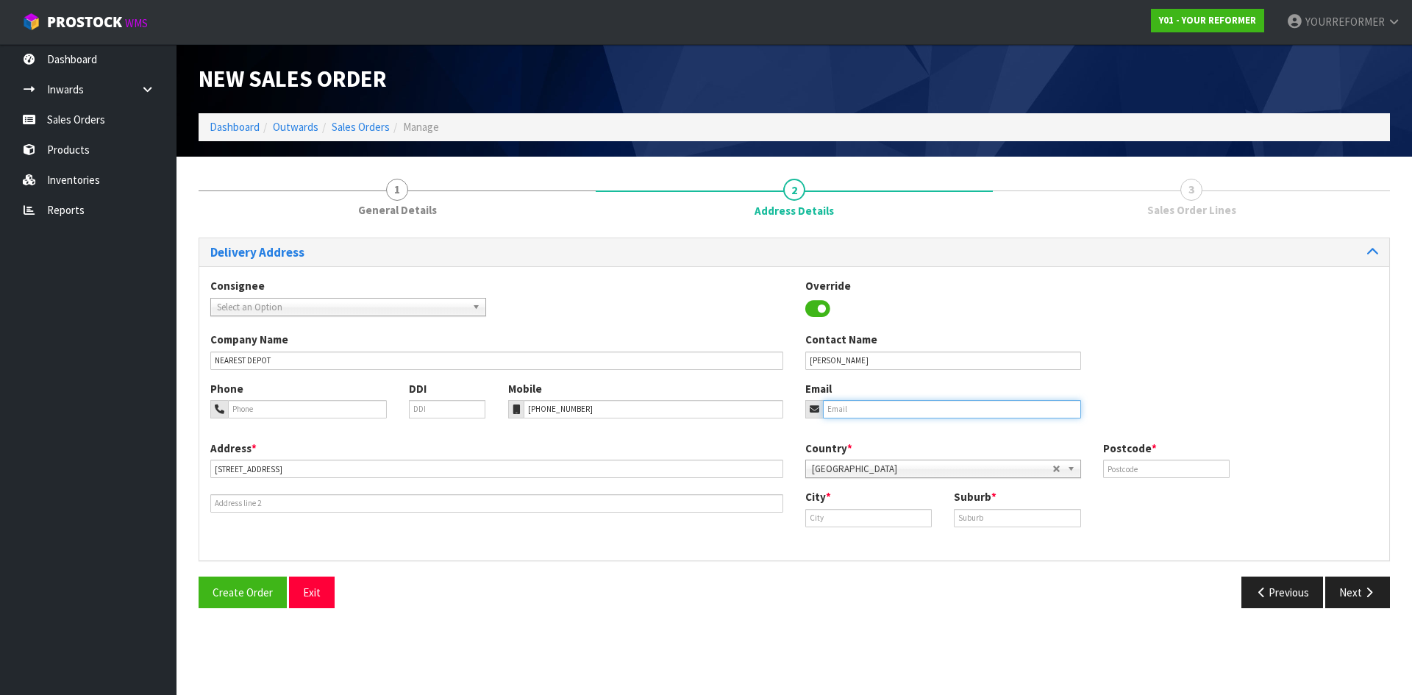
click at [854, 407] on input "email" at bounding box center [952, 409] width 258 height 18
click at [952, 416] on input "email" at bounding box center [952, 409] width 258 height 18
paste input "[EMAIL_ADDRESS][DOMAIN_NAME]"
type input "[EMAIL_ADDRESS][DOMAIN_NAME]"
click at [1164, 466] on input "text" at bounding box center [1166, 469] width 127 height 18
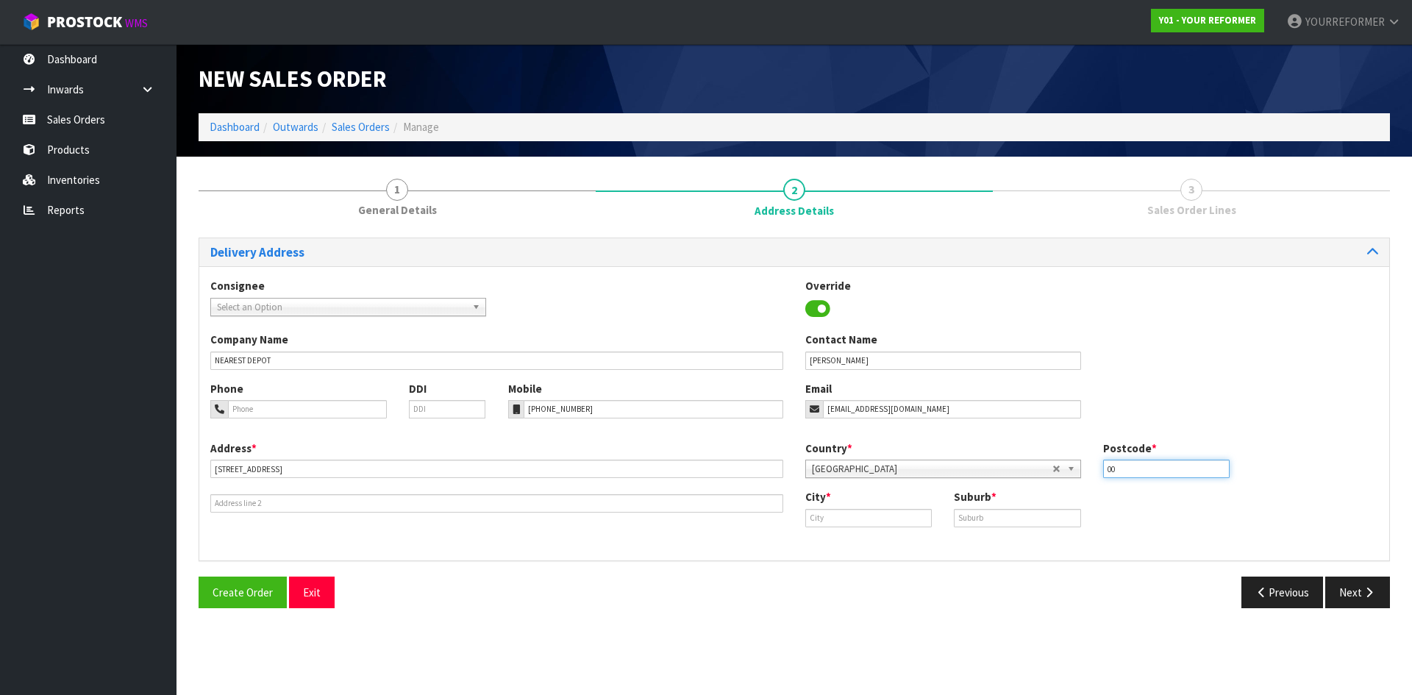
type input "00"
click at [819, 515] on input "text" at bounding box center [868, 518] width 127 height 18
paste input "Brightwater"
type input "Brightwater"
drag, startPoint x: 967, startPoint y: 523, endPoint x: 958, endPoint y: 525, distance: 9.8
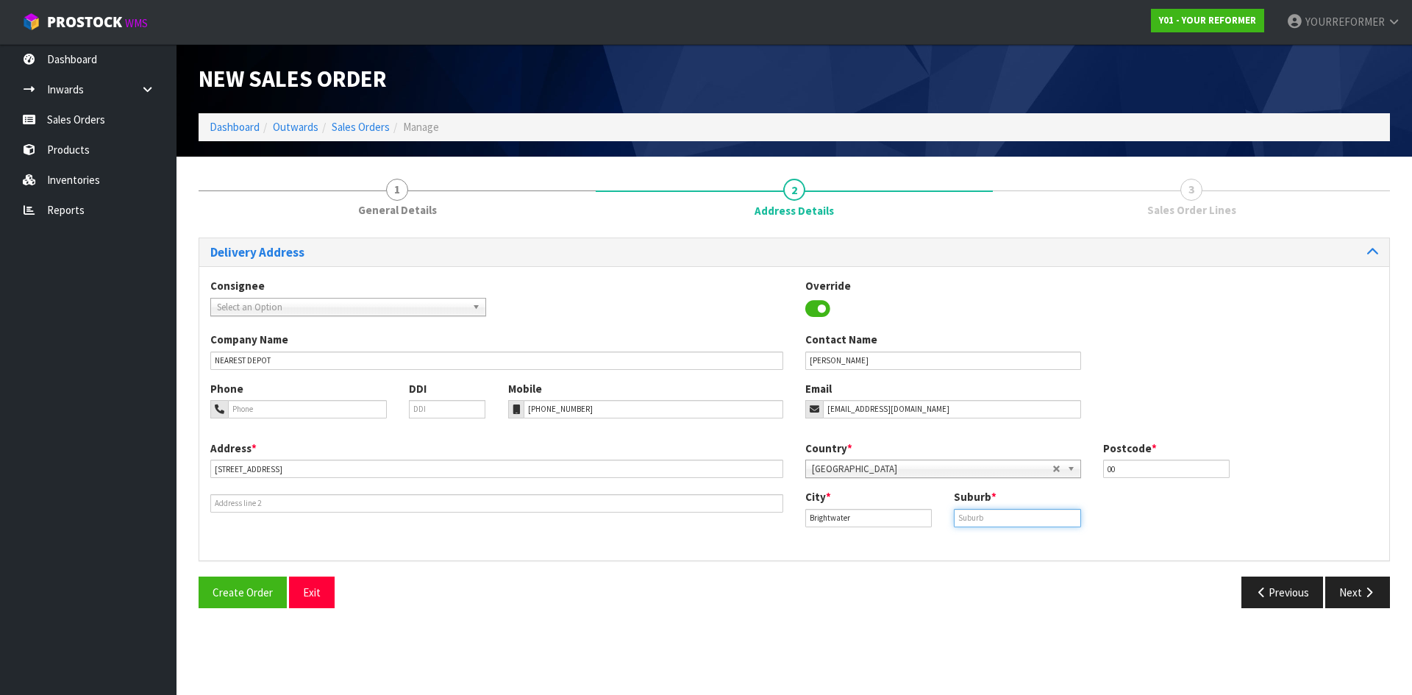
click at [967, 523] on input "text" at bounding box center [1017, 518] width 127 height 18
paste input "BRIGHTWATER"
type input "BRIGHTWATER"
drag, startPoint x: 871, startPoint y: 516, endPoint x: 766, endPoint y: 522, distance: 105.4
click at [688, 507] on div "Address * [STREET_ADDRESS] Country * [GEOGRAPHIC_DATA] [GEOGRAPHIC_DATA] [GEOGR…" at bounding box center [794, 495] width 1190 height 109
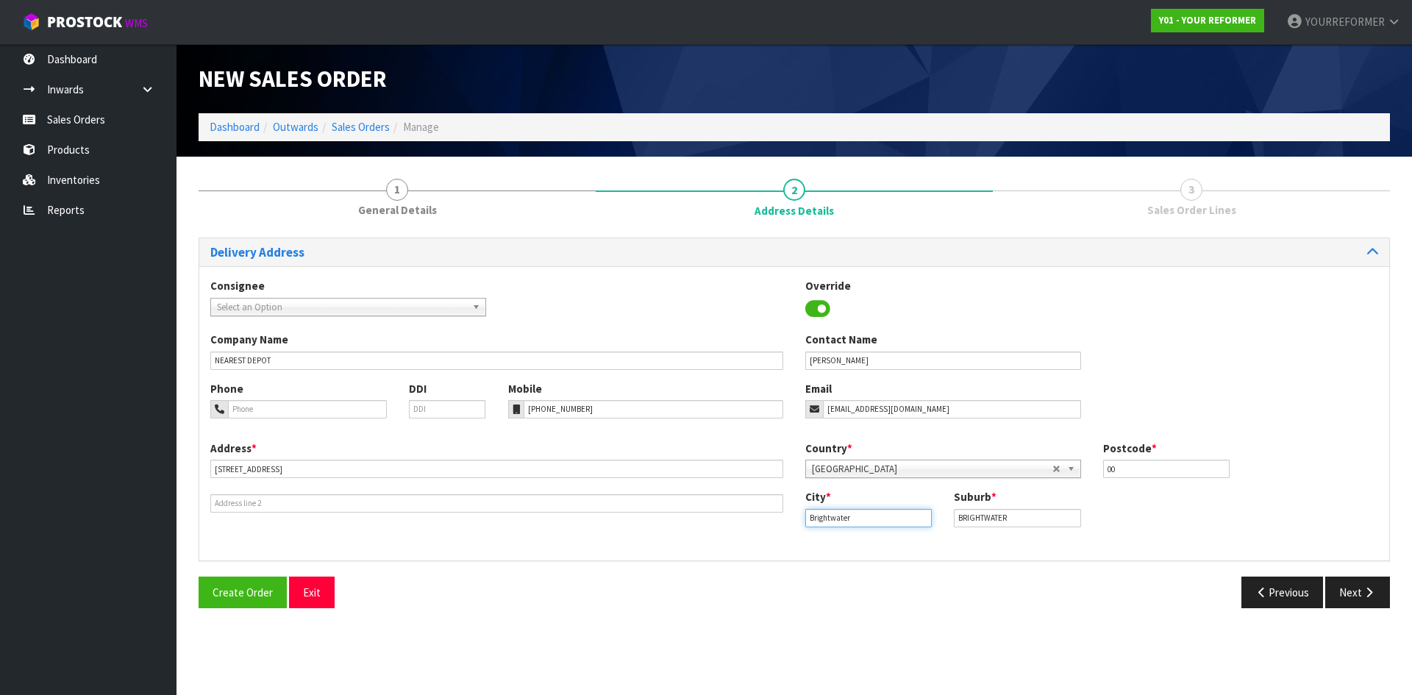
paste input "TAS"
type input "TAS"
drag, startPoint x: 1371, startPoint y: 589, endPoint x: 1296, endPoint y: 580, distance: 75.6
click at [1369, 589] on icon "button" at bounding box center [1369, 592] width 14 height 11
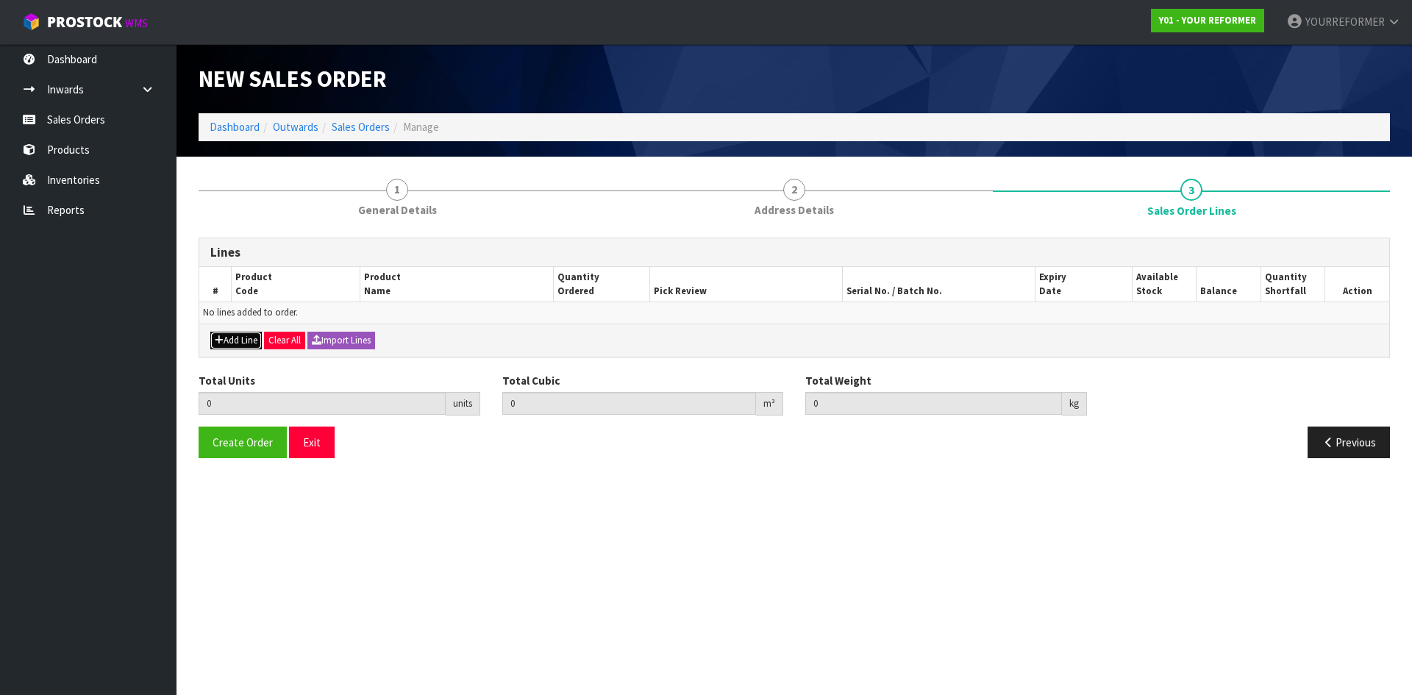
click at [216, 340] on icon "button" at bounding box center [219, 340] width 9 height 10
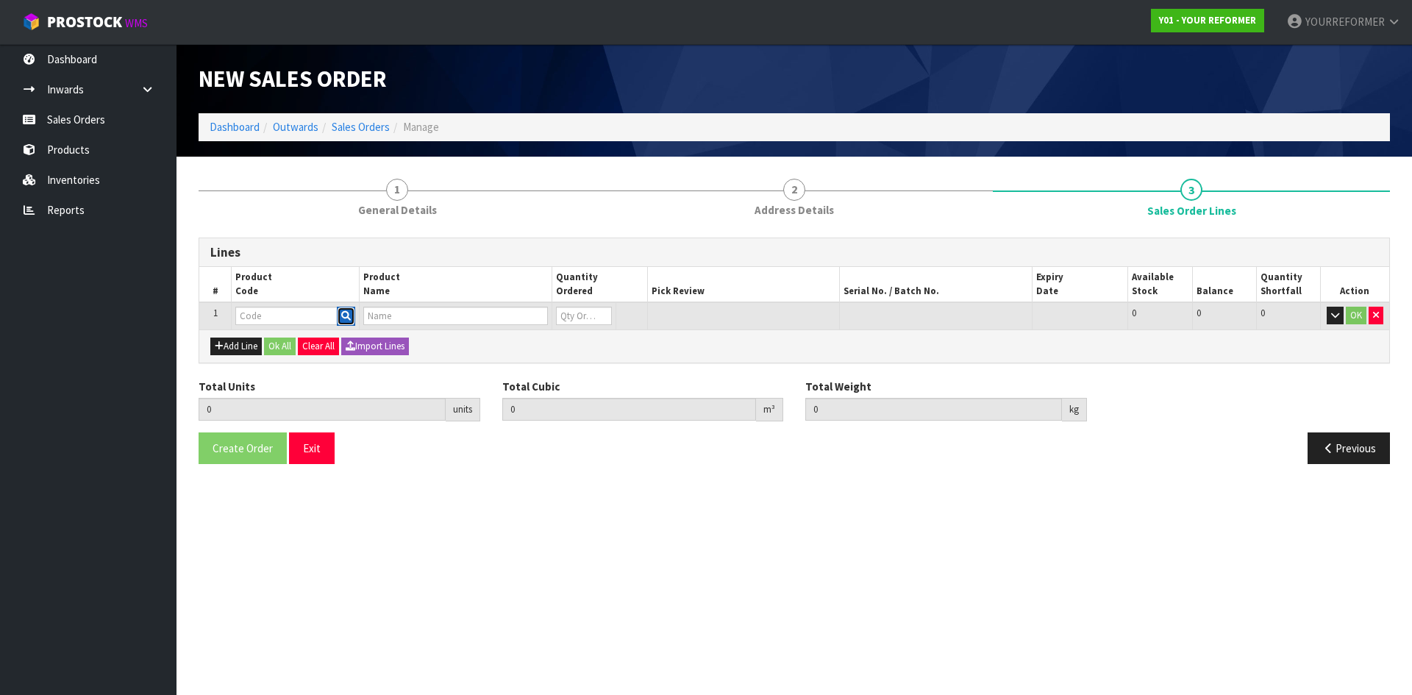
click at [343, 317] on icon "button" at bounding box center [346, 316] width 10 height 10
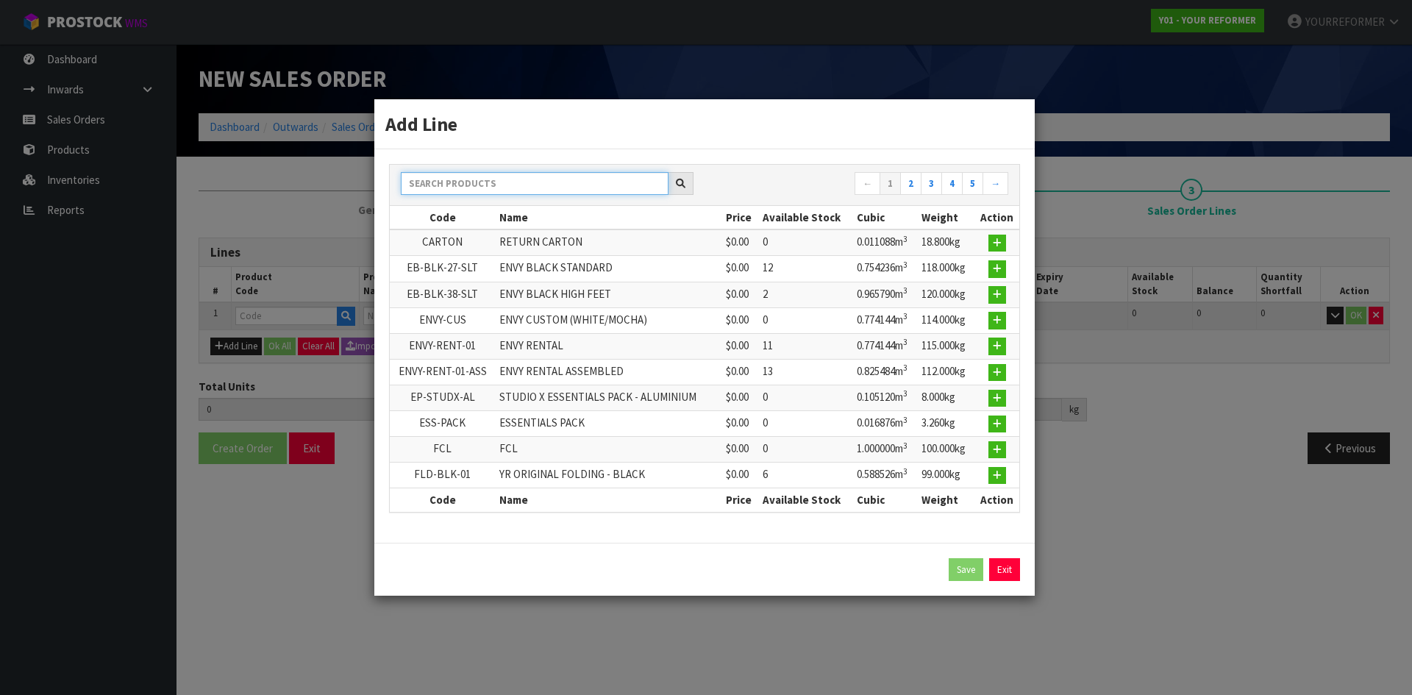
click at [478, 180] on input "text" at bounding box center [535, 183] width 268 height 23
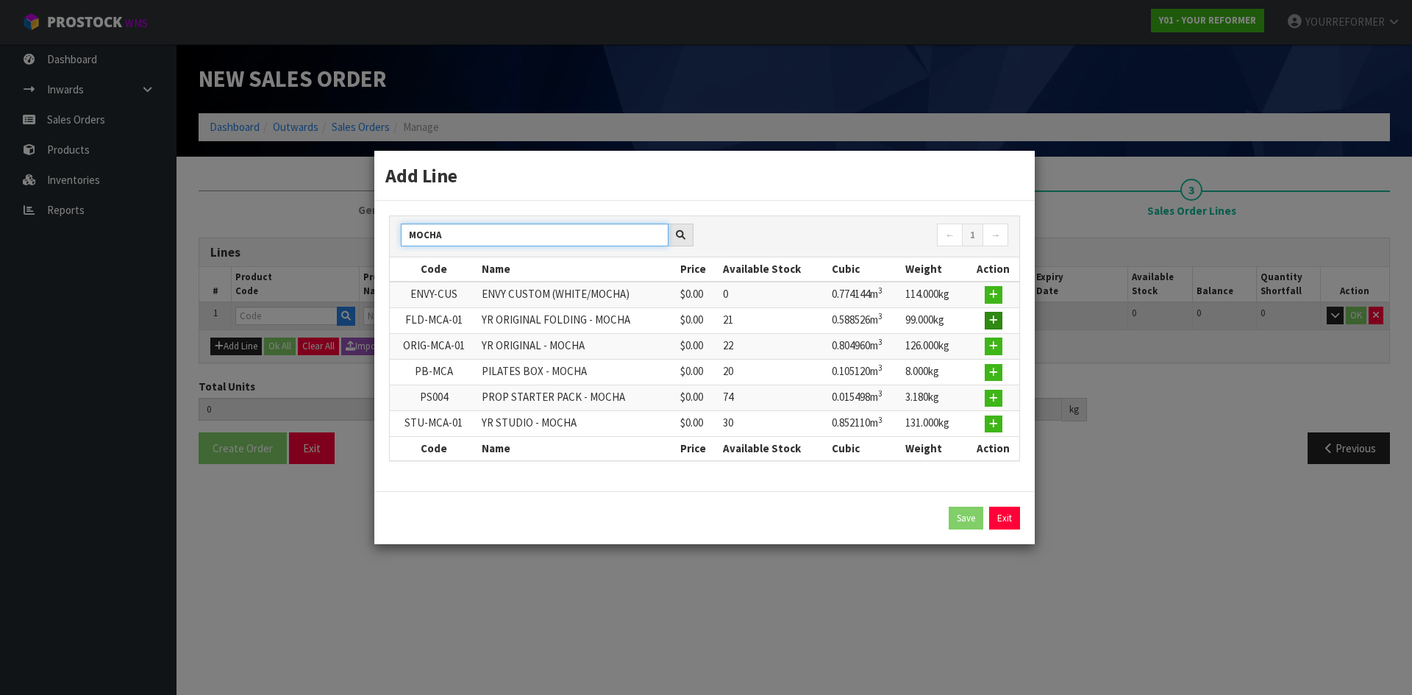
type input "MOCHA"
drag, startPoint x: 991, startPoint y: 321, endPoint x: 610, endPoint y: 407, distance: 391.3
click at [991, 321] on icon "button" at bounding box center [993, 321] width 9 height 10
type input "0.000000"
type input "0.000"
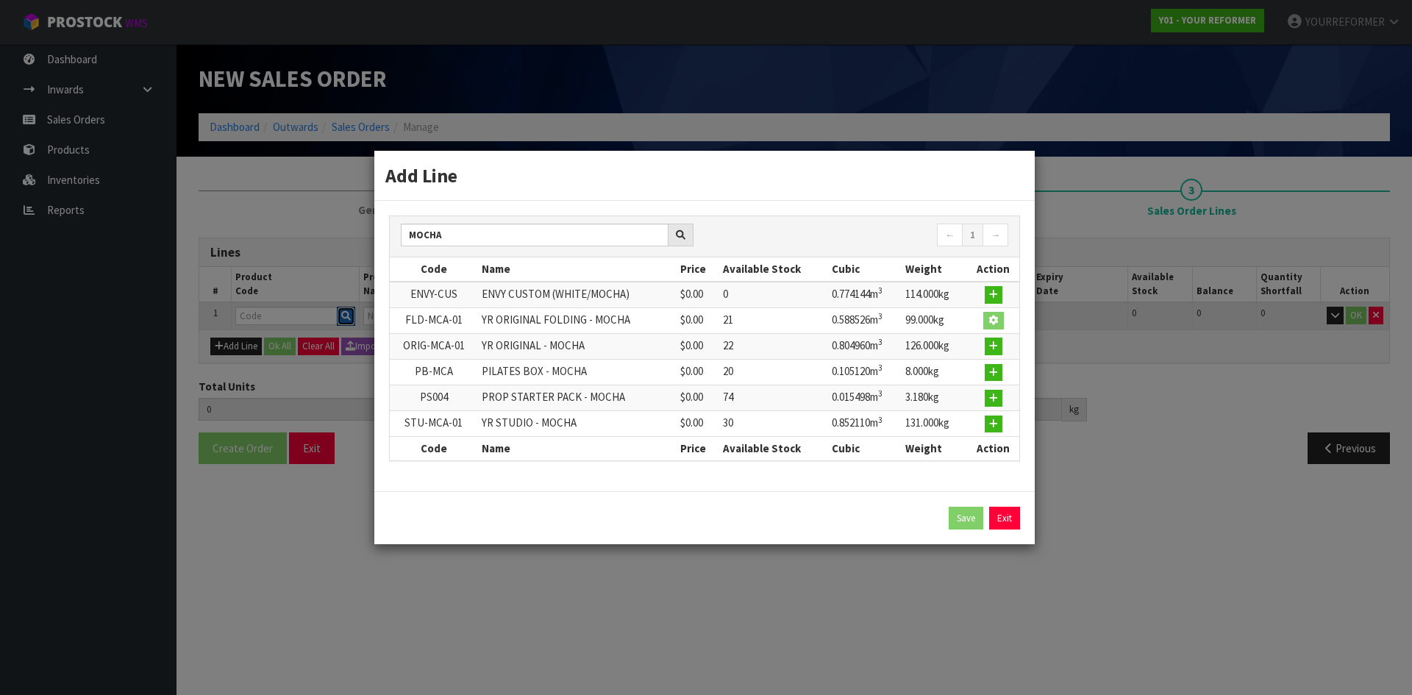
type input "FLD-MCA-01"
type input "YR ORIGINAL FOLDING - MOCHA"
type input "0"
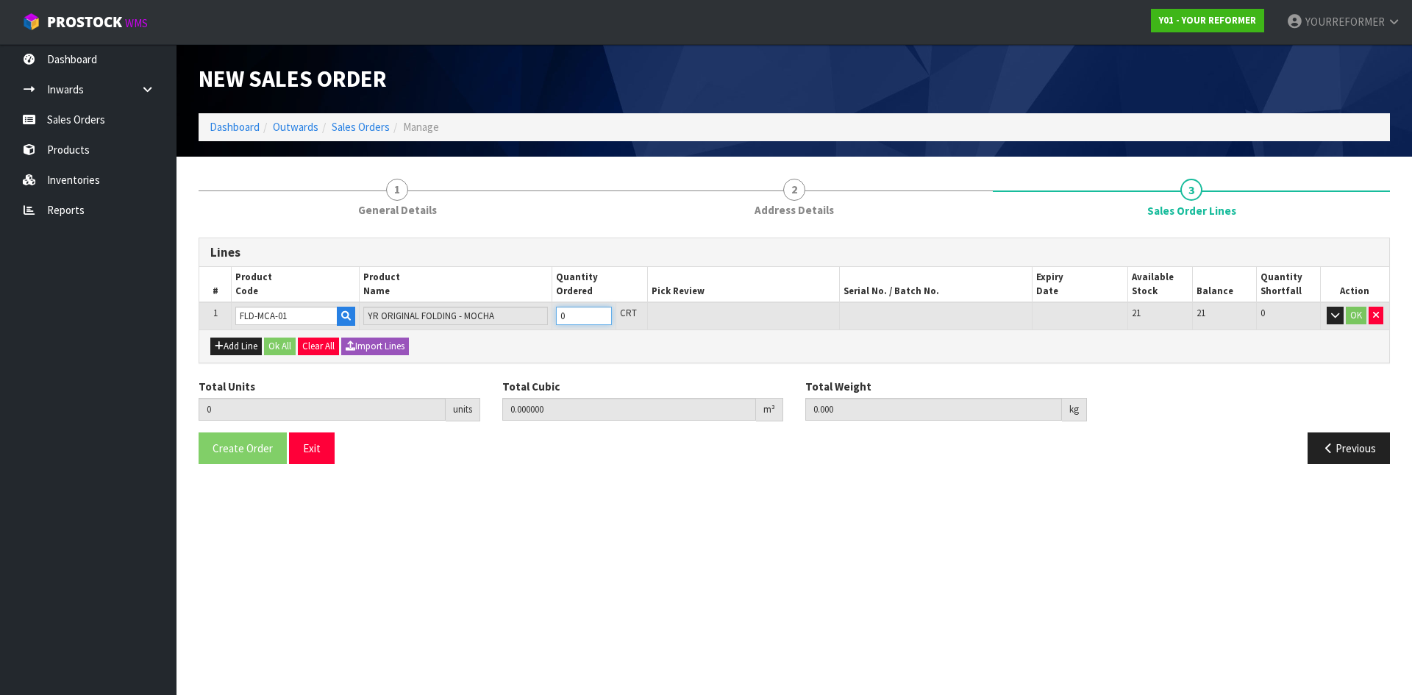
type input "1"
type input "0.588526"
type input "99"
type input "1"
click at [604, 312] on input "1" at bounding box center [584, 316] width 56 height 18
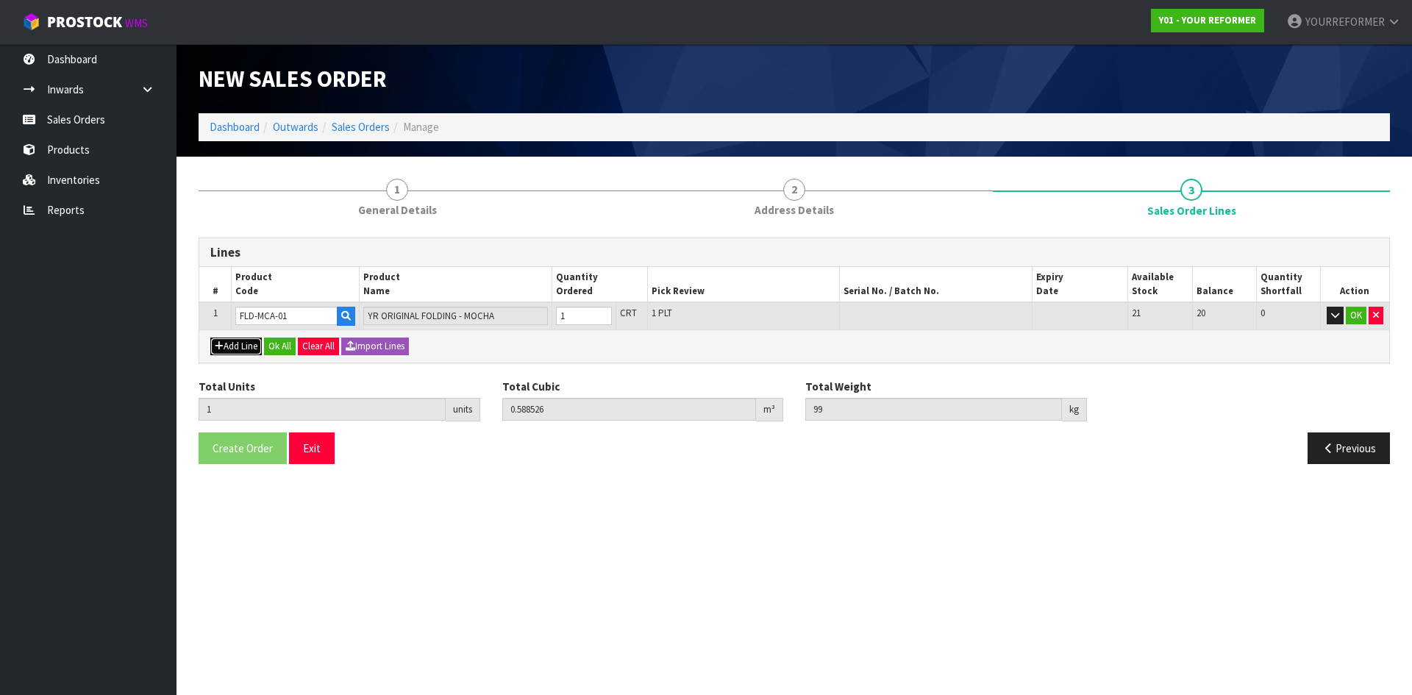
click at [249, 351] on button "Add Line" at bounding box center [235, 347] width 51 height 18
type input "0"
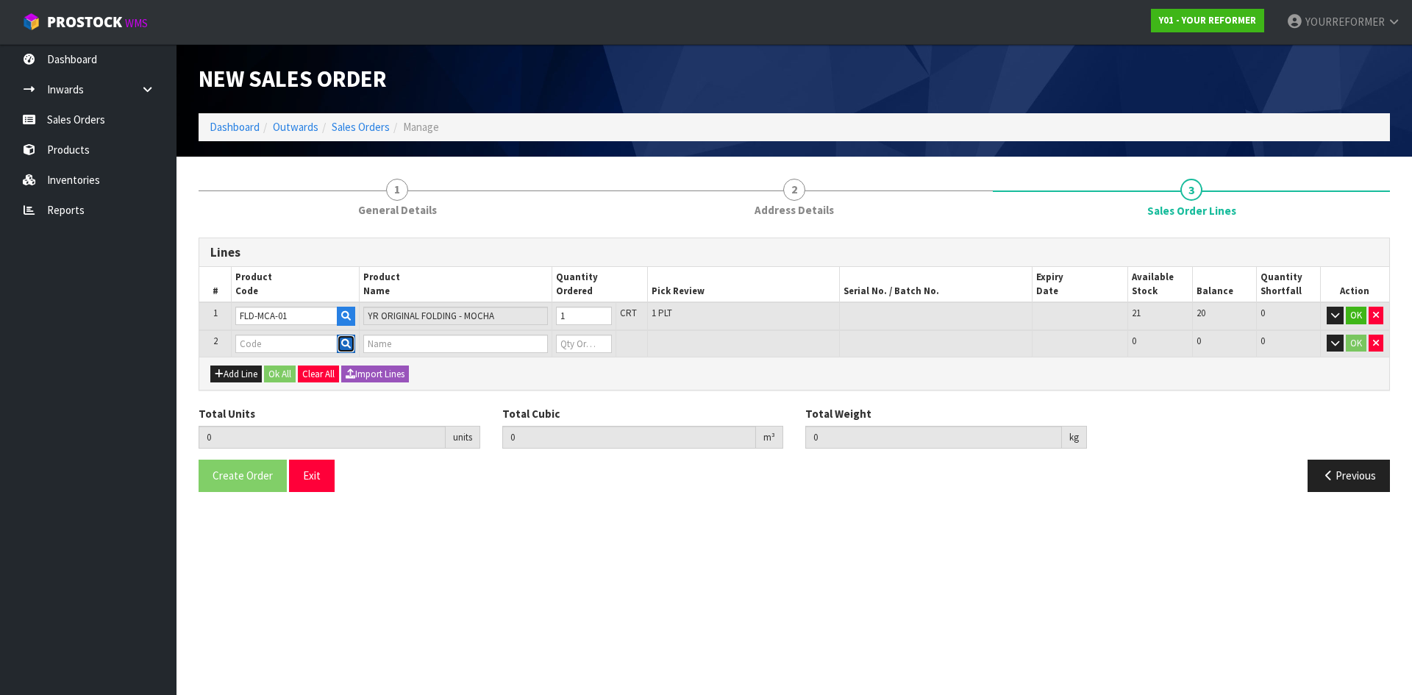
click at [343, 352] on button "button" at bounding box center [346, 344] width 18 height 19
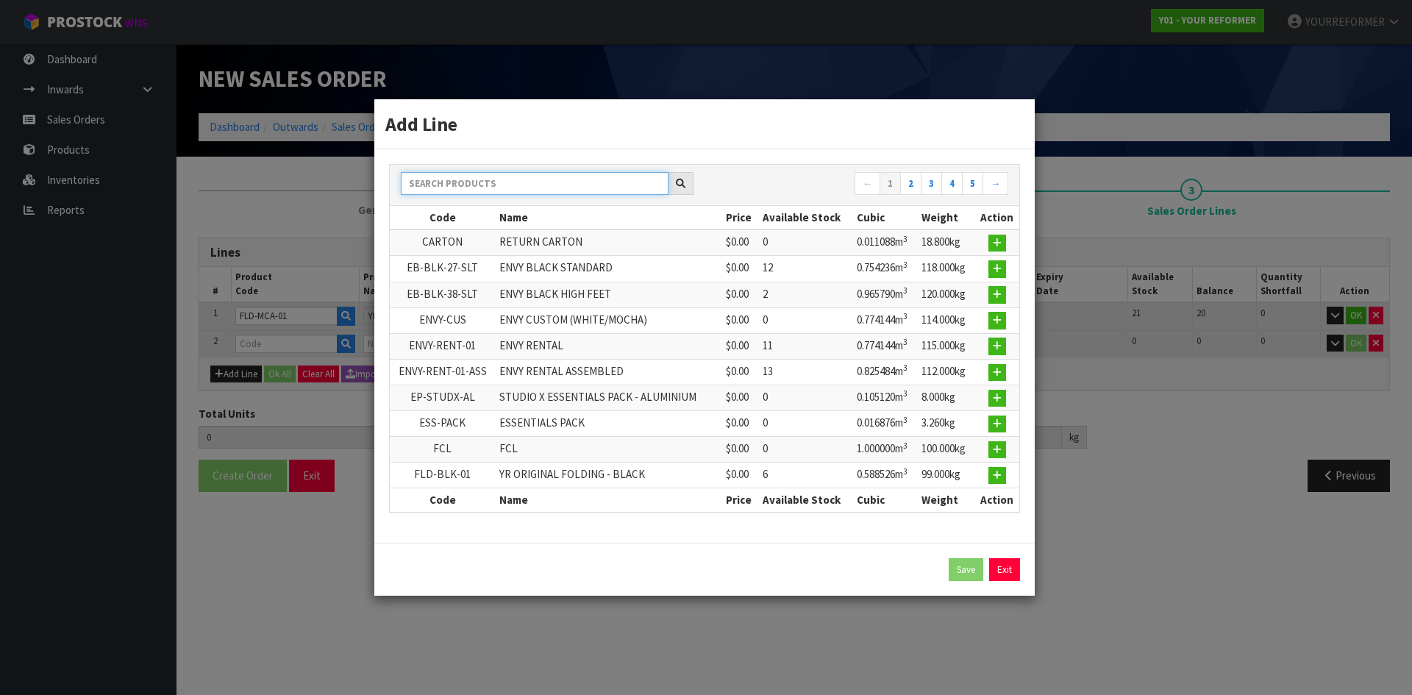
click at [457, 180] on input "text" at bounding box center [535, 183] width 268 height 23
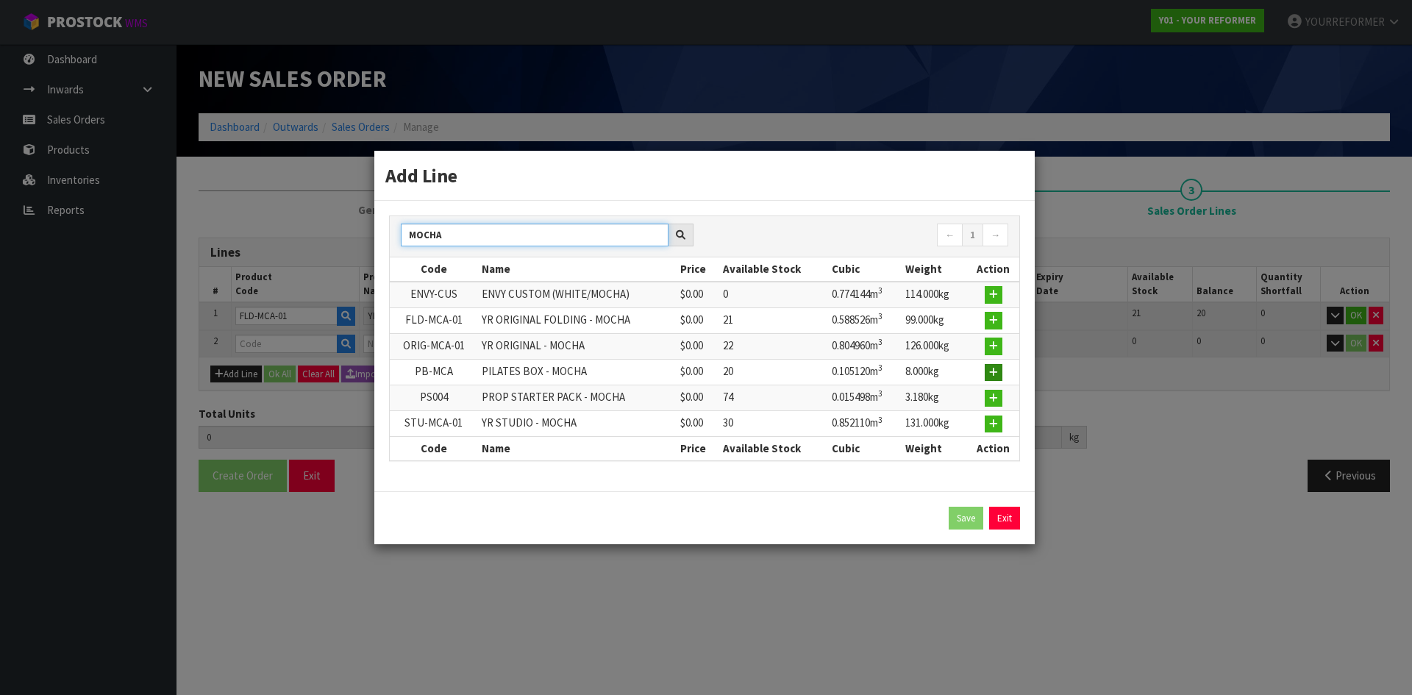
type input "MOCHA"
click at [998, 371] on icon "button" at bounding box center [993, 373] width 9 height 10
type input "1"
type input "0.588526"
type input "99"
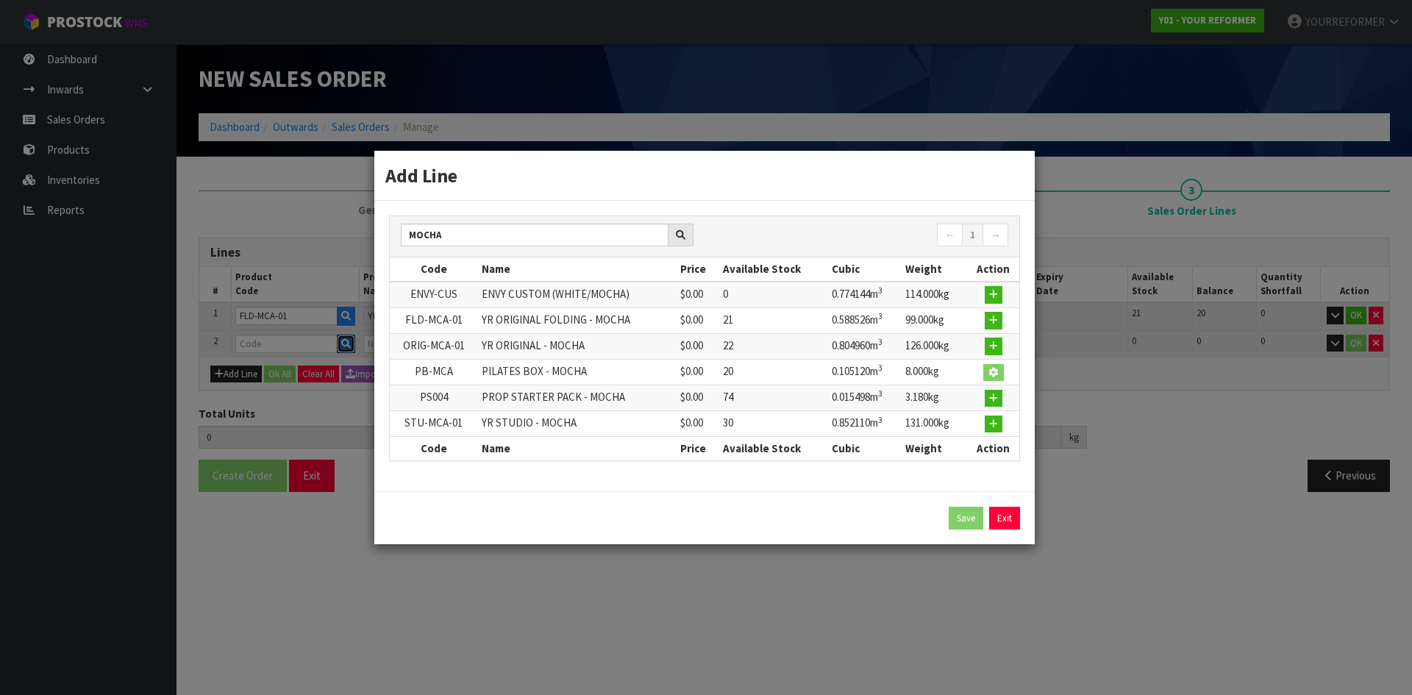
type input "PB-MCA"
type input "PILATES BOX - MOCHA"
type input "0"
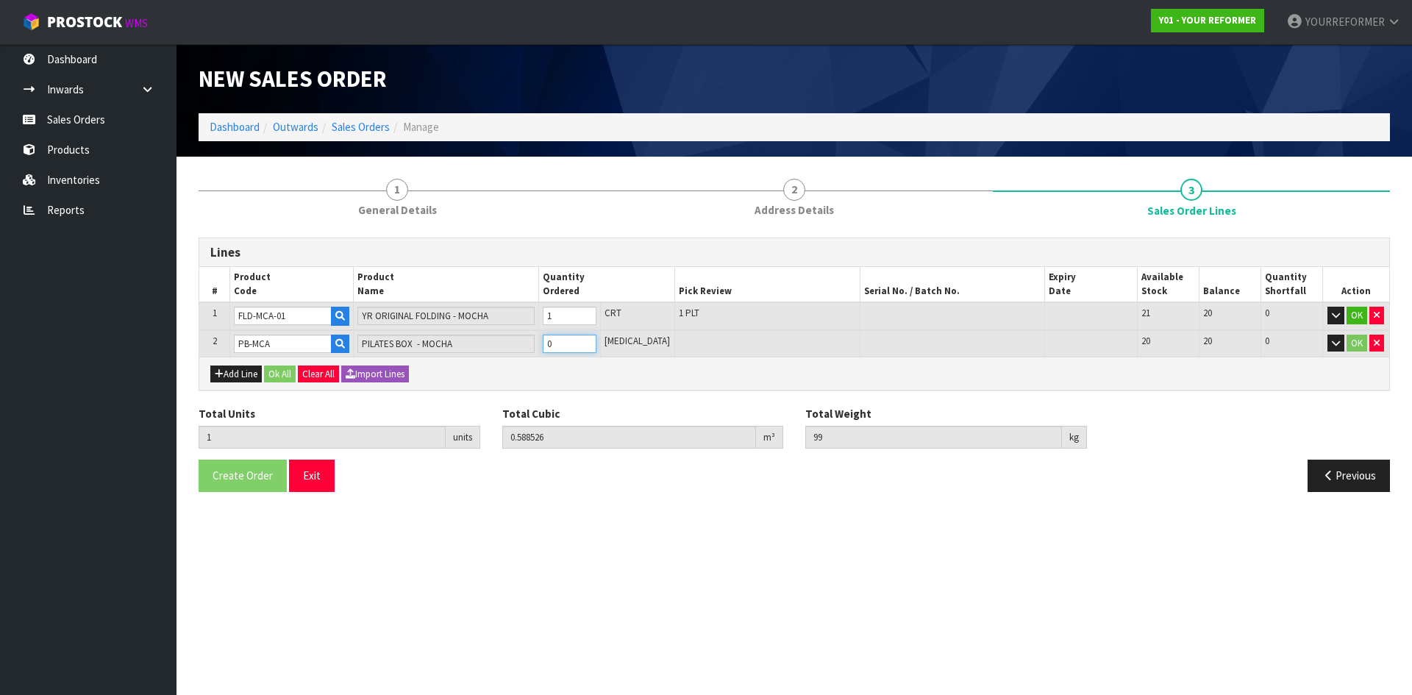
type input "2"
type input "0.693646"
type input "107"
type input "1"
click at [596, 340] on input "1" at bounding box center [570, 344] width 54 height 18
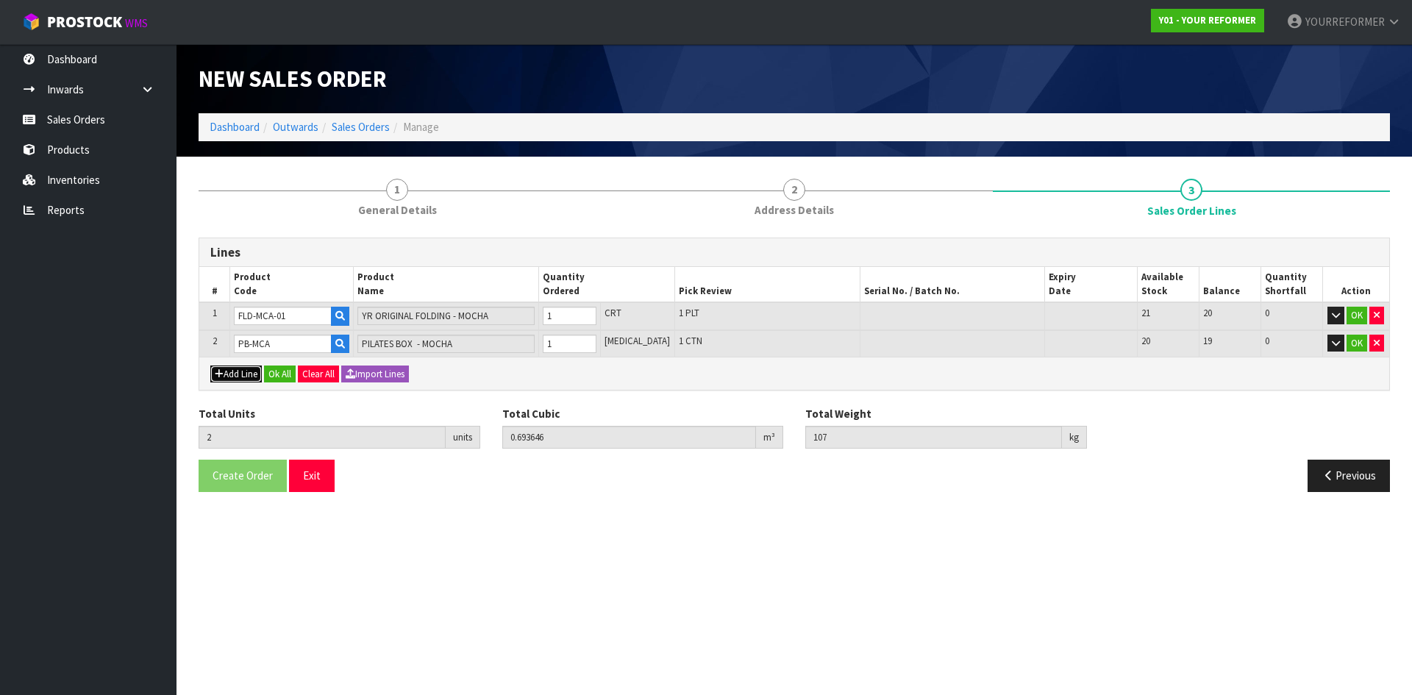
click at [238, 378] on button "Add Line" at bounding box center [235, 375] width 51 height 18
type input "0"
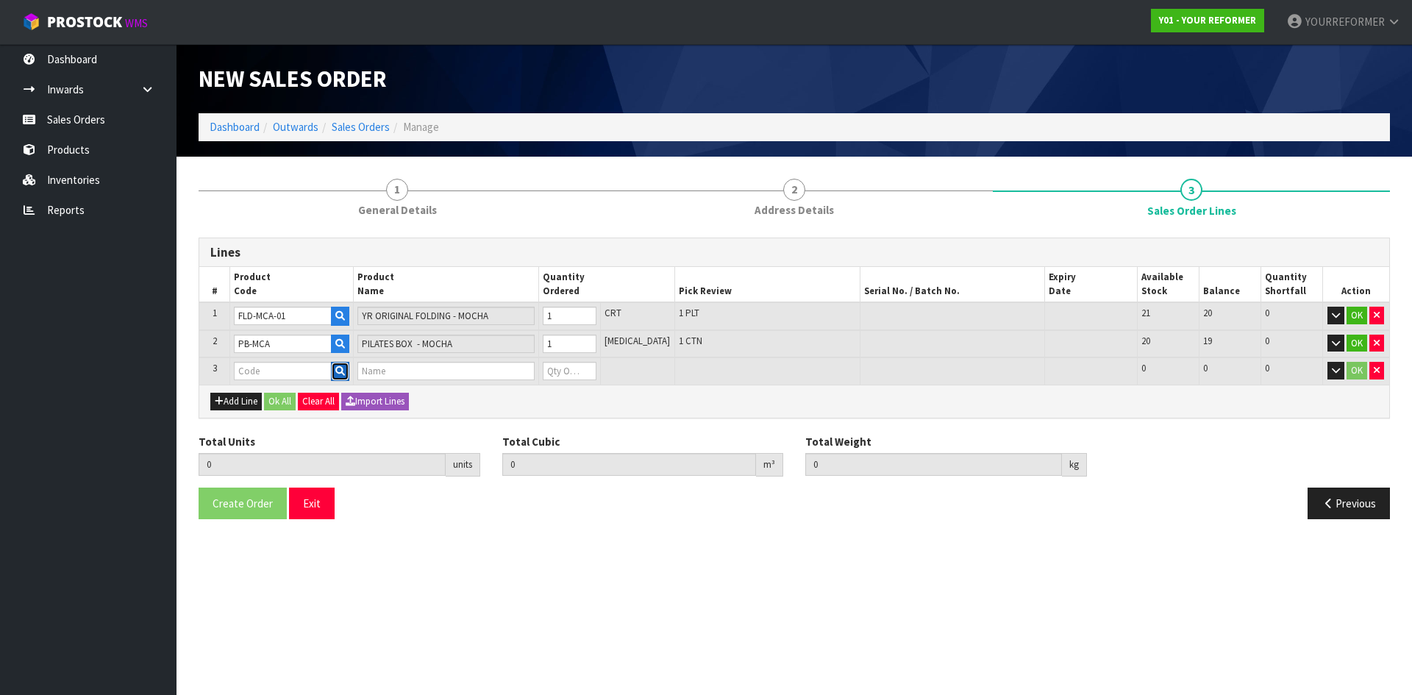
click at [345, 370] on icon "button" at bounding box center [340, 371] width 10 height 10
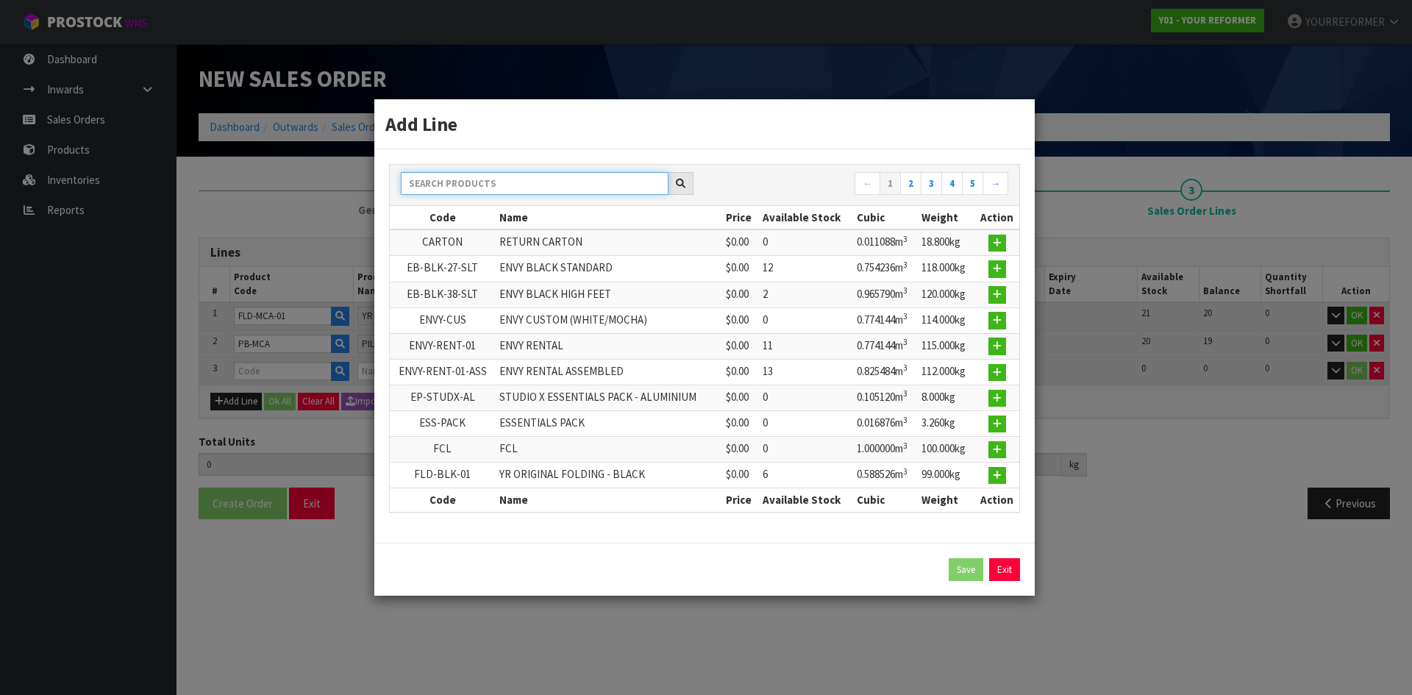
click at [467, 188] on input "text" at bounding box center [535, 183] width 268 height 23
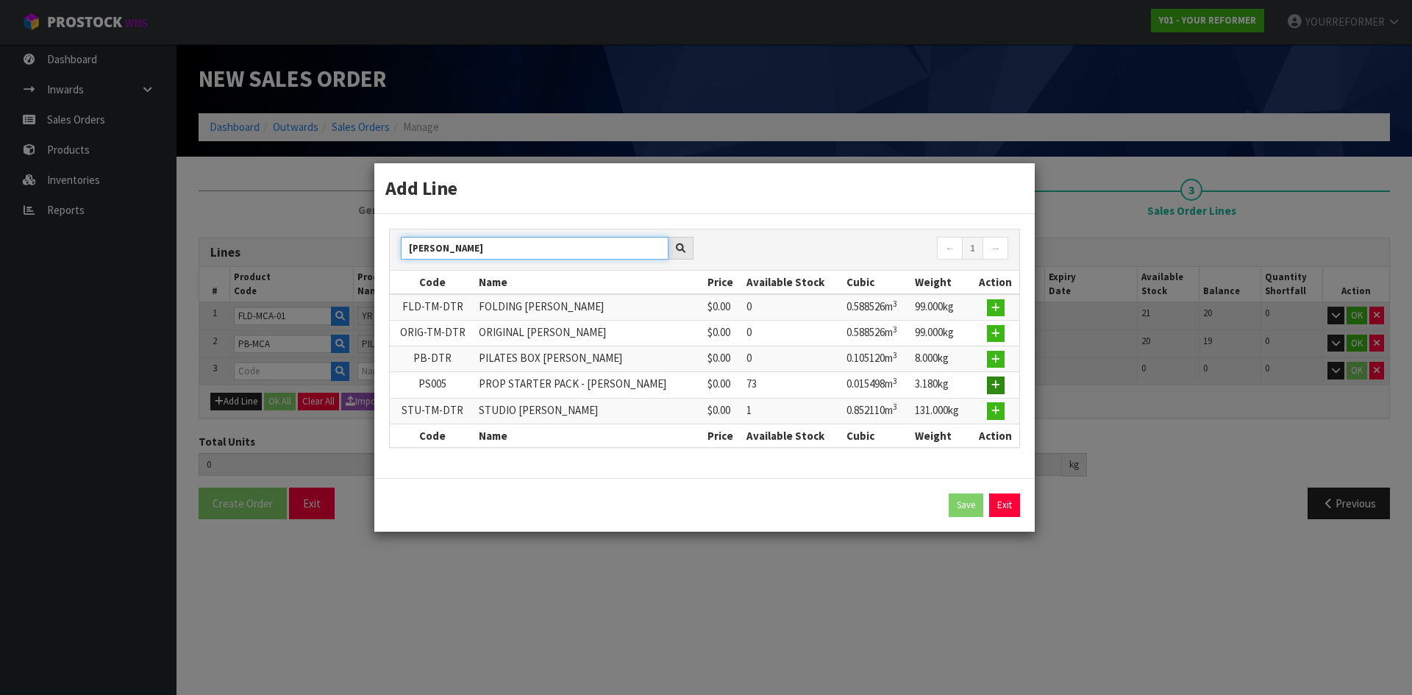
type input "[PERSON_NAME]"
click at [995, 386] on icon "button" at bounding box center [995, 385] width 9 height 10
type input "2"
type input "0.693646"
type input "107"
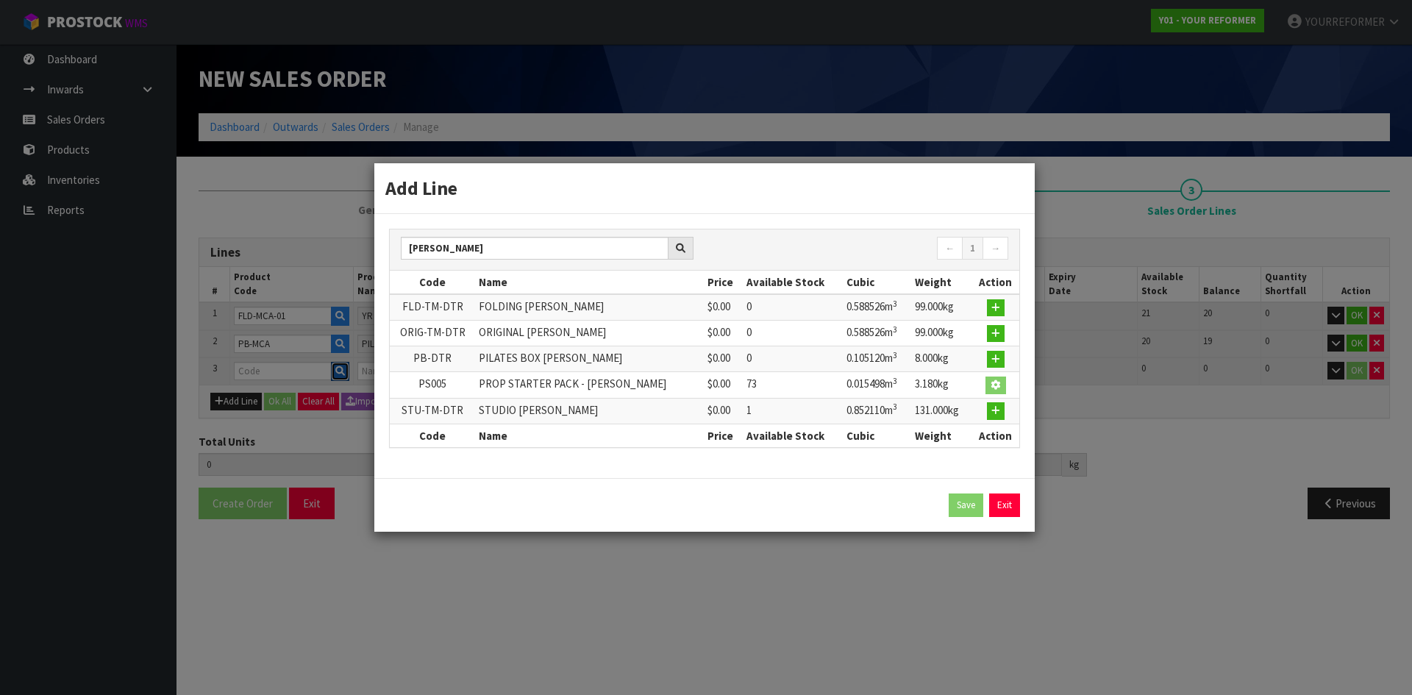
type input "PS005"
type input "PROP STARTER PACK - [PERSON_NAME]"
type input "0"
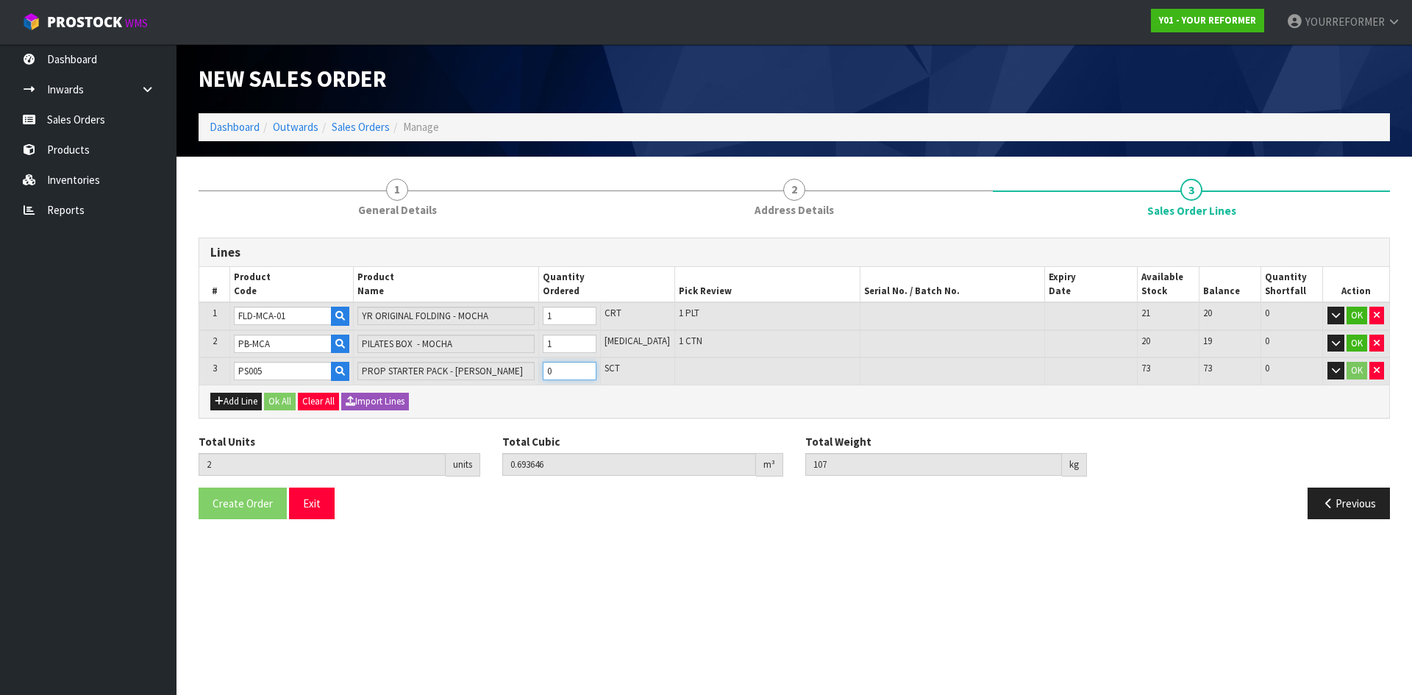
type input "3"
type input "0.709144"
type input "110.18"
type input "1"
click at [596, 368] on input "1" at bounding box center [570, 371] width 54 height 18
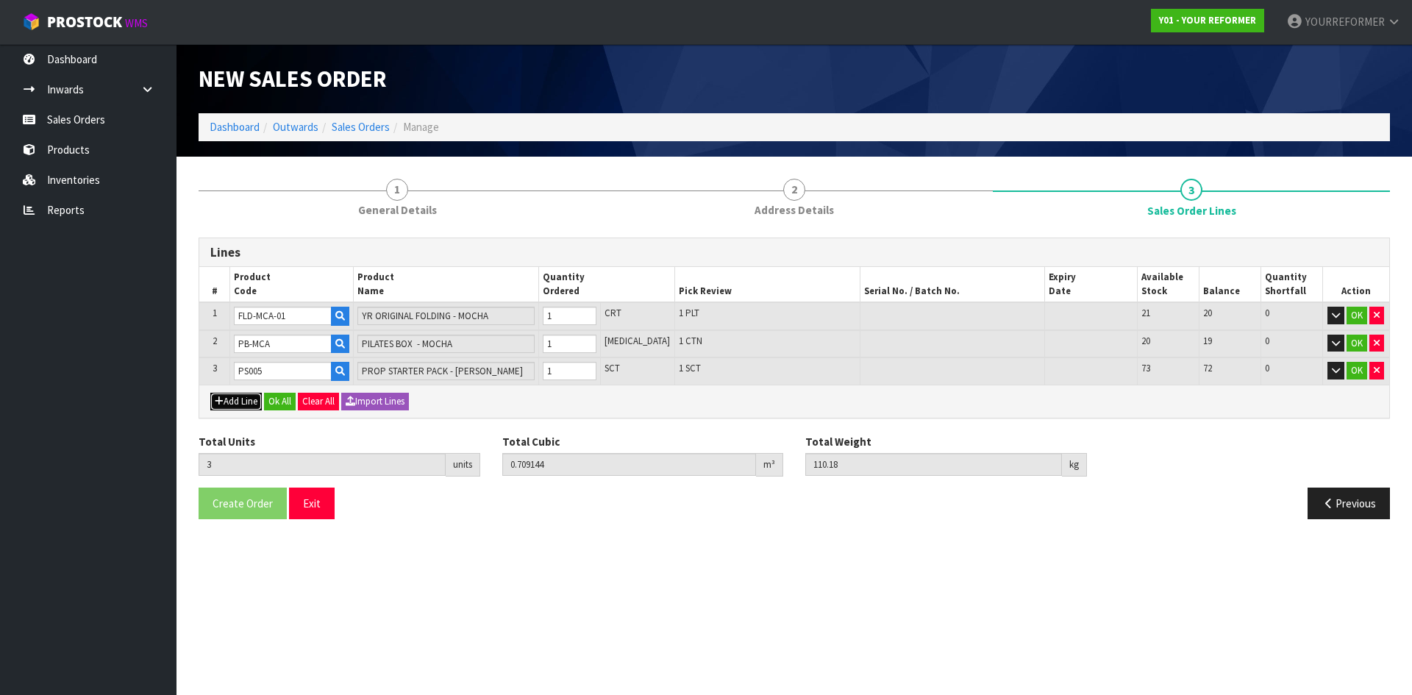
click at [234, 400] on button "Add Line" at bounding box center [235, 402] width 51 height 18
type input "0"
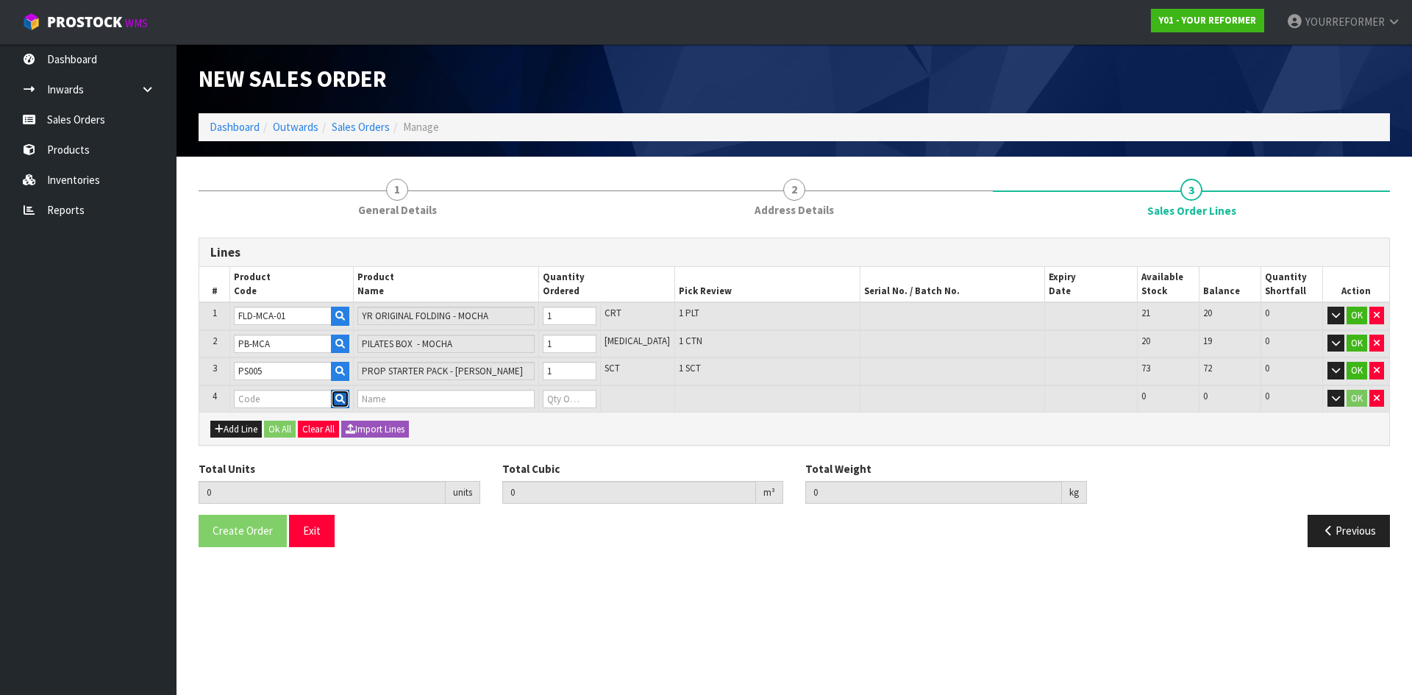
click at [339, 395] on button "button" at bounding box center [340, 399] width 18 height 19
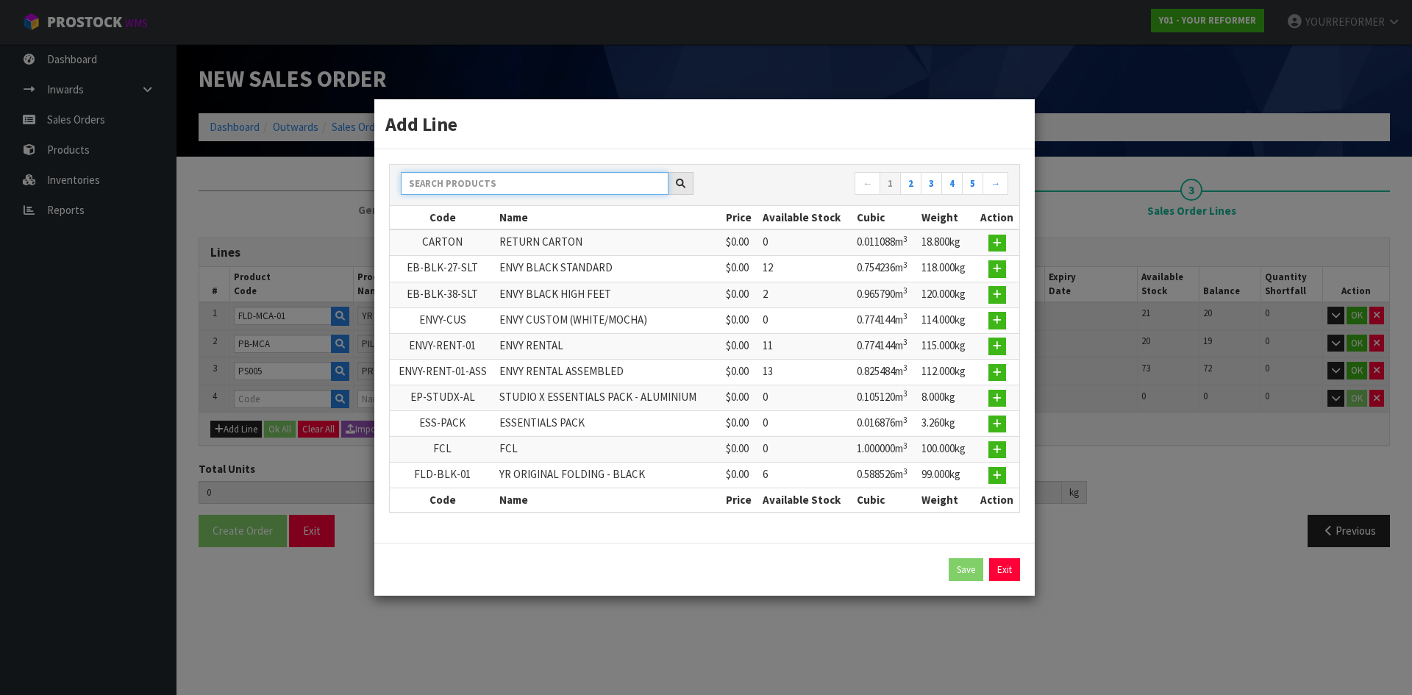
click at [485, 180] on input "text" at bounding box center [535, 183] width 268 height 23
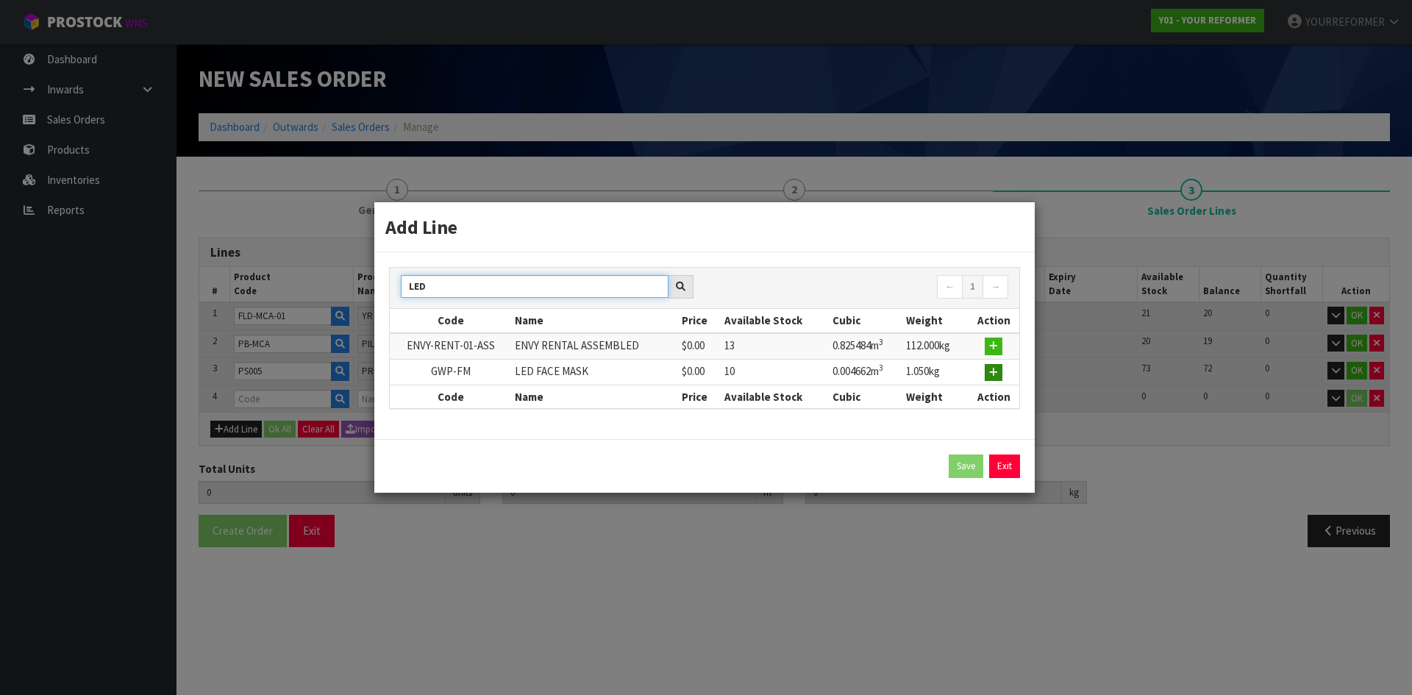
type input "LED"
click at [992, 378] on button "button" at bounding box center [994, 373] width 18 height 18
type input "3"
type input "0.709144"
type input "110.18"
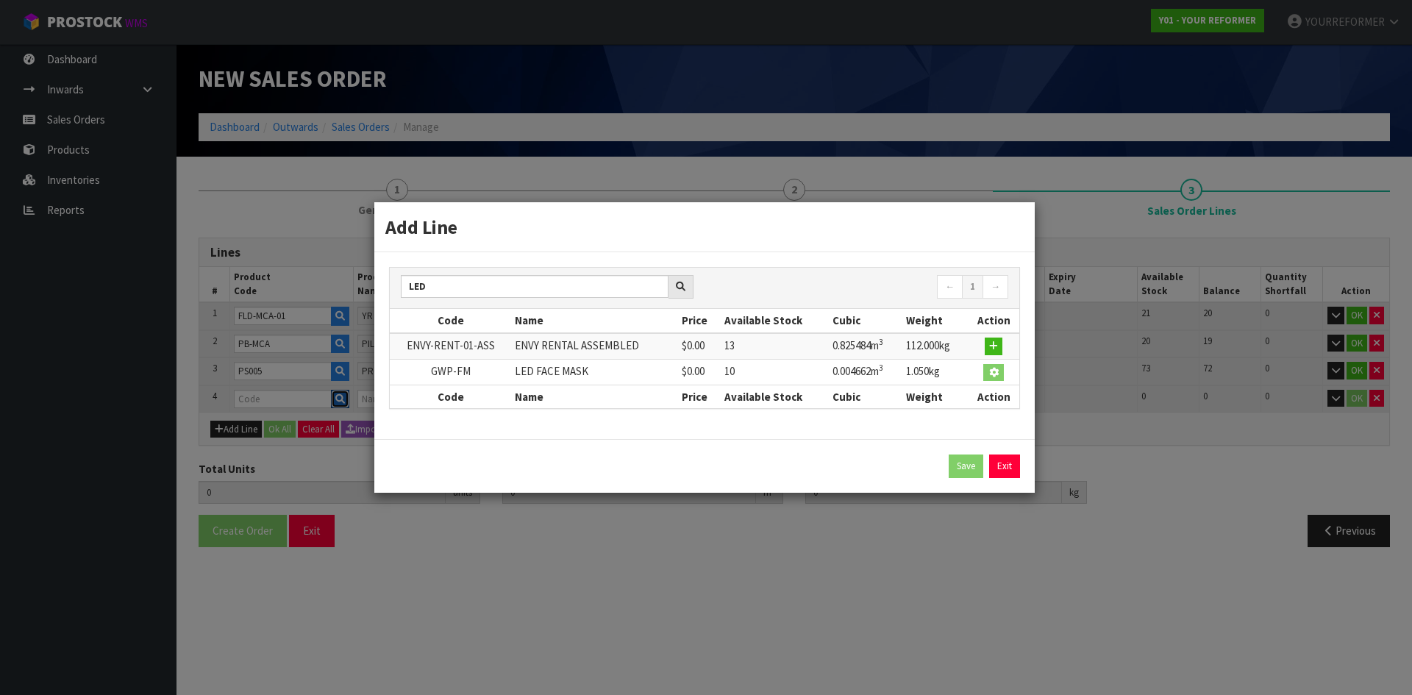
type input "GWP-FM"
type input "LED FACE MASK"
type input "0"
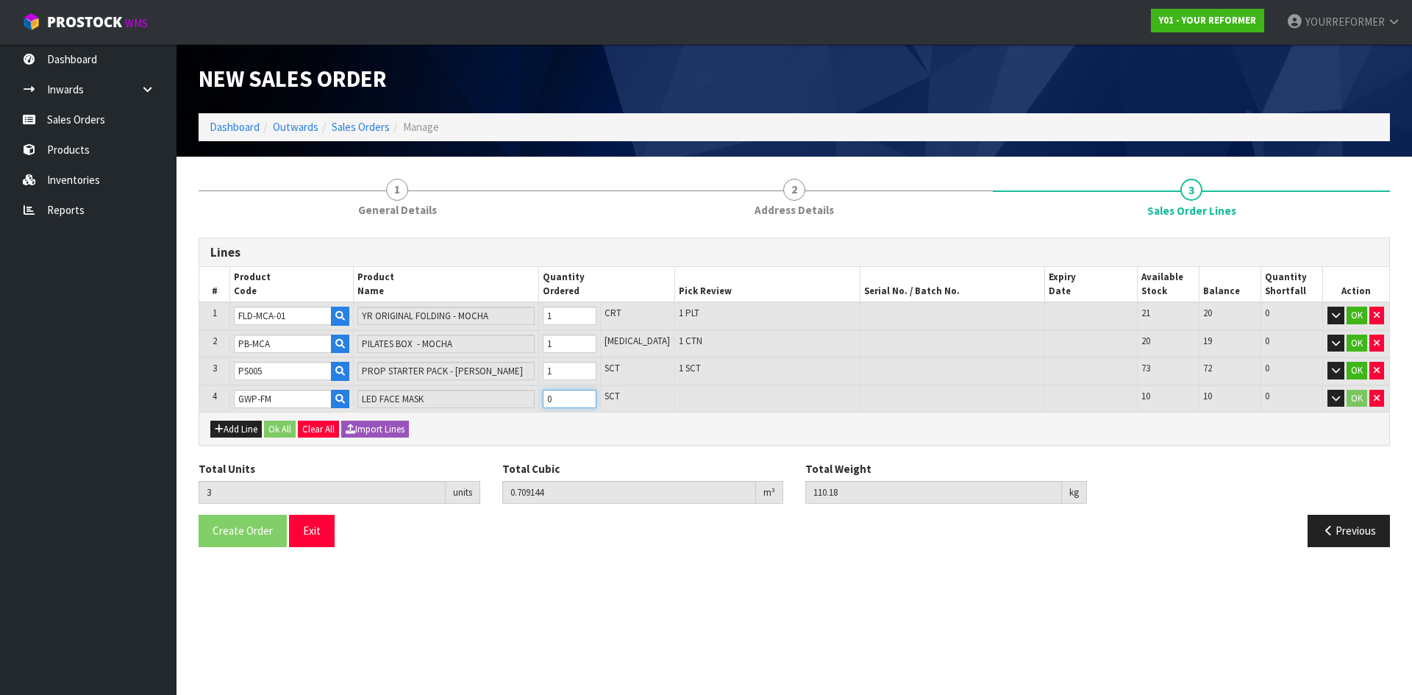
click at [596, 392] on input "0" at bounding box center [570, 399] width 54 height 18
type input "4"
type input "0.713806"
type input "111.23"
type input "1"
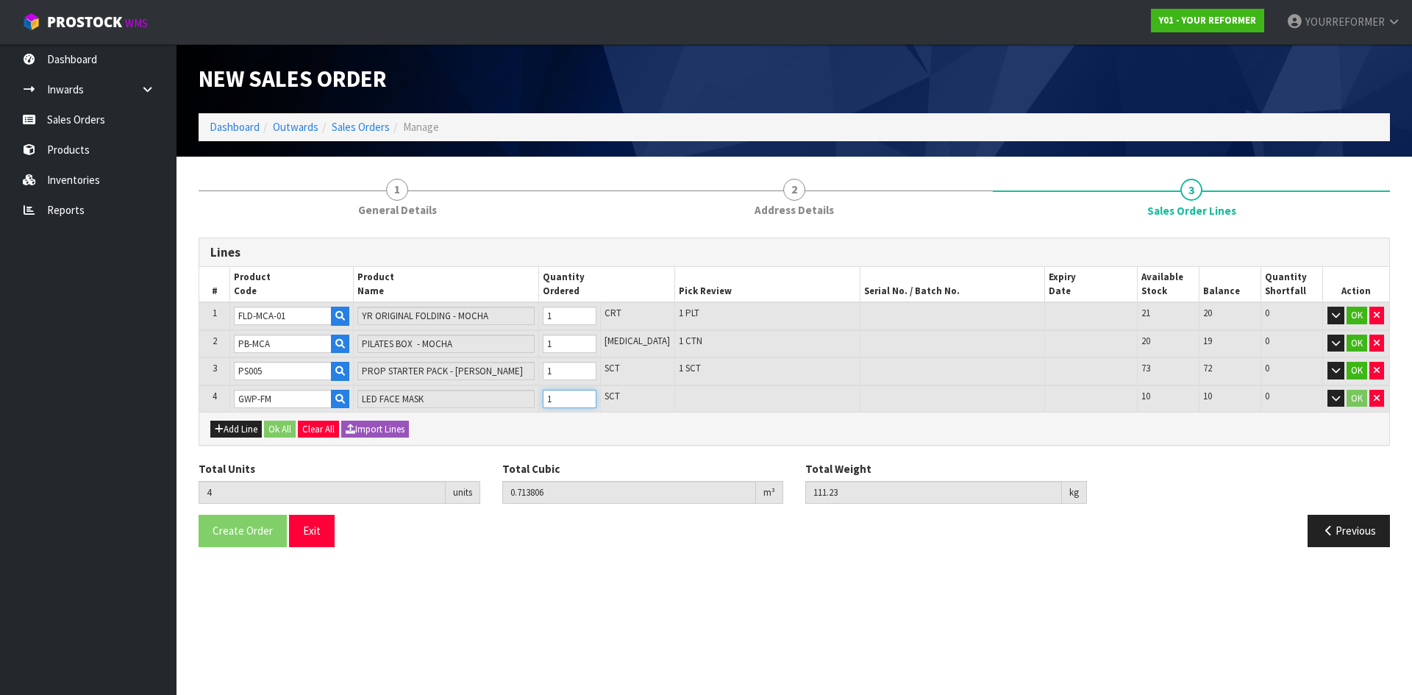
click at [596, 394] on input "1" at bounding box center [570, 399] width 54 height 18
click at [288, 426] on button "Ok All" at bounding box center [280, 430] width 32 height 18
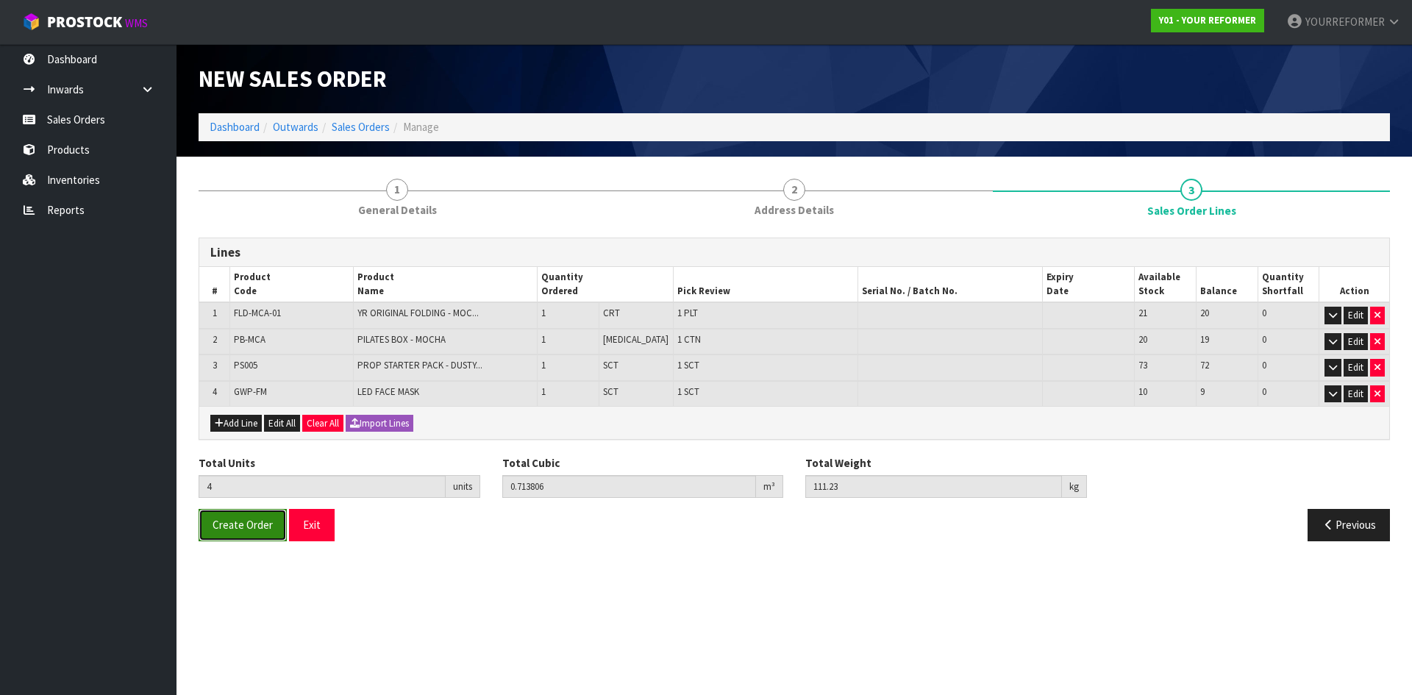
click at [235, 519] on span "Create Order" at bounding box center [243, 525] width 60 height 14
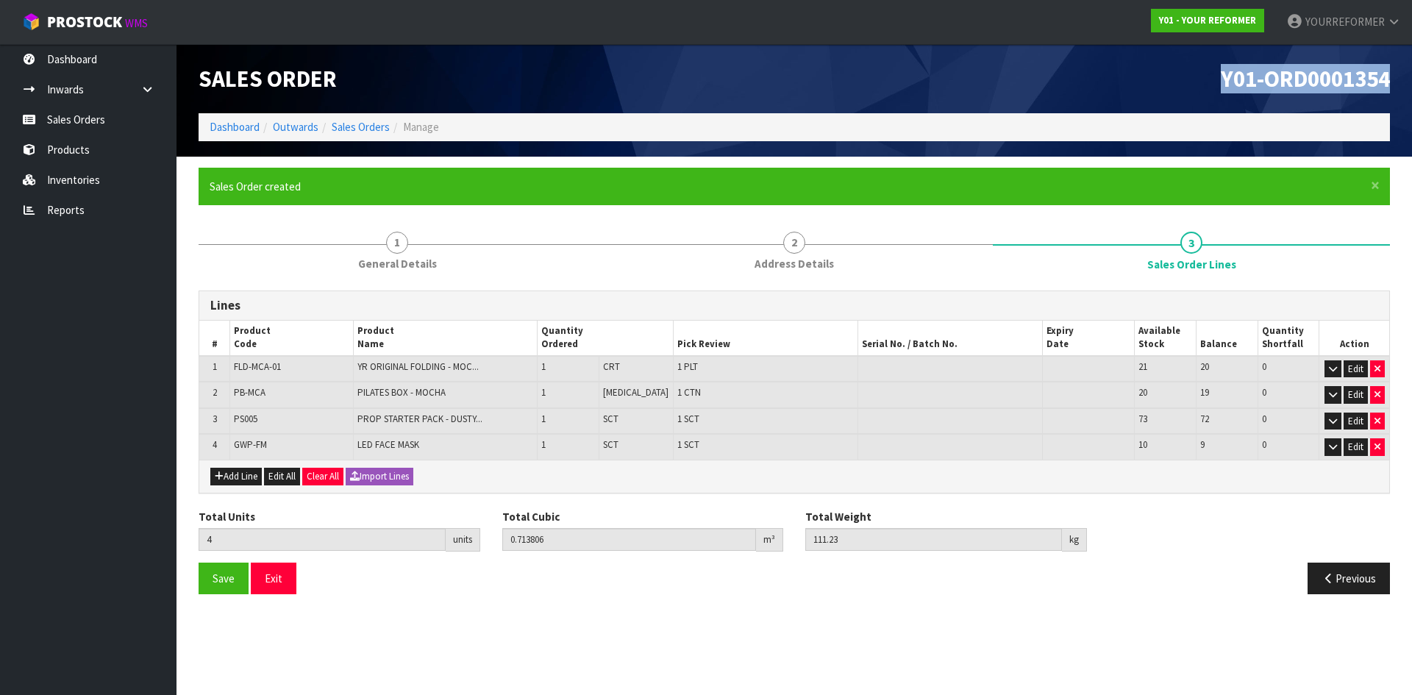
drag, startPoint x: 1214, startPoint y: 85, endPoint x: 1157, endPoint y: 83, distance: 57.4
click at [1157, 83] on div "Y01-ORD0001354" at bounding box center [1097, 78] width 607 height 69
copy span "Y01-ORD0001354"
click at [79, 118] on link "Sales Orders" at bounding box center [88, 119] width 177 height 30
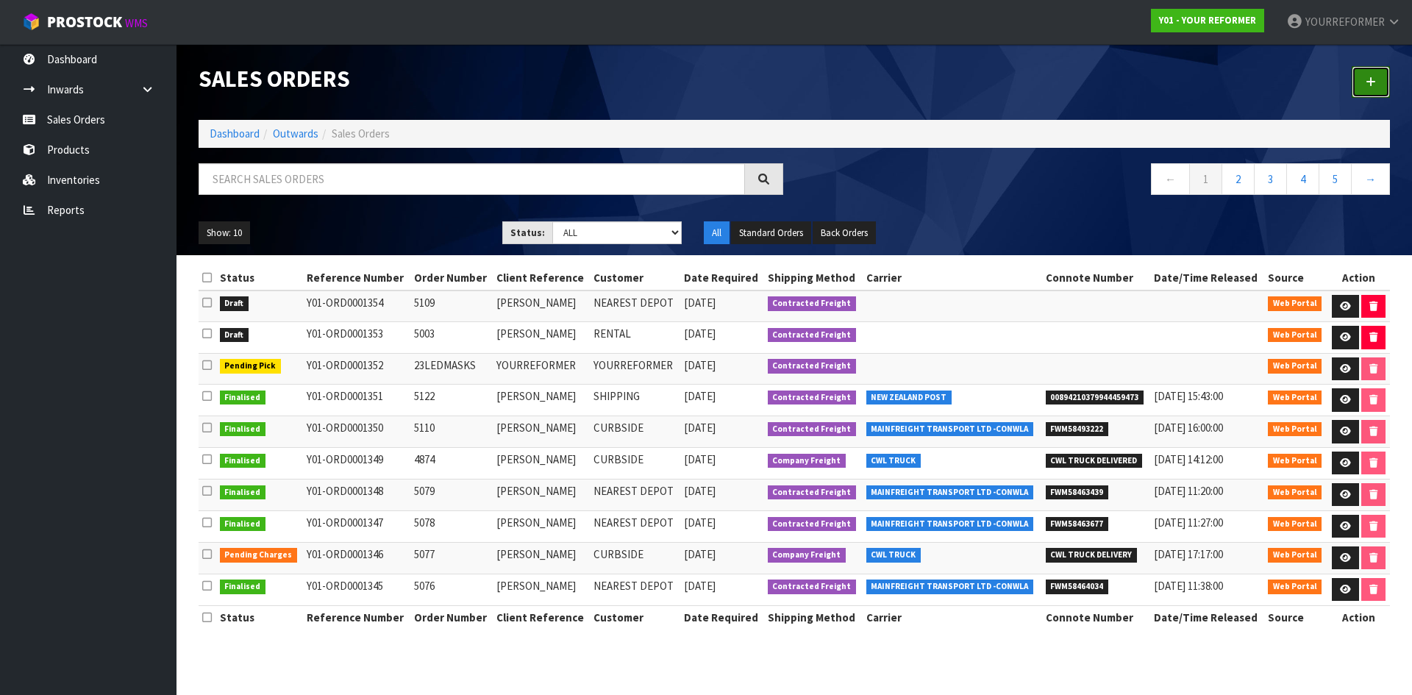
click at [1369, 81] on icon at bounding box center [1371, 81] width 10 height 11
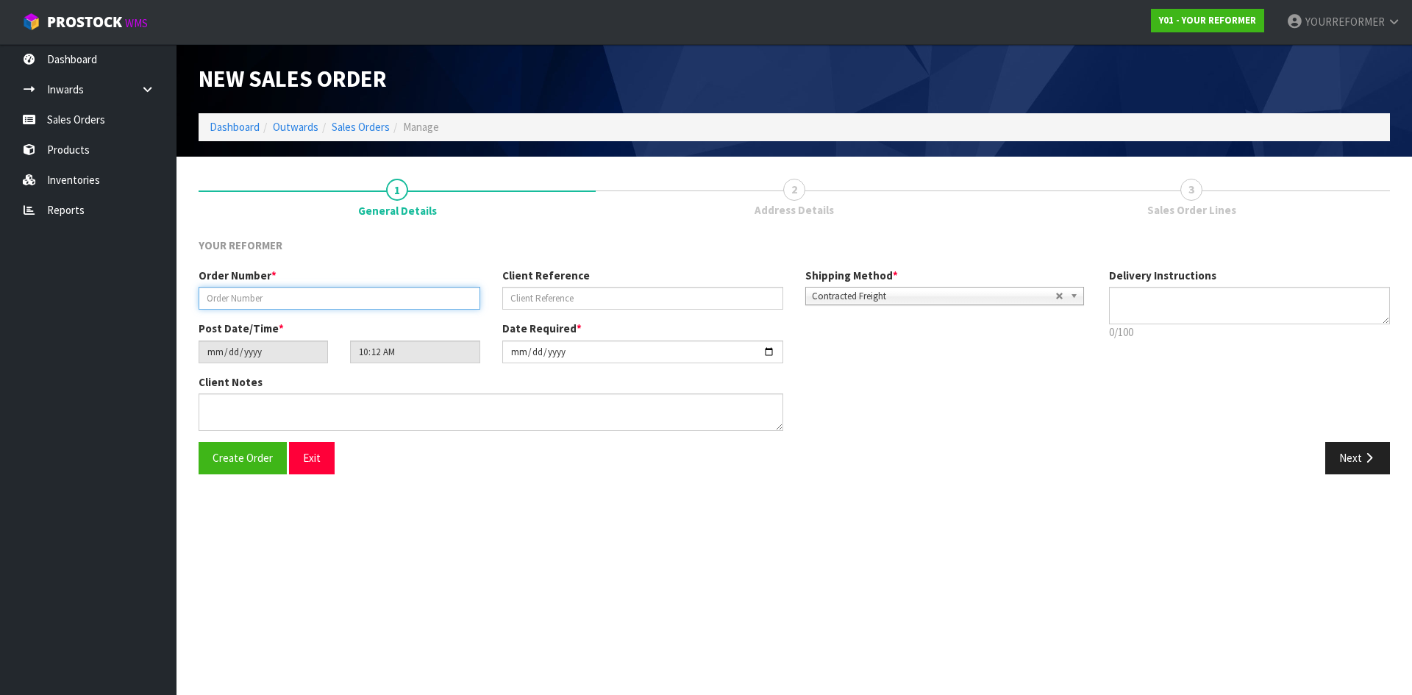
click at [315, 297] on input "text" at bounding box center [340, 298] width 282 height 23
paste input "5186"
type input "5186"
drag, startPoint x: 577, startPoint y: 304, endPoint x: 401, endPoint y: 327, distance: 177.2
click at [577, 304] on input "text" at bounding box center [643, 298] width 282 height 23
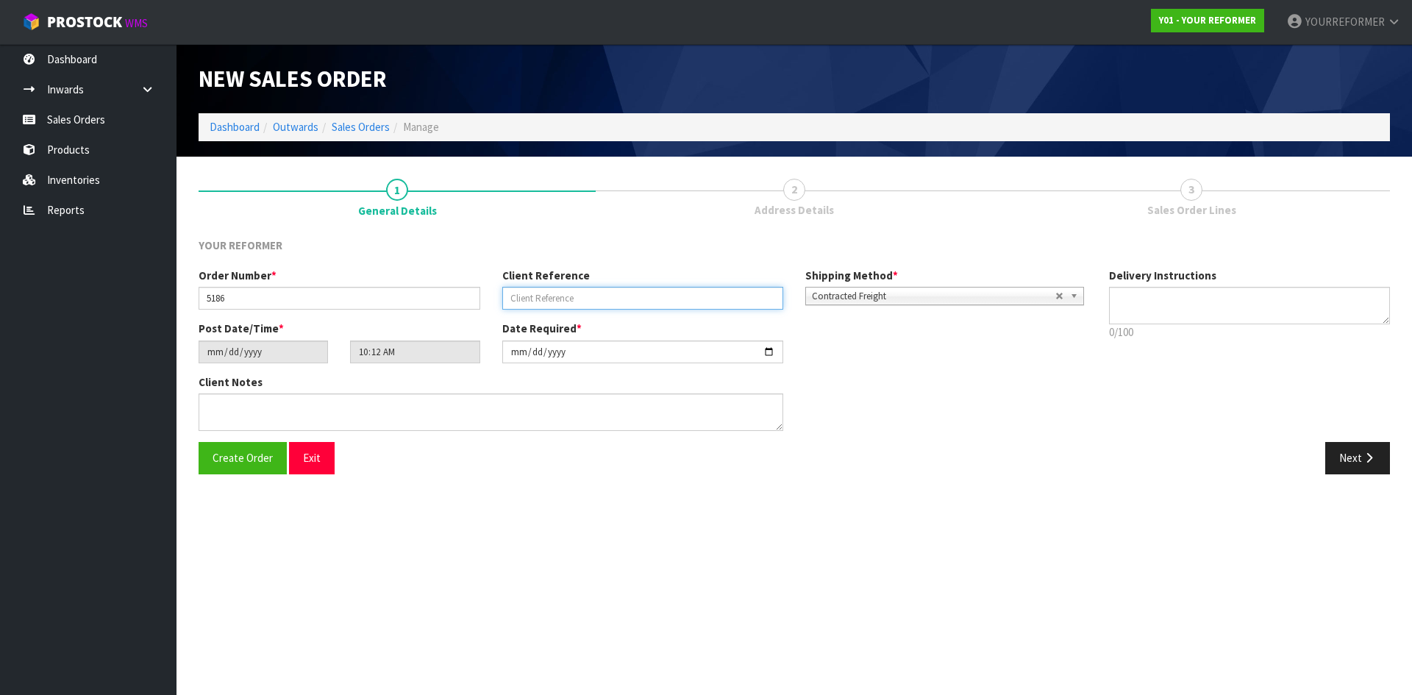
click at [580, 304] on input "text" at bounding box center [643, 298] width 282 height 23
paste input "[PERSON_NAME]"
type input "[PERSON_NAME]"
click at [1154, 312] on textarea at bounding box center [1250, 306] width 282 height 38
click at [1158, 317] on textarea at bounding box center [1250, 306] width 282 height 38
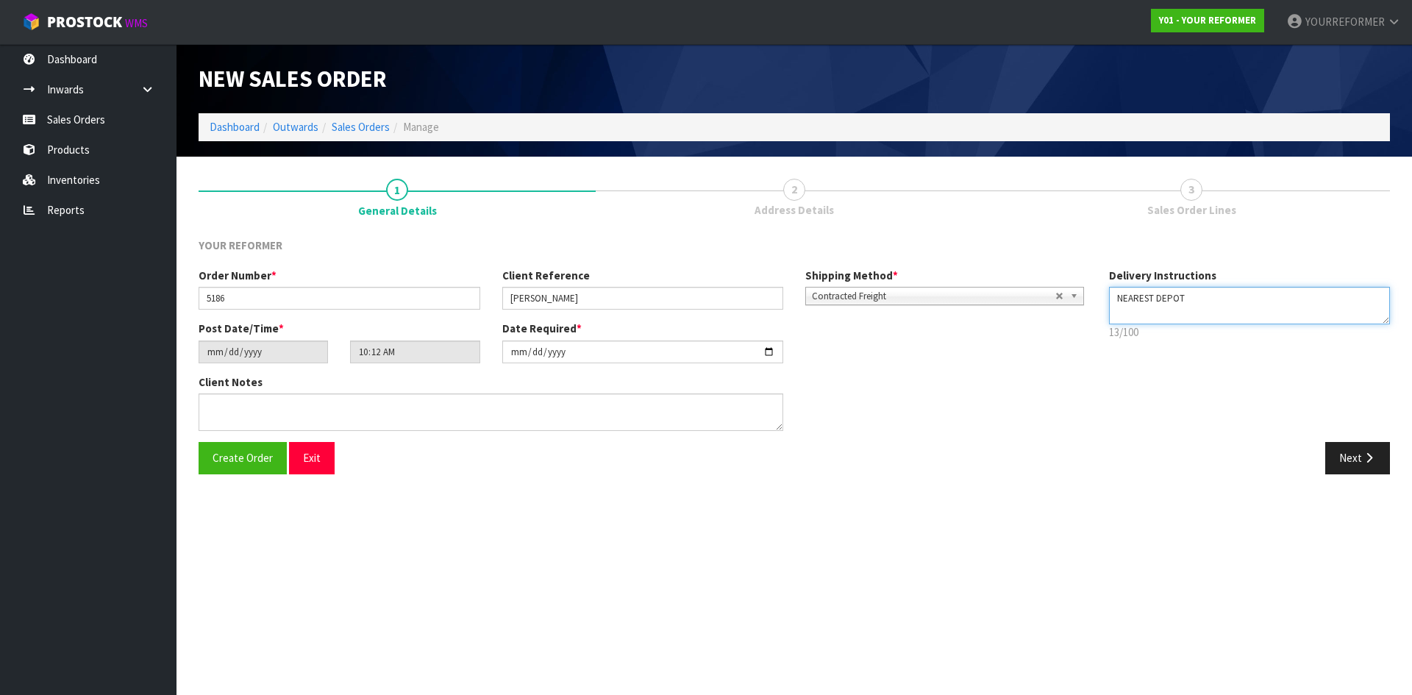
paste textarea "[PHONE_NUMBER]"
type textarea "NEAREST DEPOT [PHONE_NUMBER]"
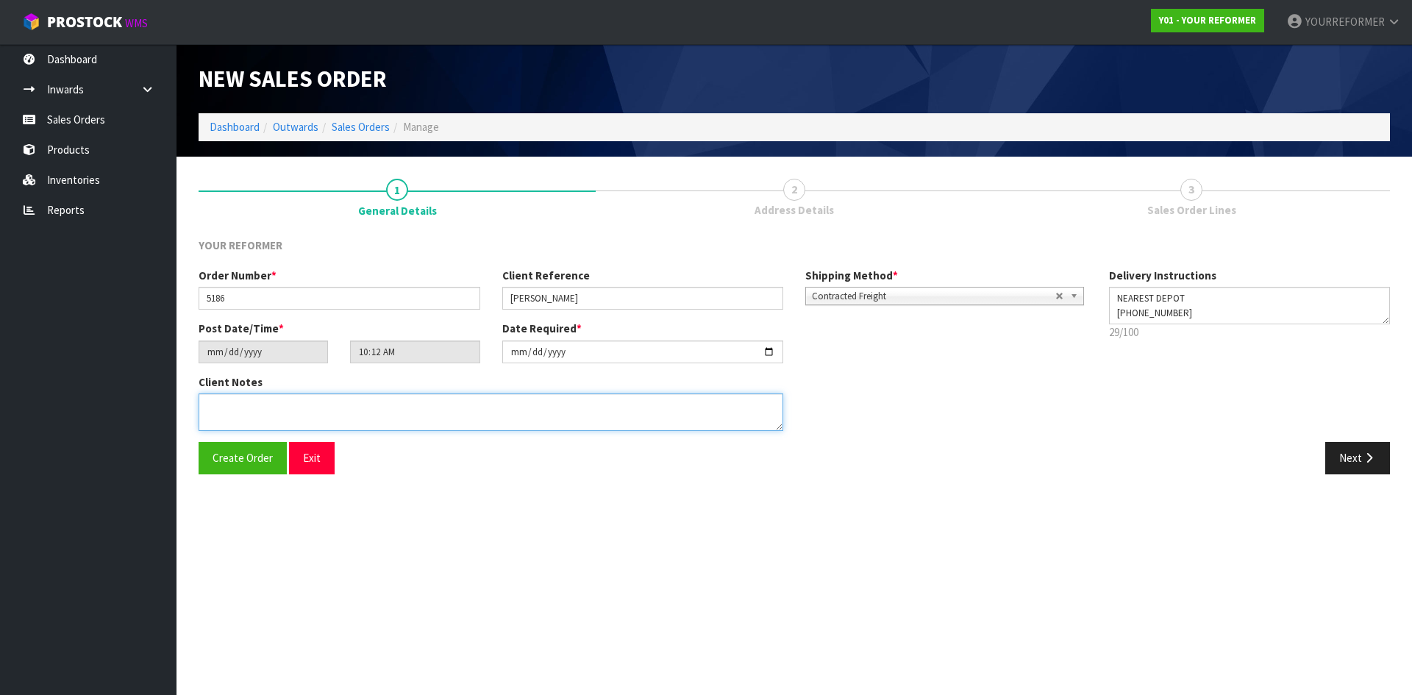
click at [328, 405] on textarea at bounding box center [491, 412] width 585 height 38
paste textarea "[PERSON_NAME] [STREET_ADDRESS][PERSON_NAME] [PHONE_NUMBER]"
type textarea "[PERSON_NAME] [STREET_ADDRESS][PERSON_NAME] [PHONE_NUMBER]"
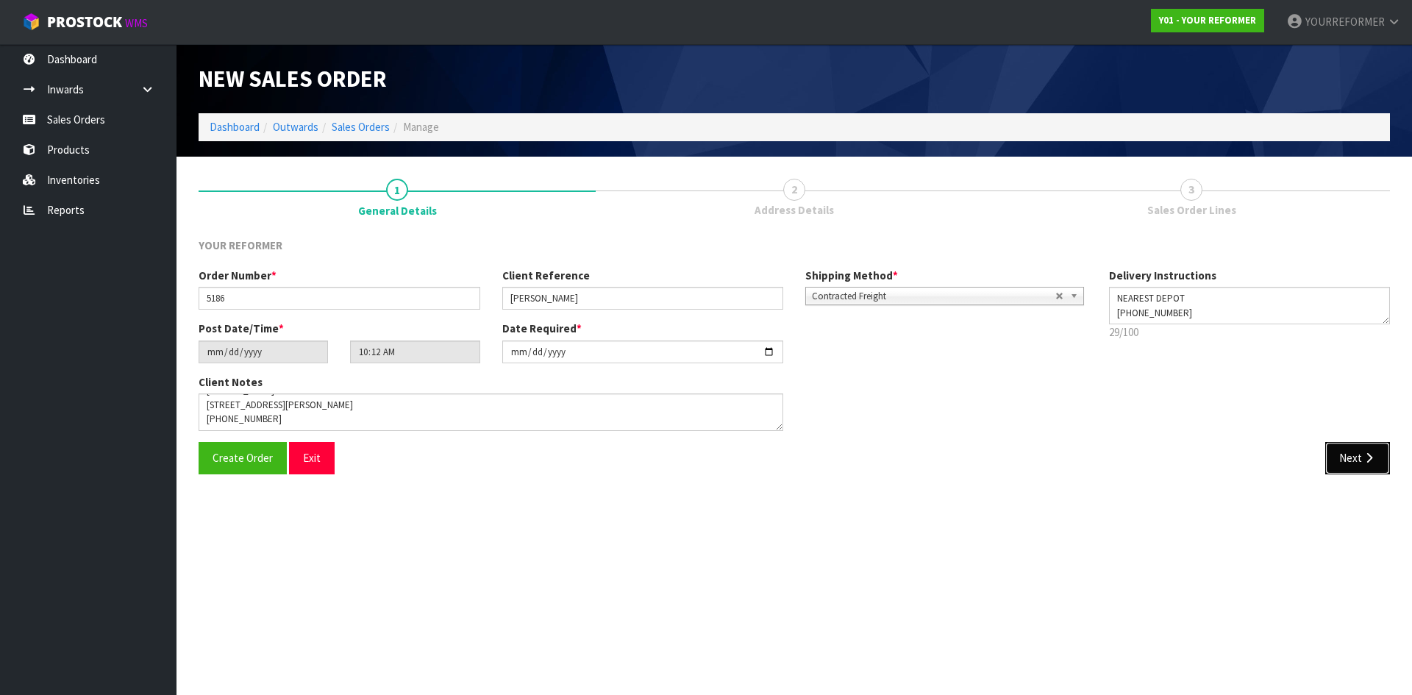
click at [1351, 468] on button "Next" at bounding box center [1357, 458] width 65 height 32
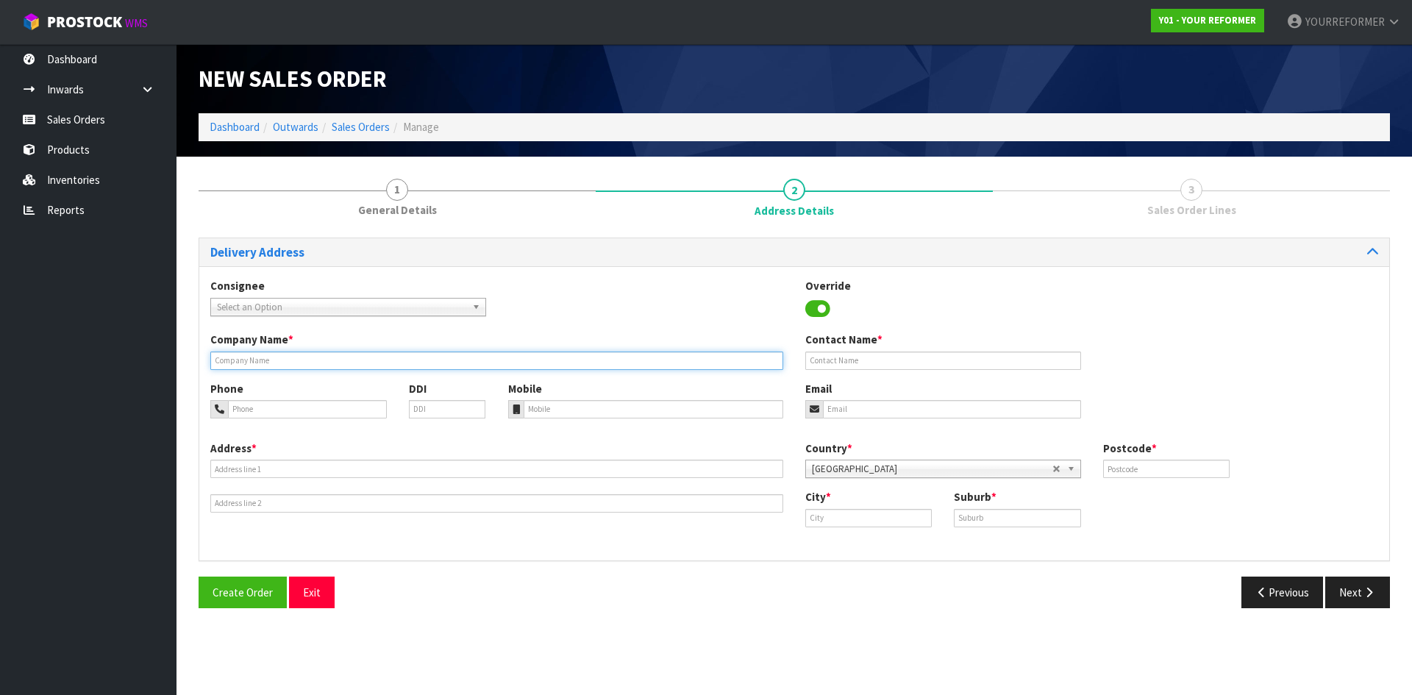
click at [242, 364] on input "text" at bounding box center [496, 361] width 573 height 18
type input "NEAREST DEPOT"
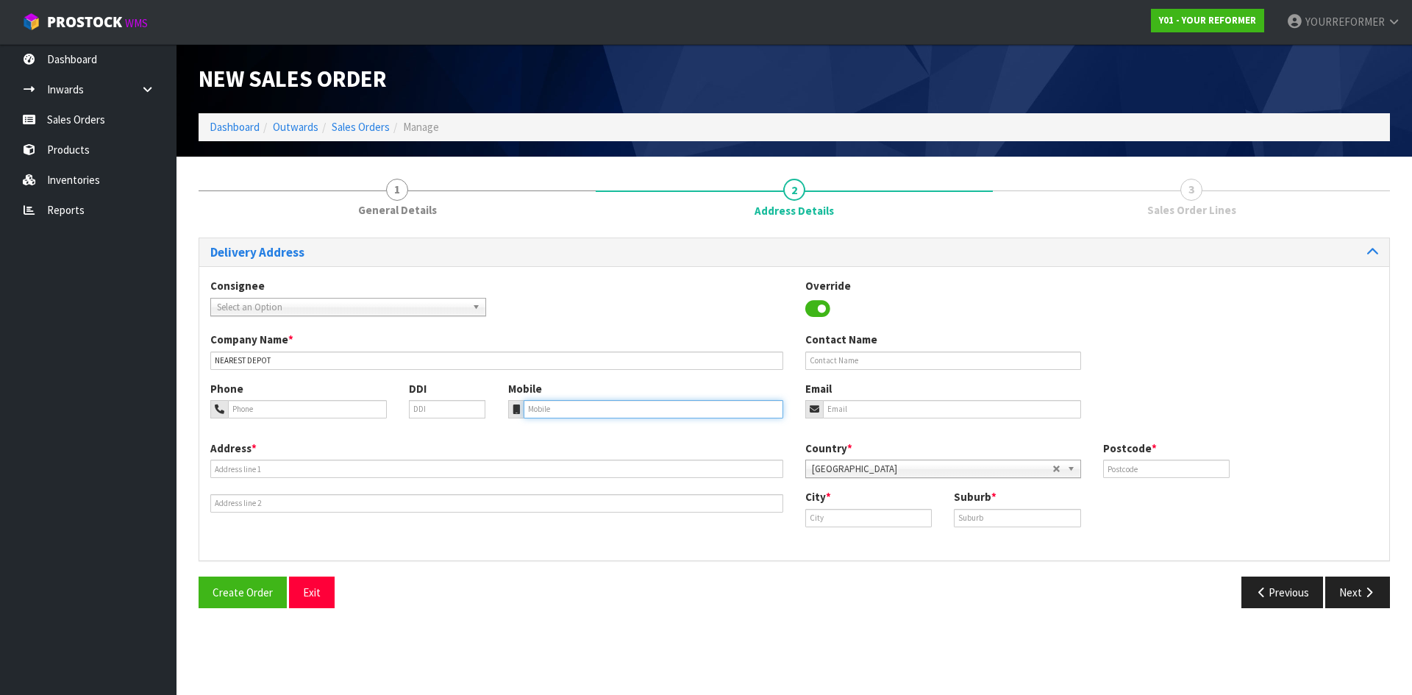
click at [577, 415] on input "tel" at bounding box center [654, 409] width 260 height 18
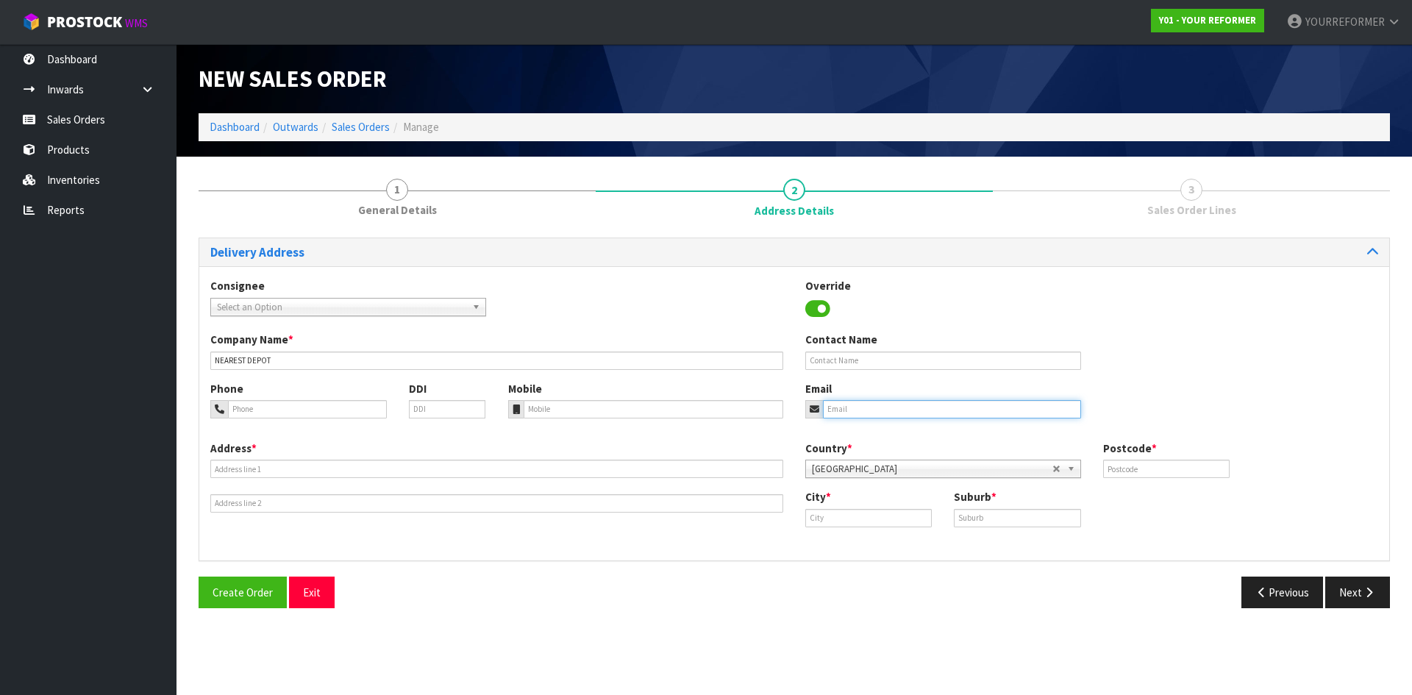
drag, startPoint x: 858, startPoint y: 406, endPoint x: 757, endPoint y: 406, distance: 101.5
click at [858, 407] on input "email" at bounding box center [952, 409] width 258 height 18
paste input "[EMAIL_ADDRESS][DOMAIN_NAME]"
type input "[EMAIL_ADDRESS][DOMAIN_NAME]"
click at [641, 407] on input "tel" at bounding box center [654, 409] width 260 height 18
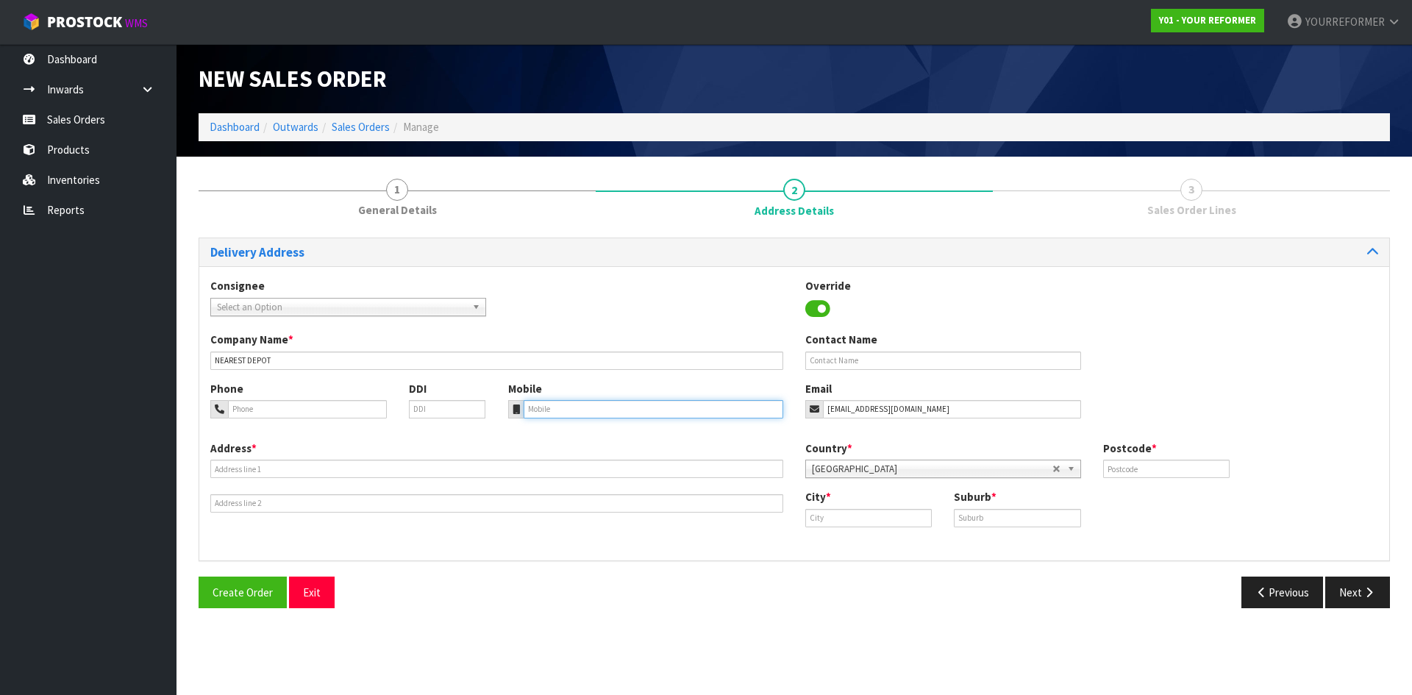
paste input "[PHONE_NUMBER]"
type input "[PHONE_NUMBER]"
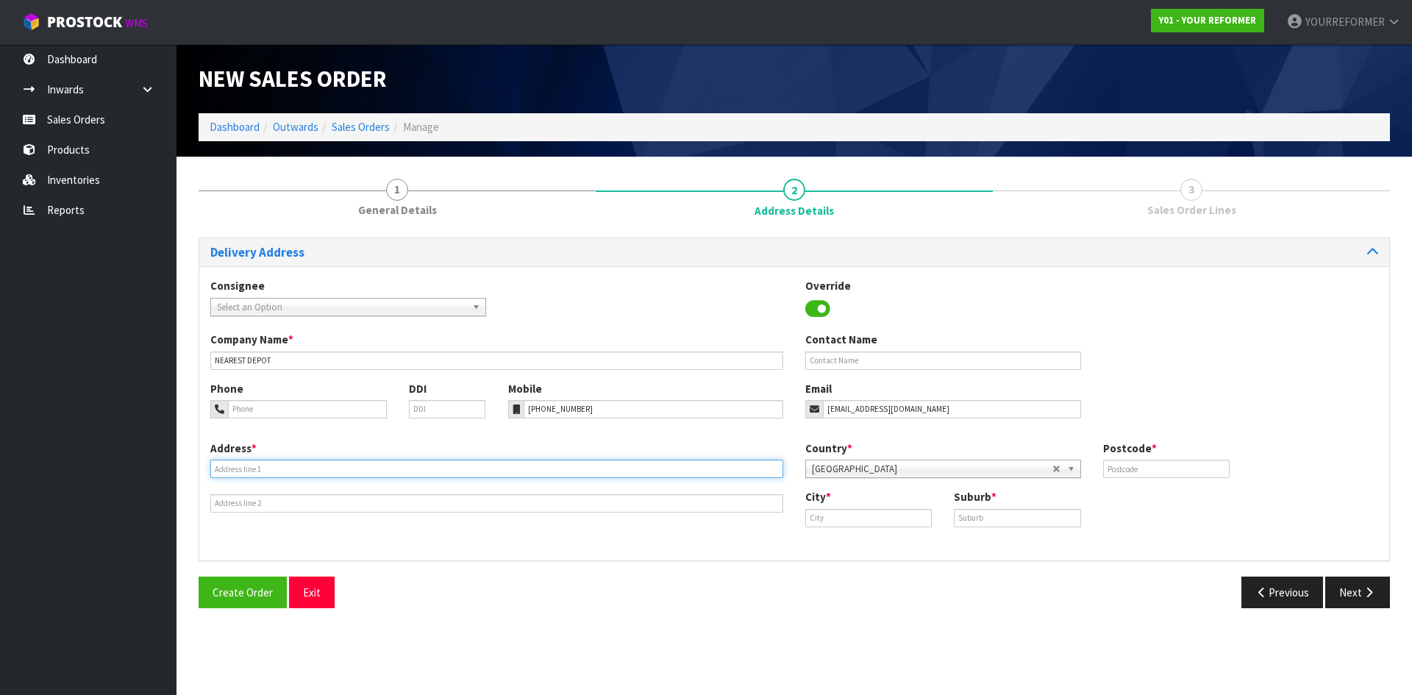
drag, startPoint x: 284, startPoint y: 463, endPoint x: 548, endPoint y: 427, distance: 266.5
click at [284, 463] on input "text" at bounding box center [496, 469] width 573 height 18
paste input "[STREET_ADDRESS][PERSON_NAME]"
type input "[STREET_ADDRESS][PERSON_NAME]"
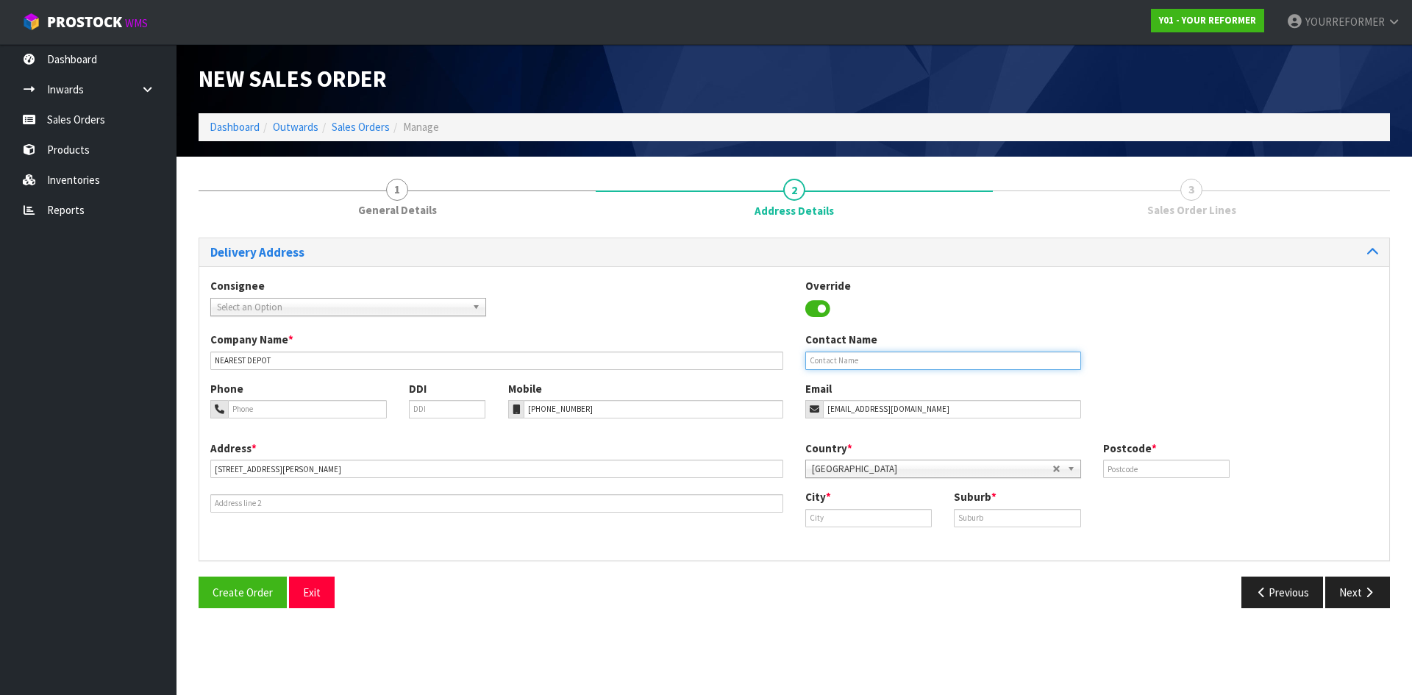
drag, startPoint x: 837, startPoint y: 353, endPoint x: 855, endPoint y: 356, distance: 17.9
click at [837, 353] on input "text" at bounding box center [943, 361] width 276 height 18
paste input "[PERSON_NAME]"
type input "[PERSON_NAME]"
click at [1208, 474] on input "text" at bounding box center [1166, 469] width 127 height 18
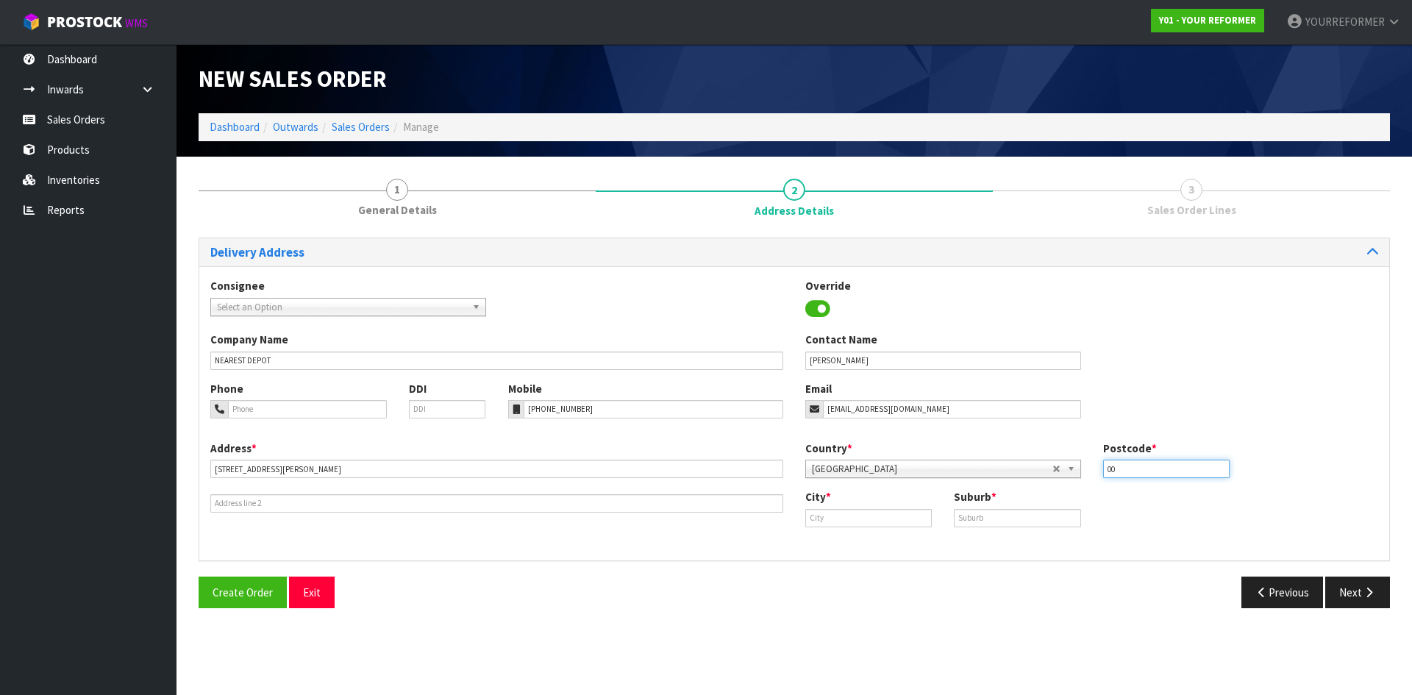
type input "00"
click at [846, 520] on input "text" at bounding box center [868, 518] width 127 height 18
paste input "Darfield"
type input "Darfield"
click at [982, 523] on input "text" at bounding box center [1017, 518] width 127 height 18
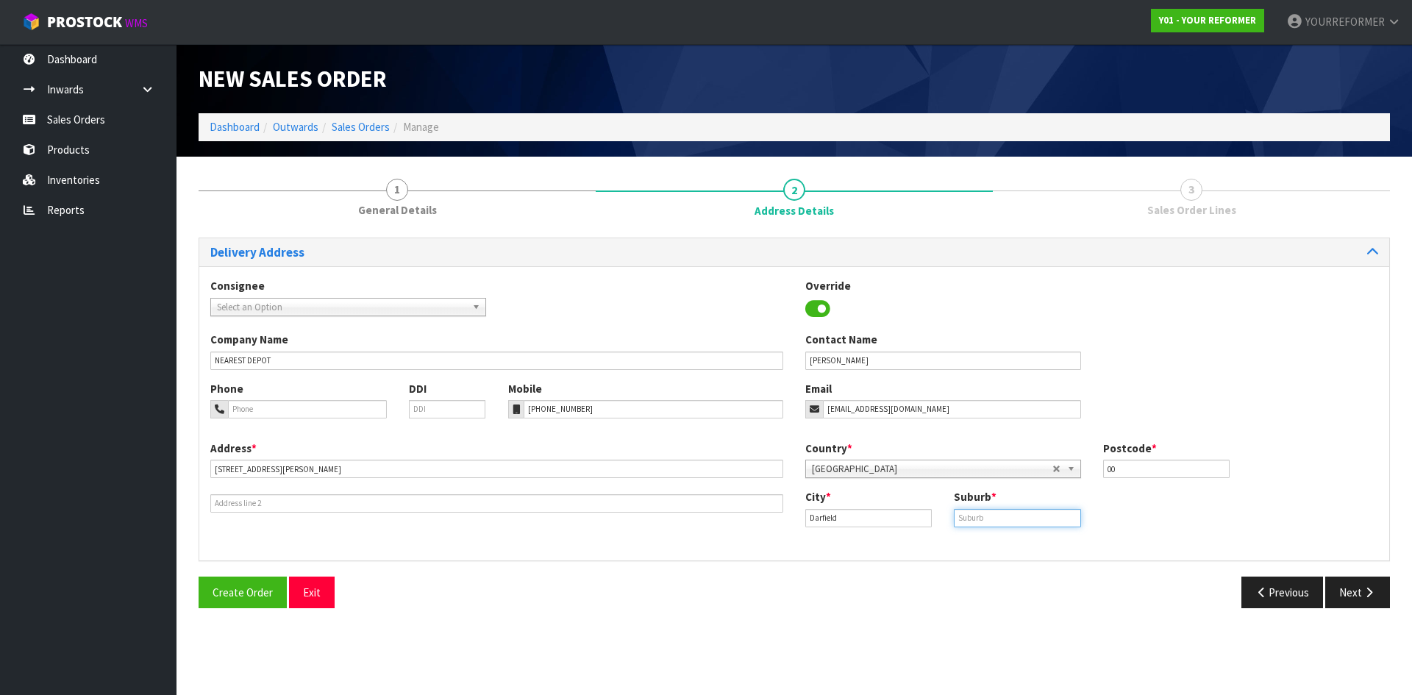
paste input "[GEOGRAPHIC_DATA]"
type input "[GEOGRAPHIC_DATA]"
drag, startPoint x: 924, startPoint y: 513, endPoint x: 902, endPoint y: 515, distance: 22.1
click at [902, 515] on div "City * [GEOGRAPHIC_DATA]" at bounding box center [868, 508] width 149 height 38
drag, startPoint x: 871, startPoint y: 520, endPoint x: 880, endPoint y: 532, distance: 15.3
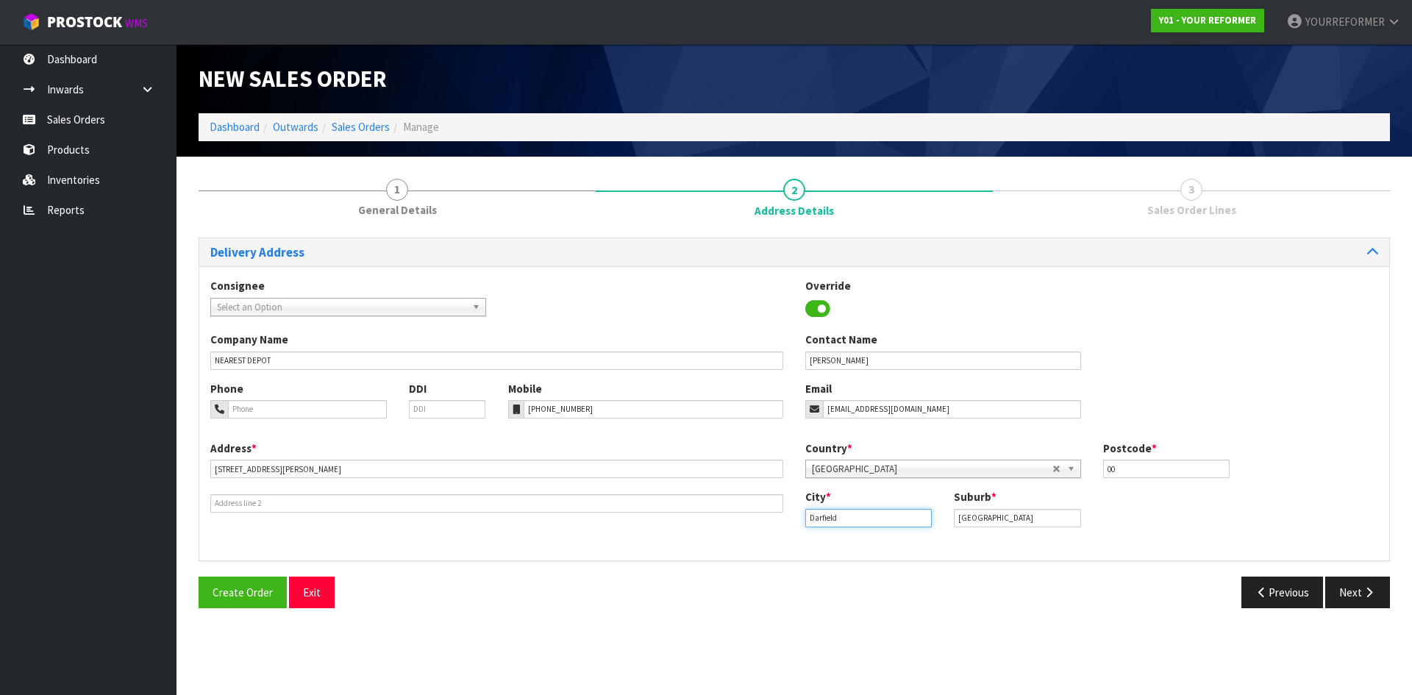
click at [728, 519] on div "Address * [STREET_ADDRESS][PERSON_NAME] Country * [GEOGRAPHIC_DATA] [GEOGRAPHIC…" at bounding box center [794, 495] width 1190 height 109
paste input "CAN"
type input "CAN"
click at [1369, 590] on icon "button" at bounding box center [1369, 592] width 14 height 11
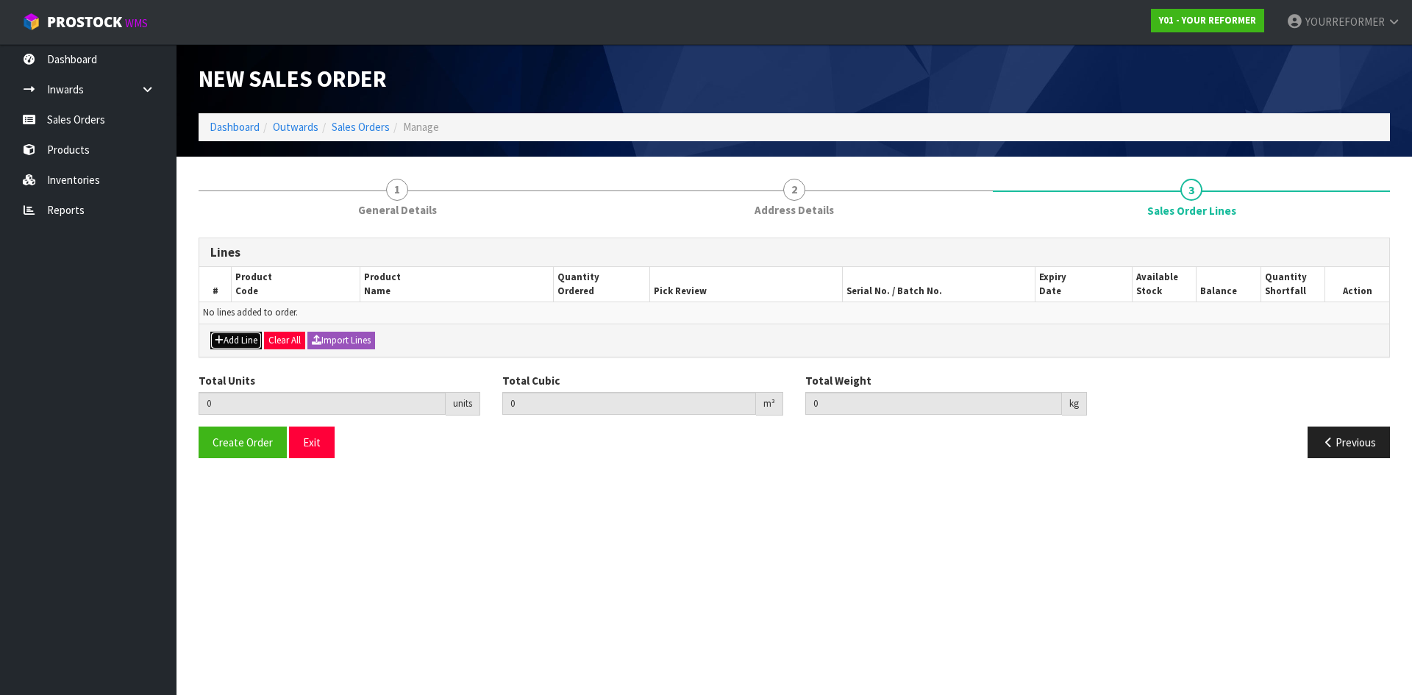
click at [232, 344] on button "Add Line" at bounding box center [235, 341] width 51 height 18
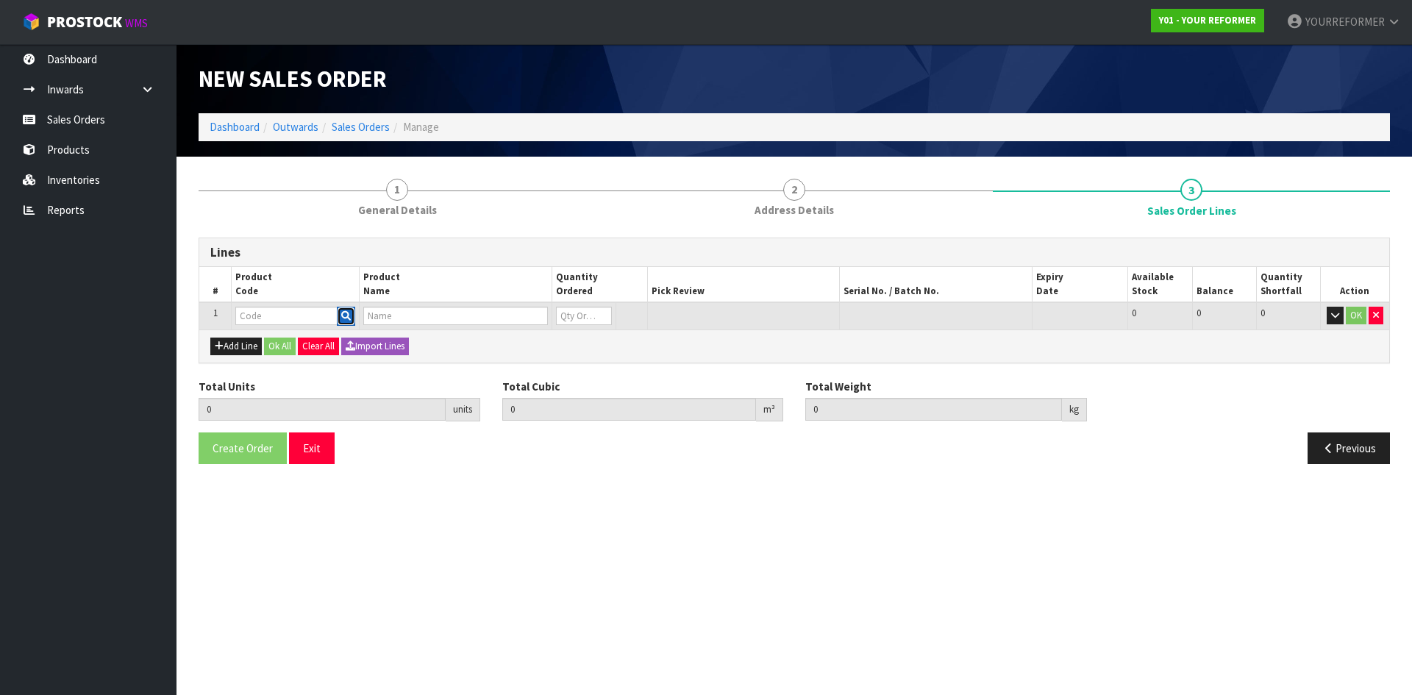
click at [346, 318] on icon "button" at bounding box center [346, 316] width 10 height 10
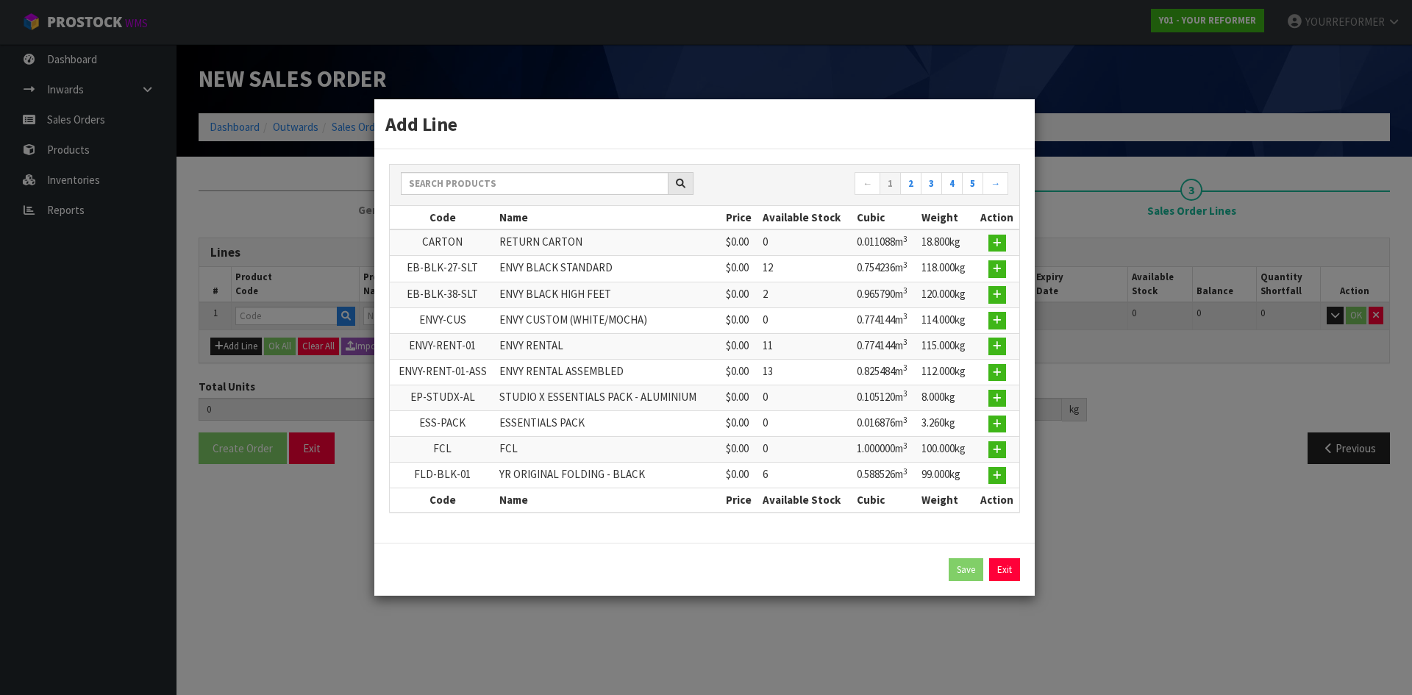
click at [467, 196] on div "← 1 2 3 4 5 →" at bounding box center [705, 185] width 630 height 26
click at [466, 187] on input "text" at bounding box center [535, 183] width 268 height 23
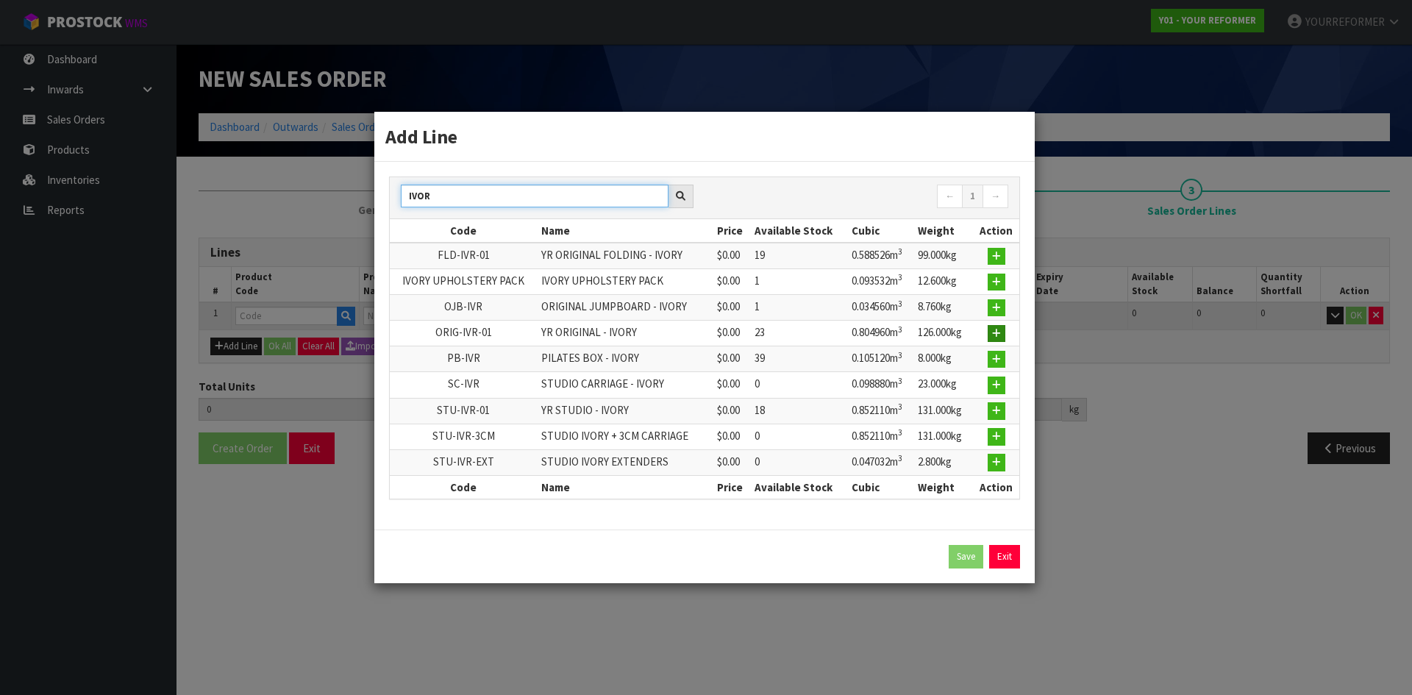
type input "IVOR"
click at [993, 337] on icon "button" at bounding box center [996, 334] width 9 height 10
type input "0.000000"
type input "0.000"
type input "ORIG-IVR-01"
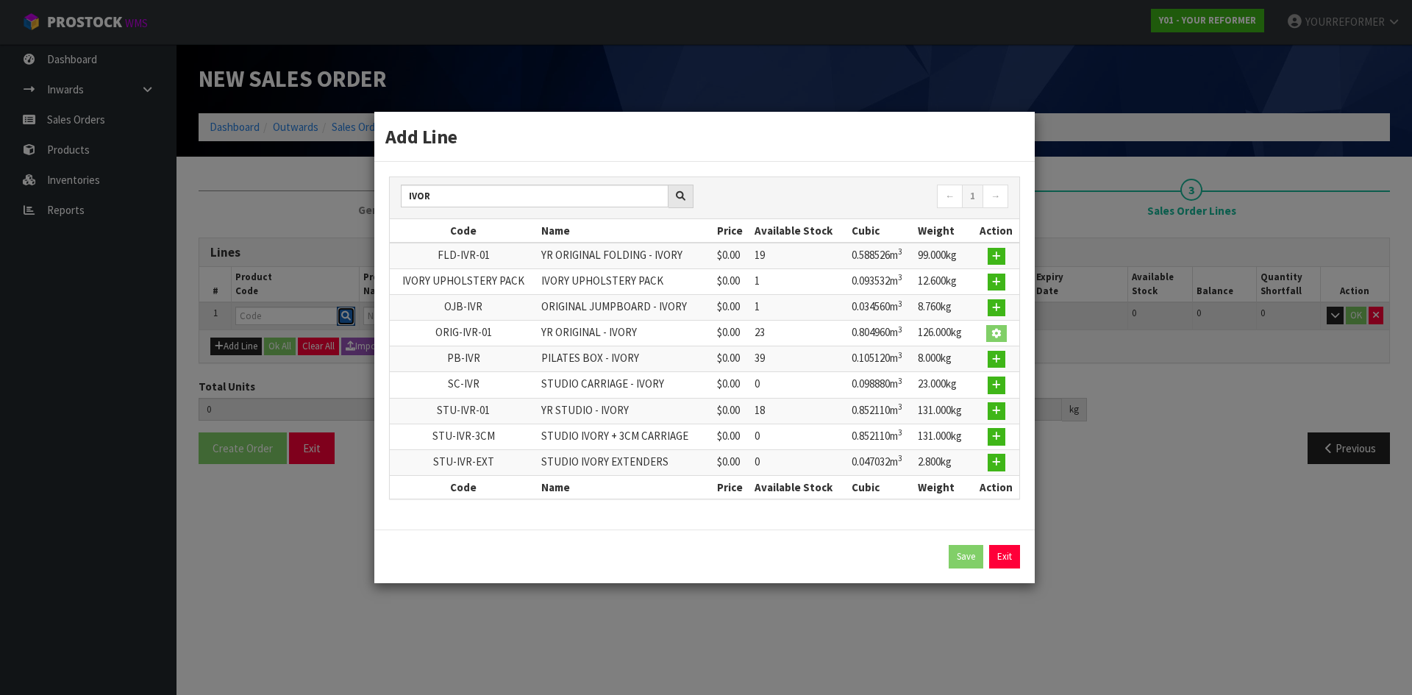
type input "YR ORIGINAL - IVORY"
type input "0"
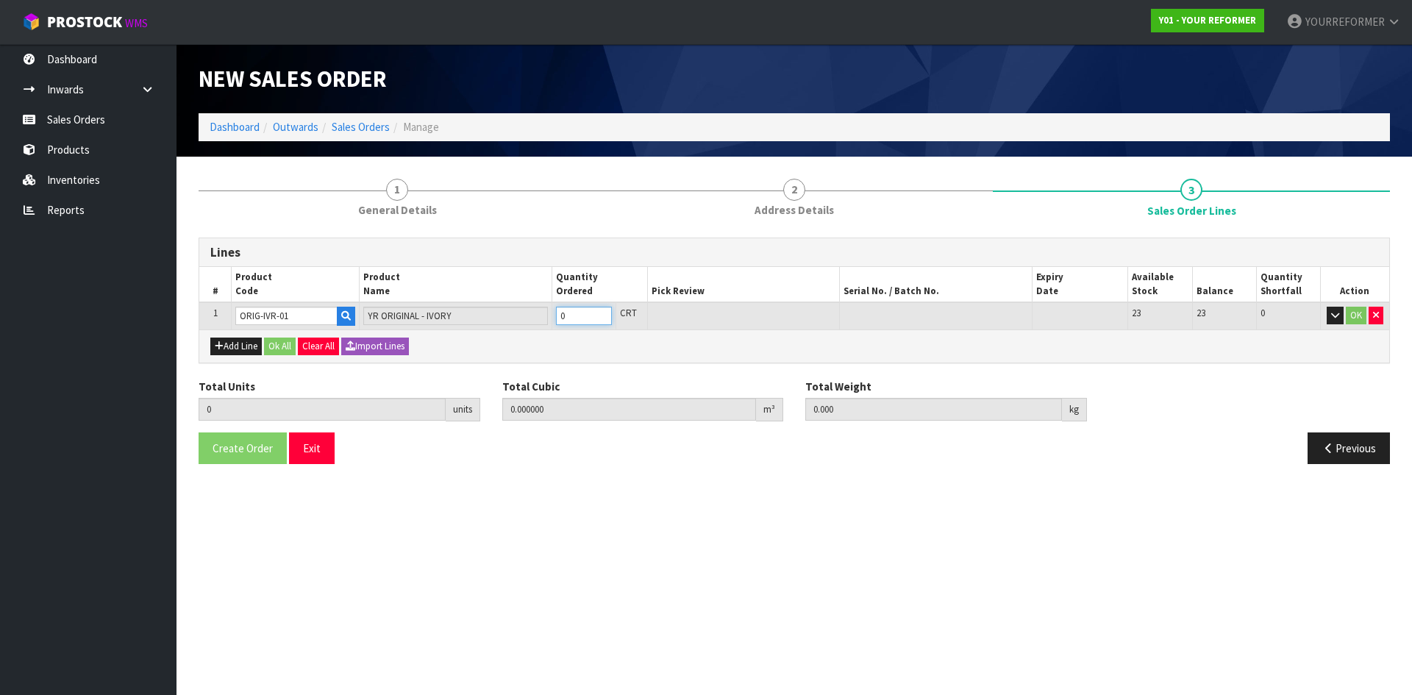
type input "1"
type input "0.80496"
type input "126"
type input "1"
click at [600, 310] on input "1" at bounding box center [584, 316] width 56 height 18
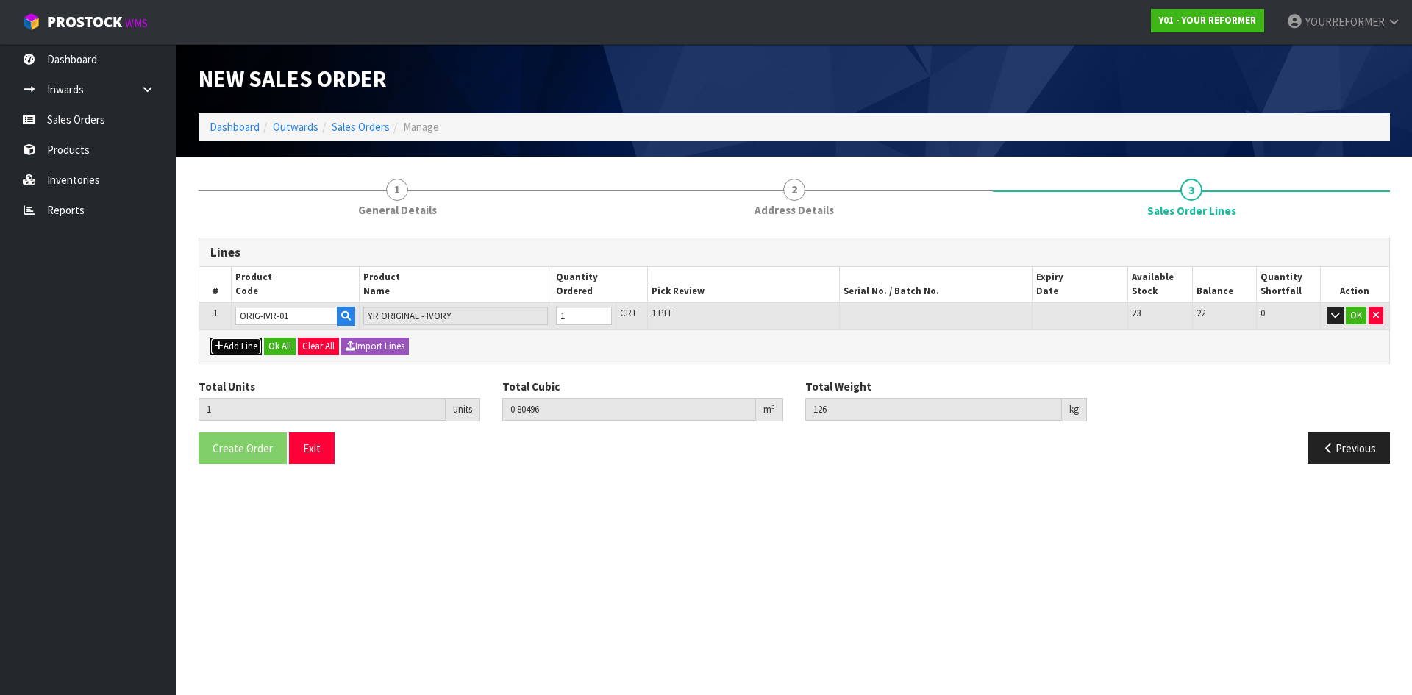
click at [242, 342] on button "Add Line" at bounding box center [235, 347] width 51 height 18
type input "0"
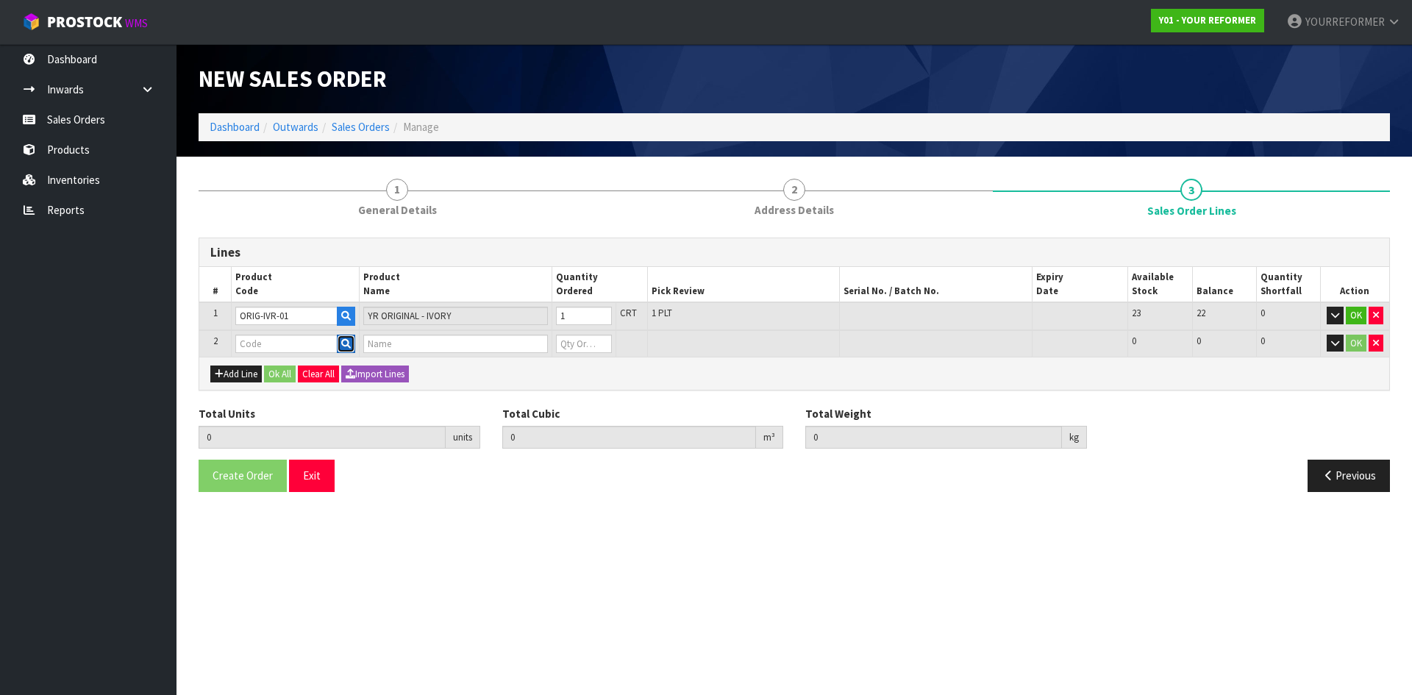
click at [347, 341] on icon "button" at bounding box center [346, 344] width 10 height 10
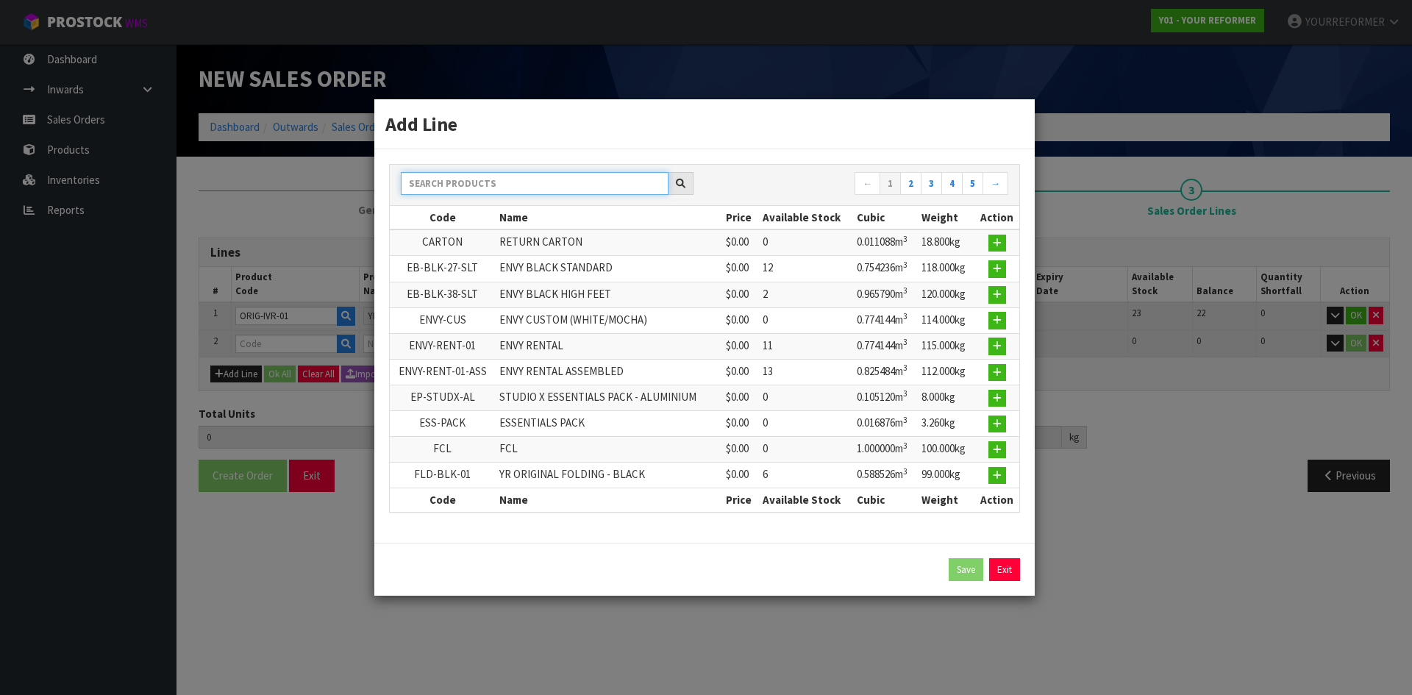
click at [471, 180] on input "text" at bounding box center [535, 183] width 268 height 23
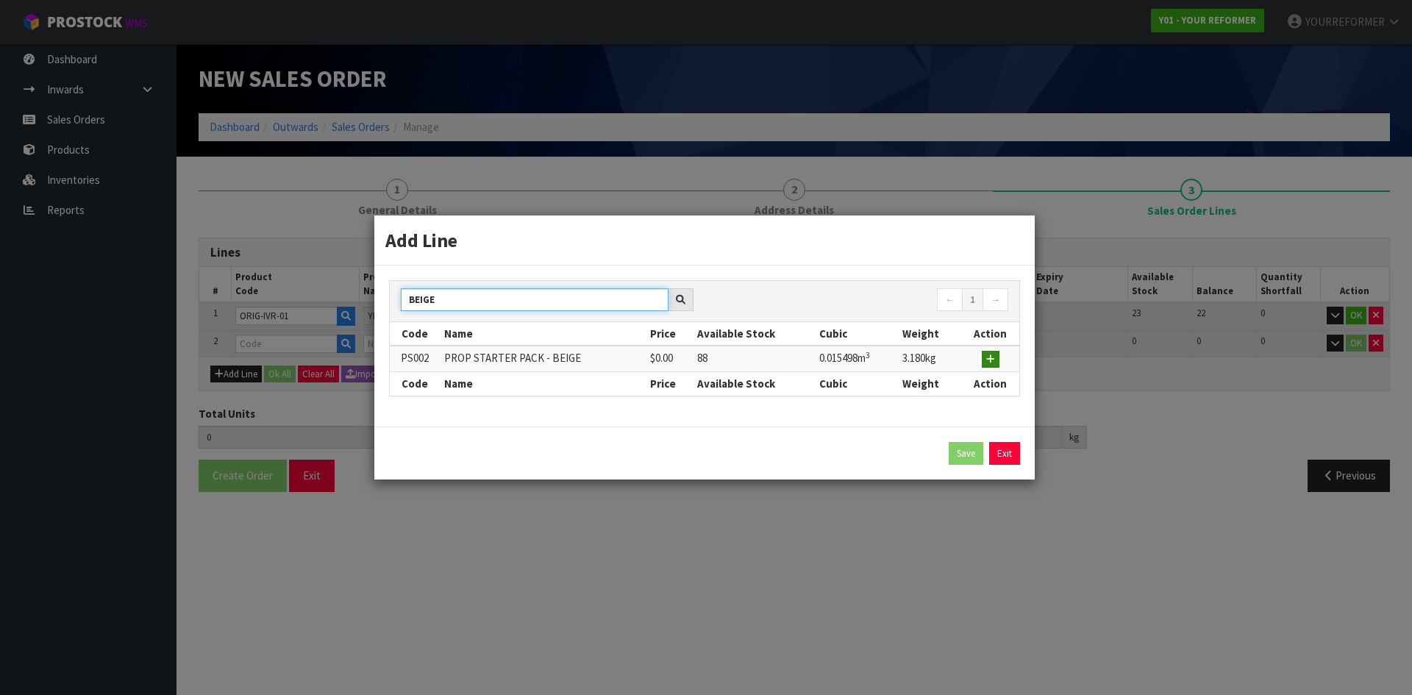
type input "BEIGE"
click at [991, 360] on icon "button" at bounding box center [990, 359] width 9 height 10
type input "1"
type input "0.80496"
type input "126"
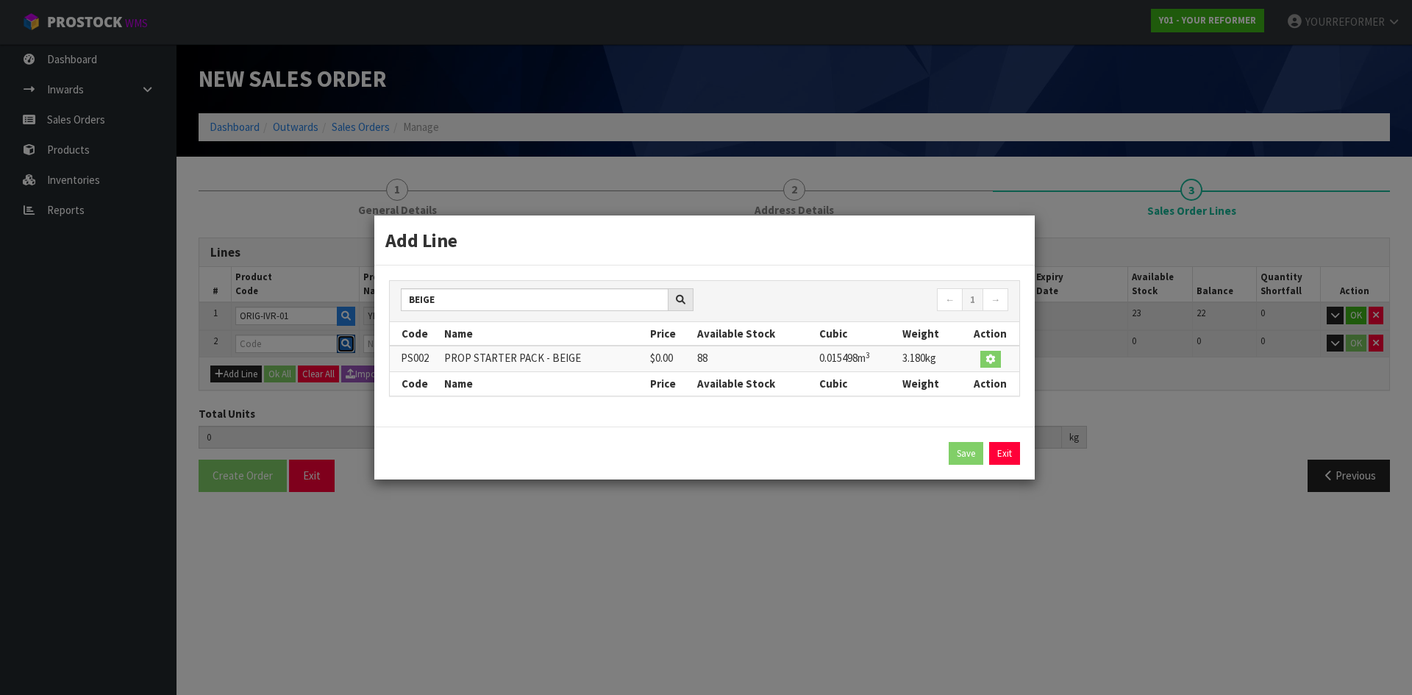
type input "PS002"
type input "PROP STARTER PACK - BEIGE"
type input "0"
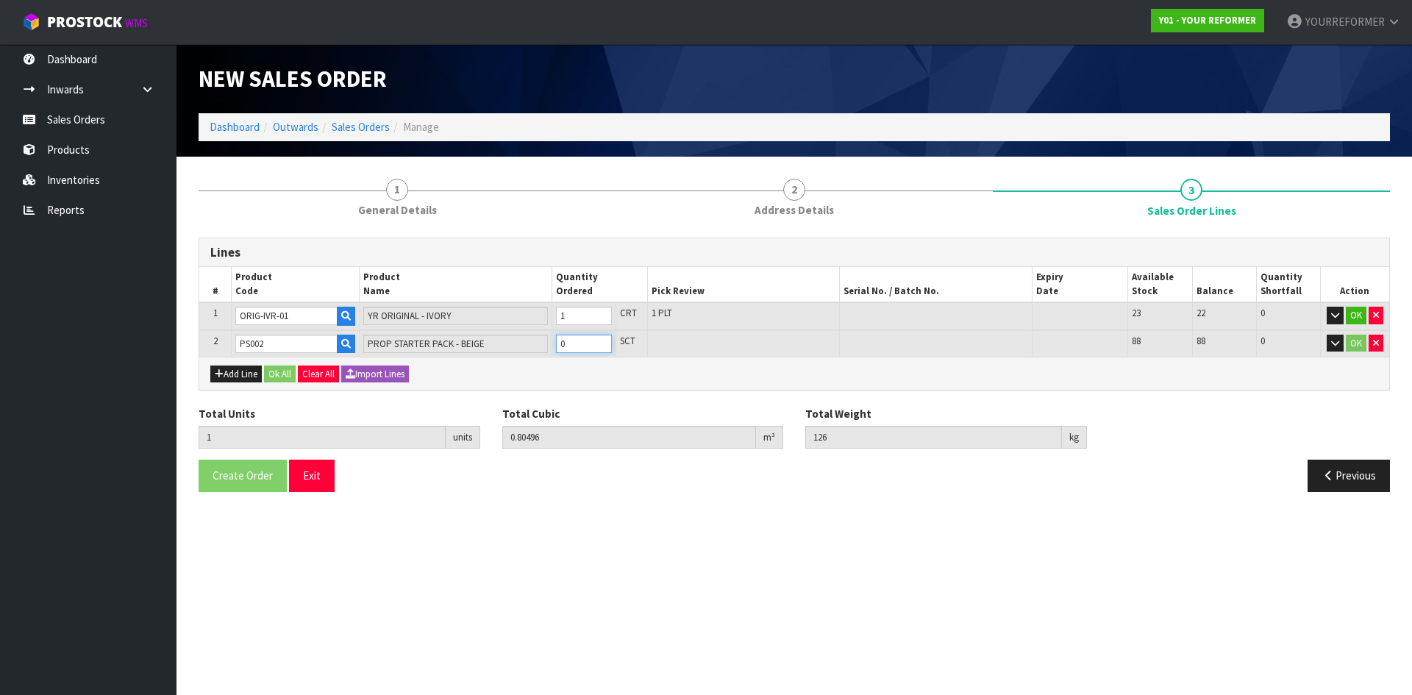
type input "2"
type input "0.820458"
type input "129.18"
type input "1"
click at [602, 341] on input "1" at bounding box center [584, 344] width 56 height 18
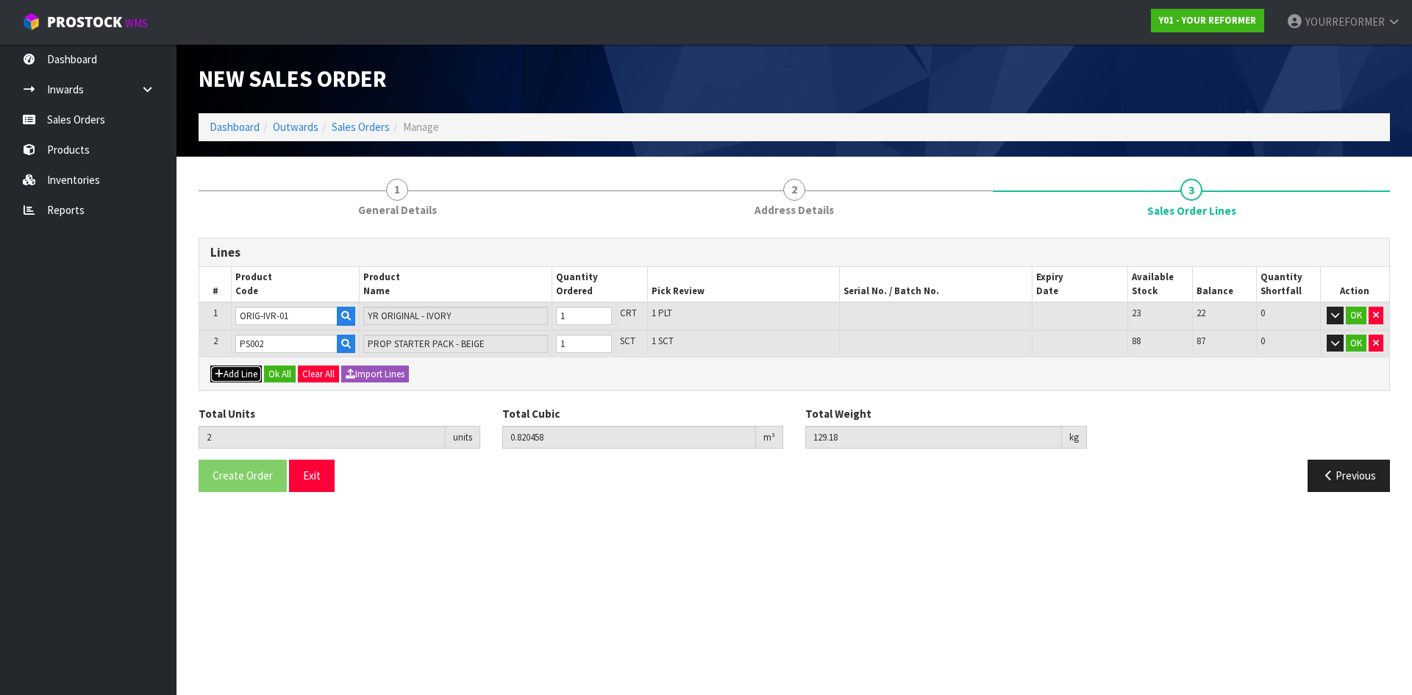
click at [238, 374] on button "Add Line" at bounding box center [235, 375] width 51 height 18
type input "0"
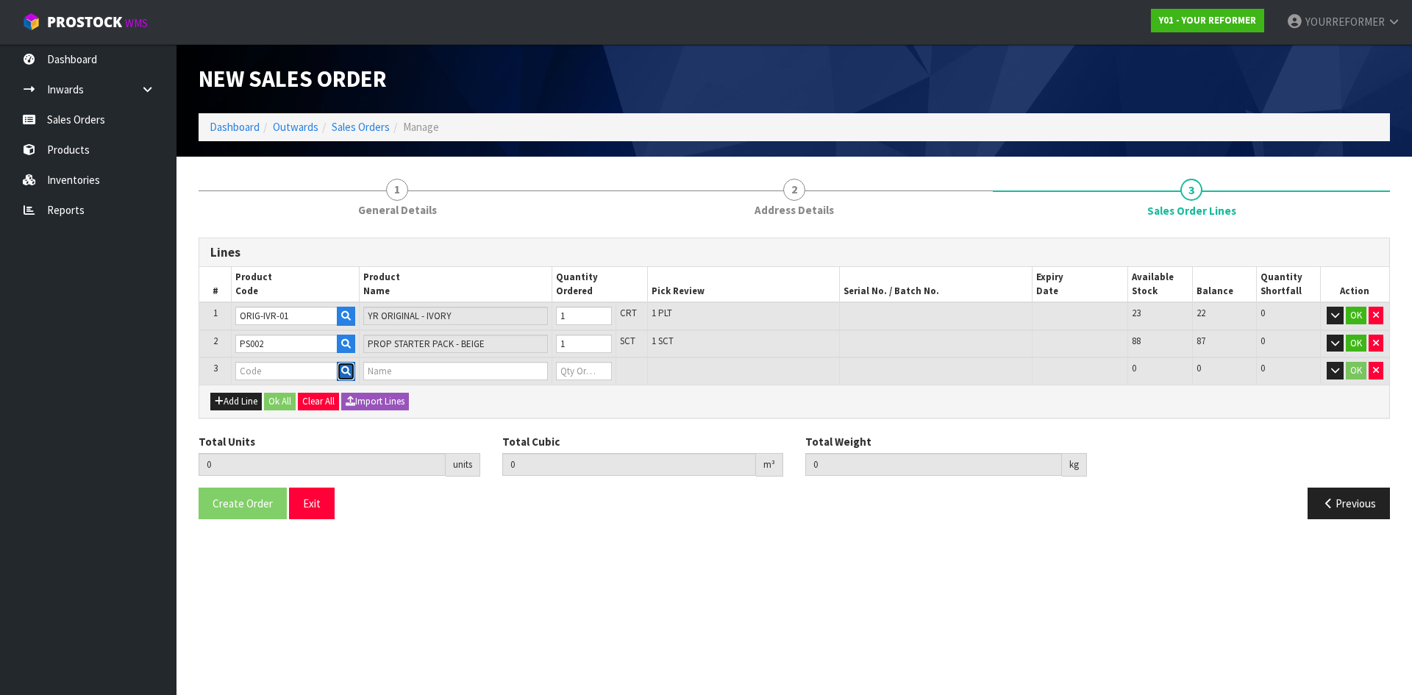
click at [346, 367] on icon "button" at bounding box center [346, 371] width 10 height 10
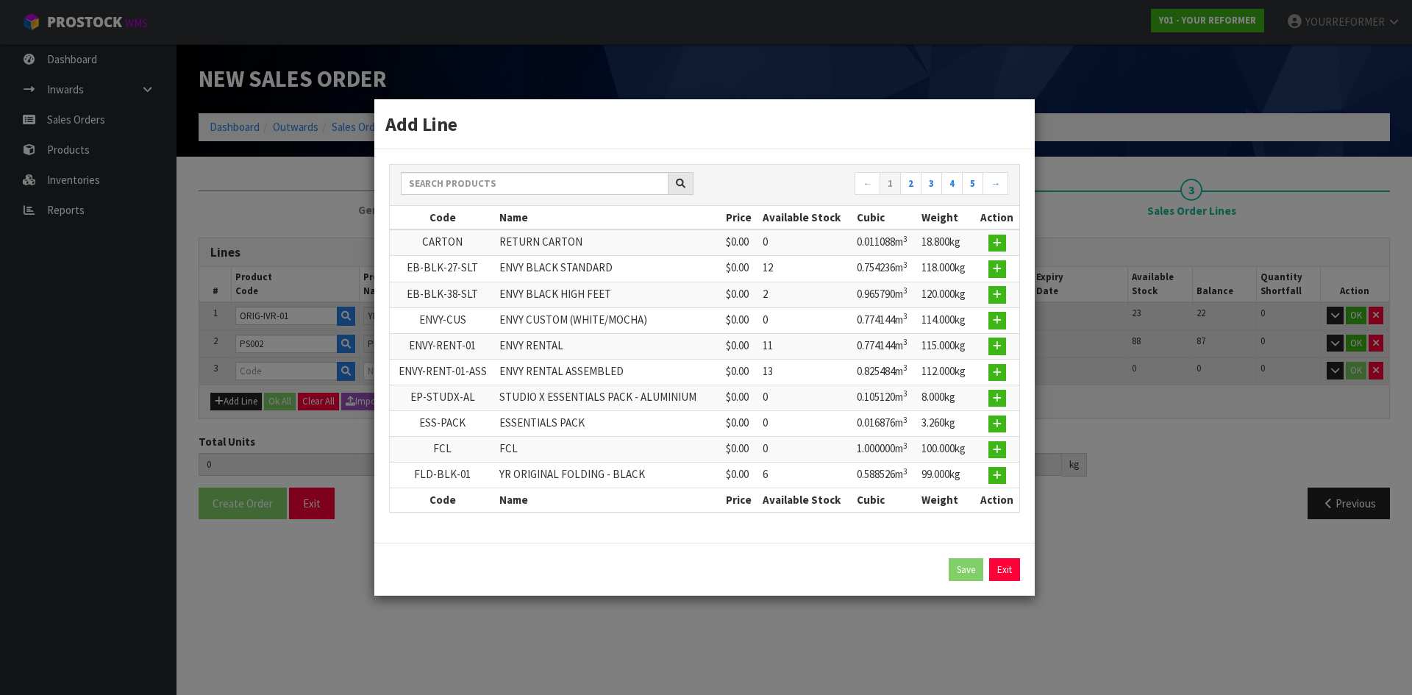
click at [1013, 574] on link "Exit" at bounding box center [1004, 570] width 31 height 24
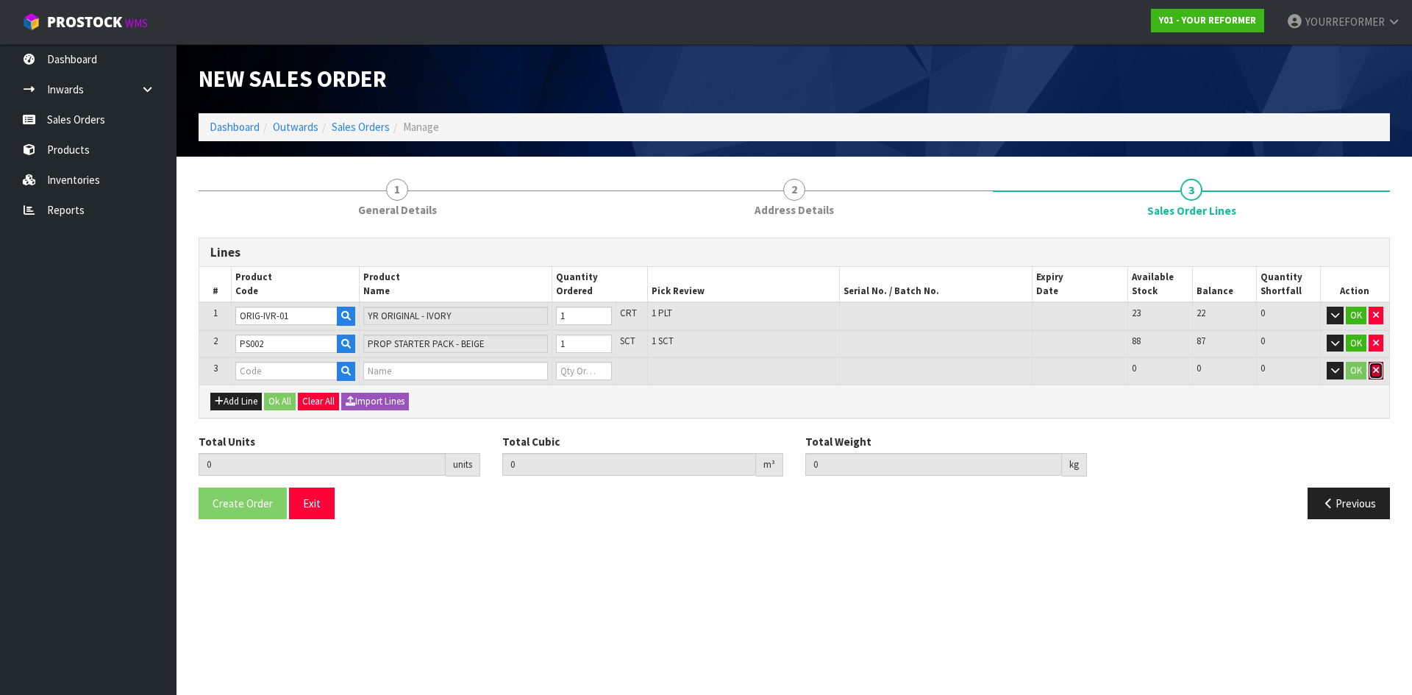
drag, startPoint x: 1375, startPoint y: 376, endPoint x: 1192, endPoint y: 393, distance: 183.2
click at [1375, 375] on button "button" at bounding box center [1376, 371] width 15 height 18
type input "2"
type input "0.820458"
type input "129.18"
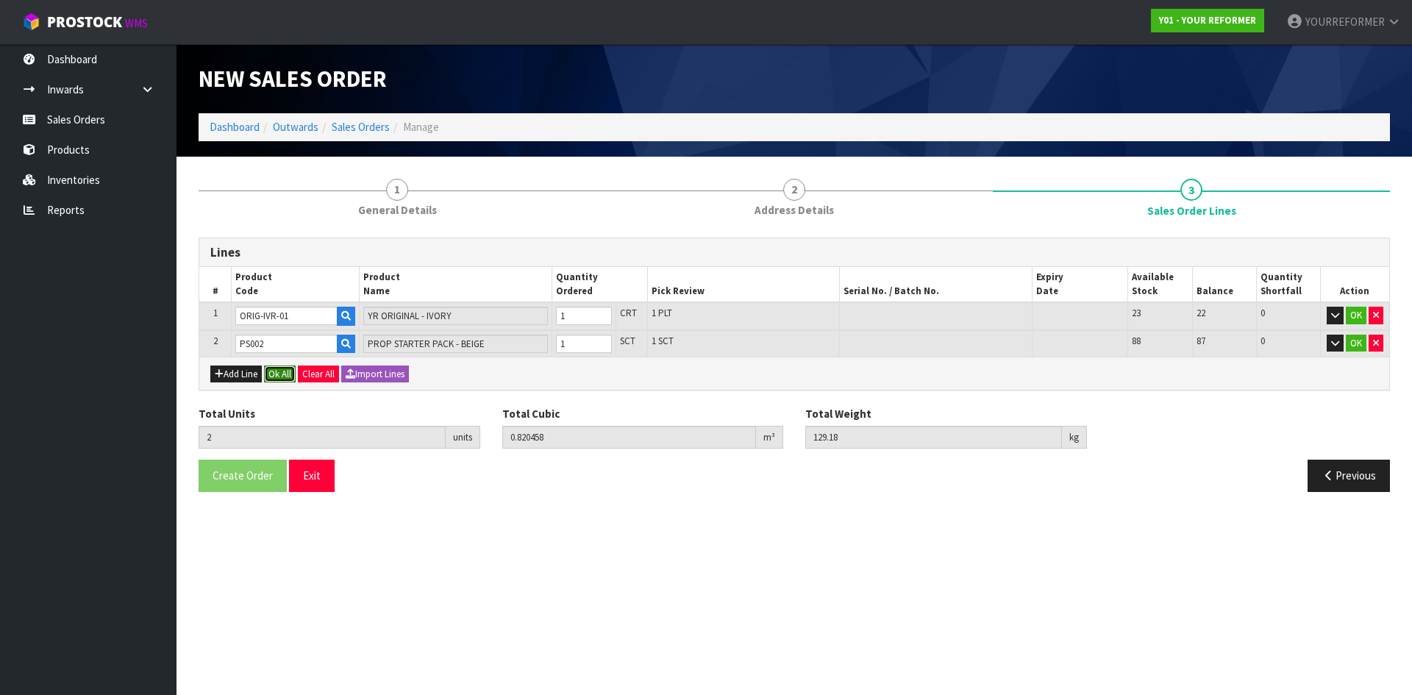
click at [281, 375] on button "Ok All" at bounding box center [280, 375] width 32 height 18
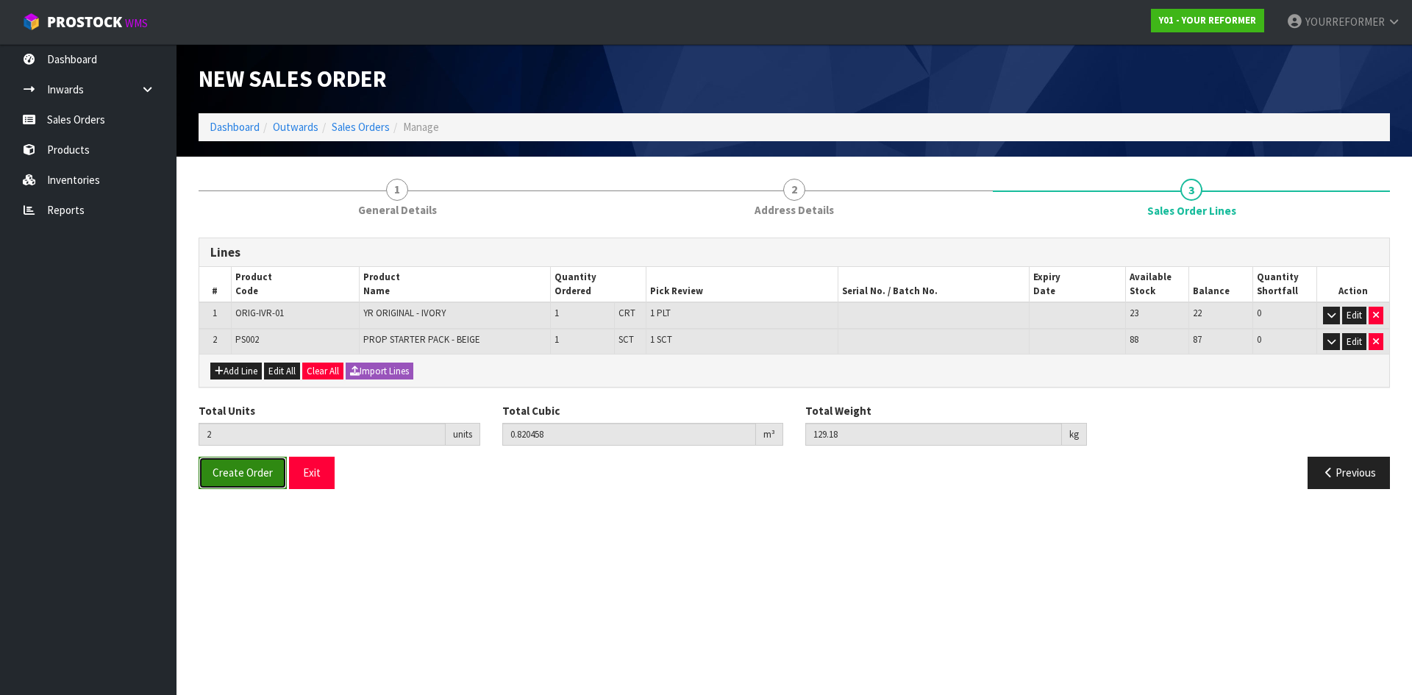
click at [260, 471] on span "Create Order" at bounding box center [243, 473] width 60 height 14
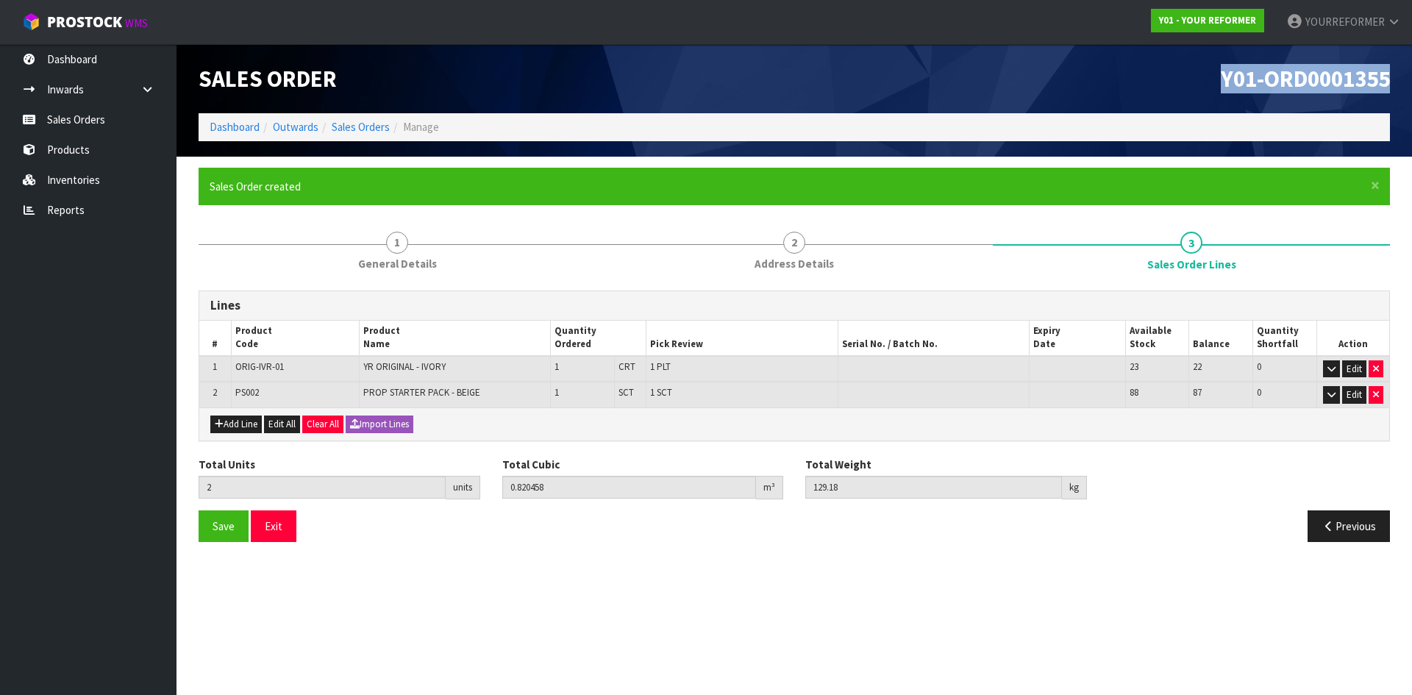
drag, startPoint x: 1388, startPoint y: 76, endPoint x: 76, endPoint y: 299, distance: 1330.0
click at [1139, 79] on h1 "Y01-ORD0001355" at bounding box center [1097, 78] width 585 height 25
copy span "Y01-ORD0001355"
click at [75, 121] on link "Sales Orders" at bounding box center [88, 119] width 177 height 30
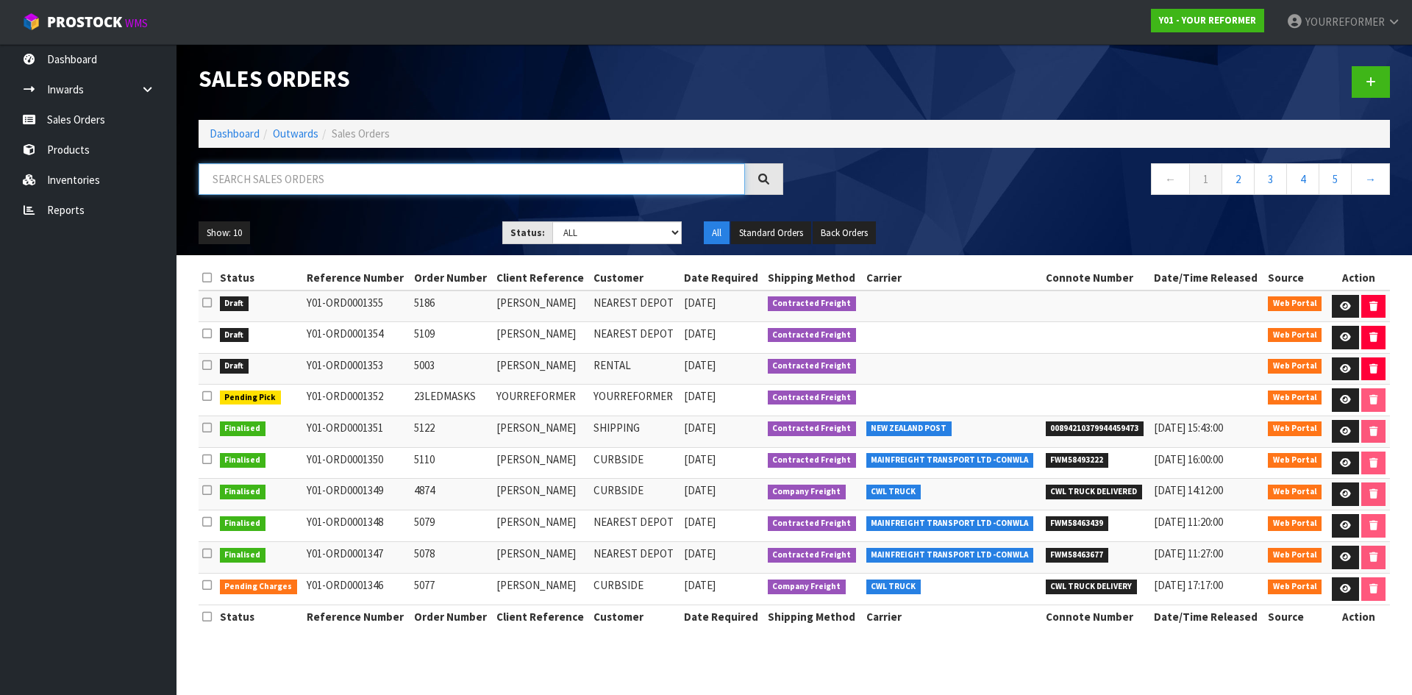
click at [302, 179] on input "text" at bounding box center [472, 179] width 546 height 32
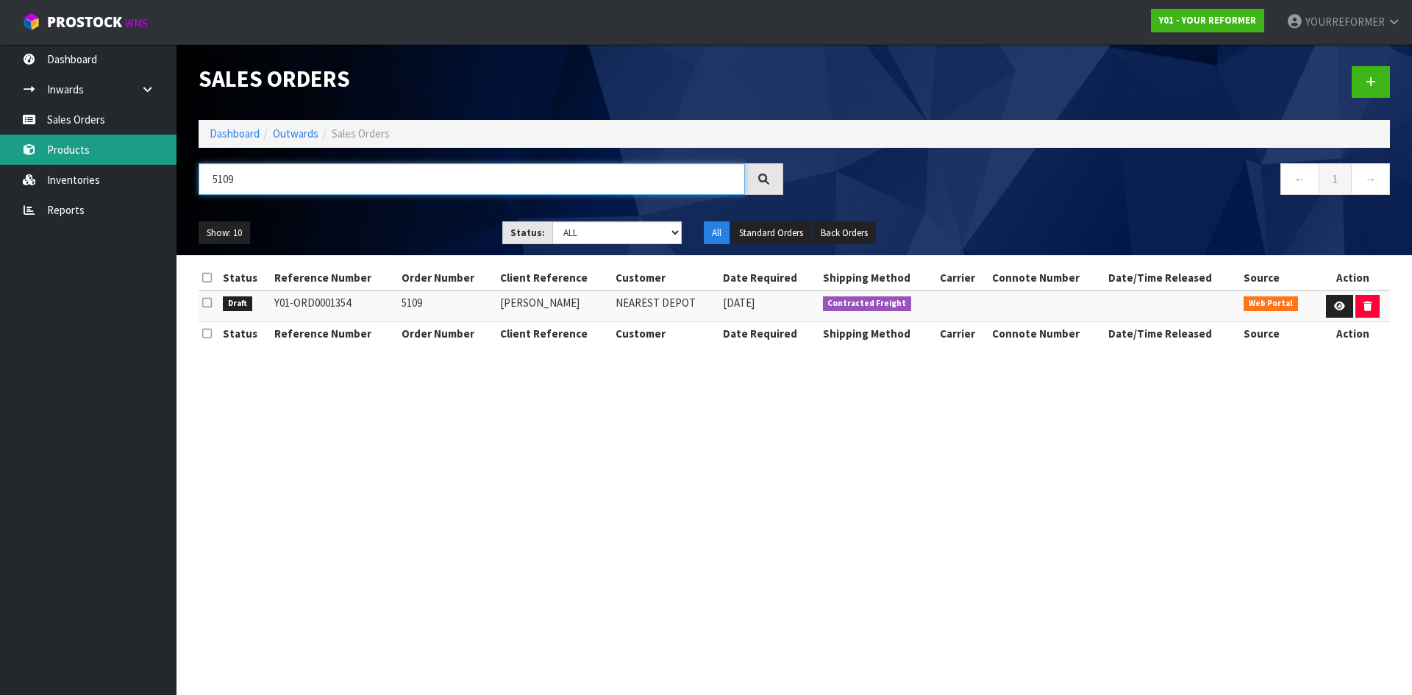
drag, startPoint x: 276, startPoint y: 184, endPoint x: 23, endPoint y: 154, distance: 254.7
click at [23, 154] on body "Toggle navigation ProStock WMS Y01 - YOUR REFORMER YOURREFORMER Logout Dashboar…" at bounding box center [706, 347] width 1412 height 695
type input "5186"
